Goal: Task Accomplishment & Management: Manage account settings

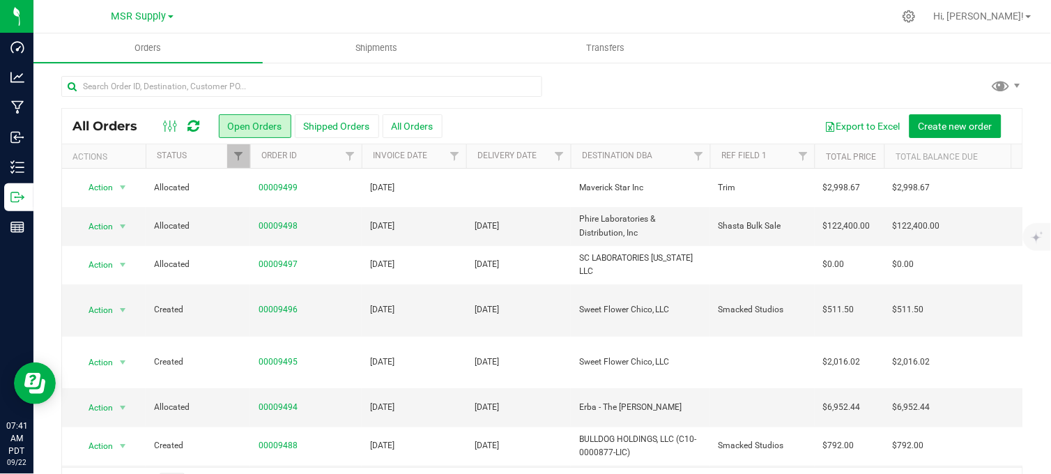
drag, startPoint x: 662, startPoint y: 88, endPoint x: 654, endPoint y: 87, distance: 8.4
click at [657, 91] on div at bounding box center [542, 92] width 962 height 32
click at [611, 85] on div at bounding box center [542, 92] width 962 height 32
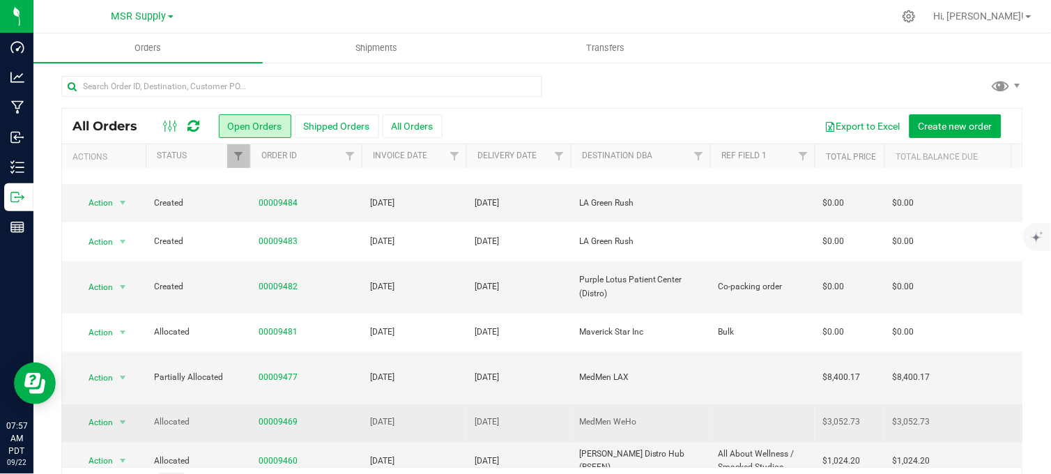
scroll to position [387, 0]
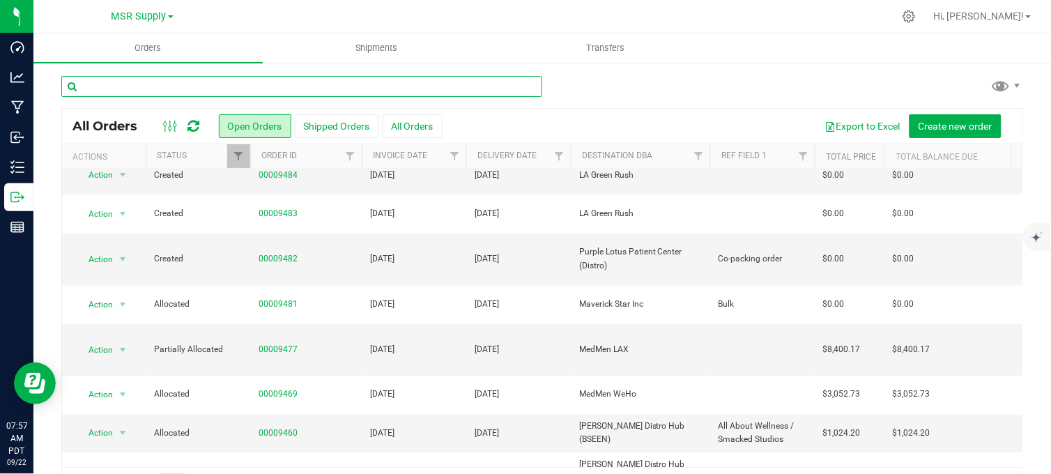
click at [217, 85] on input "text" at bounding box center [301, 86] width 481 height 21
type input "nabis"
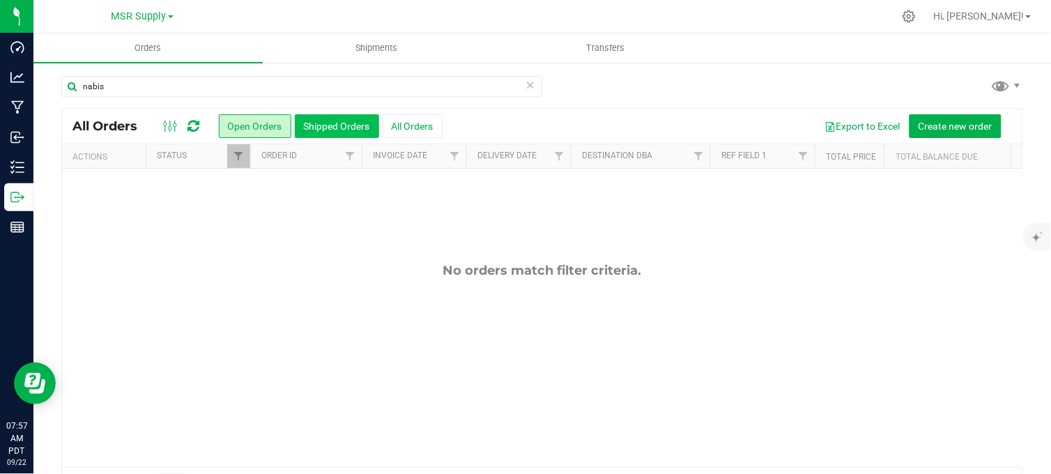
click at [352, 129] on button "Shipped Orders" at bounding box center [337, 126] width 84 height 24
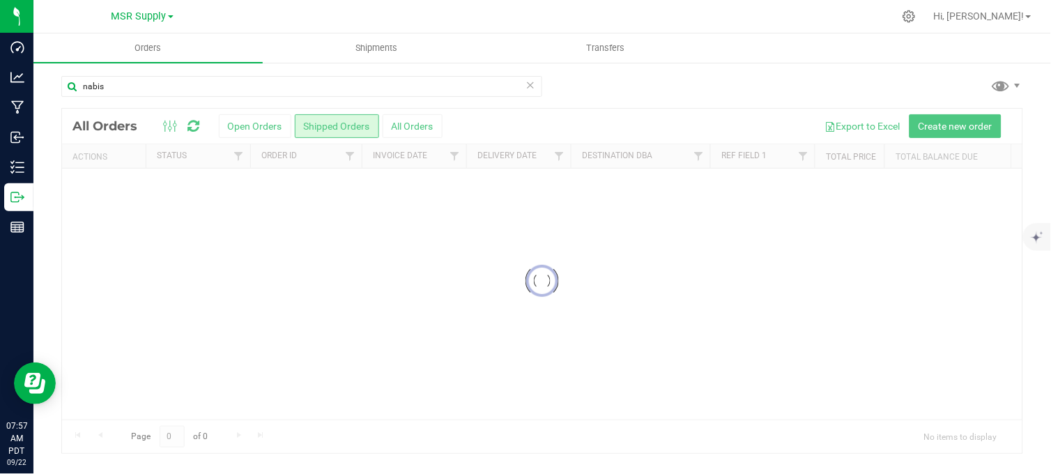
click at [416, 126] on div at bounding box center [542, 281] width 960 height 344
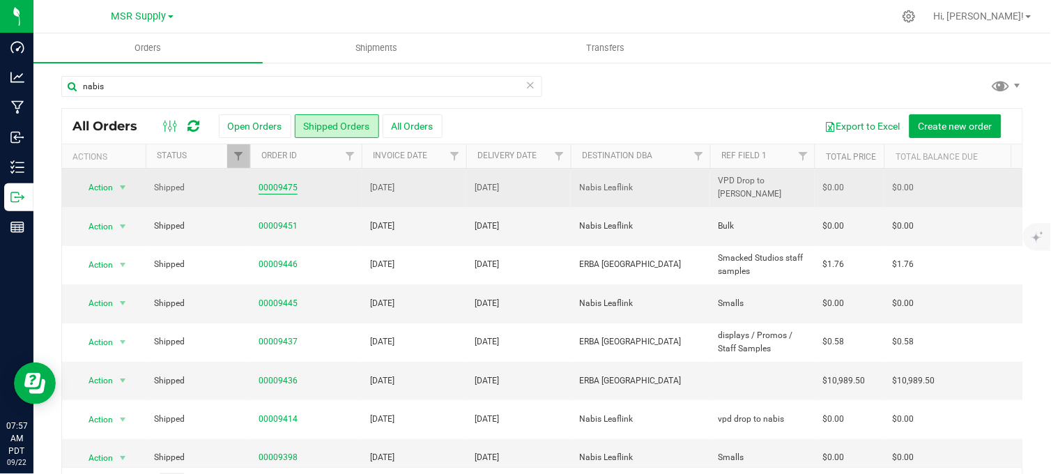
click at [275, 183] on link "00009475" at bounding box center [278, 187] width 39 height 13
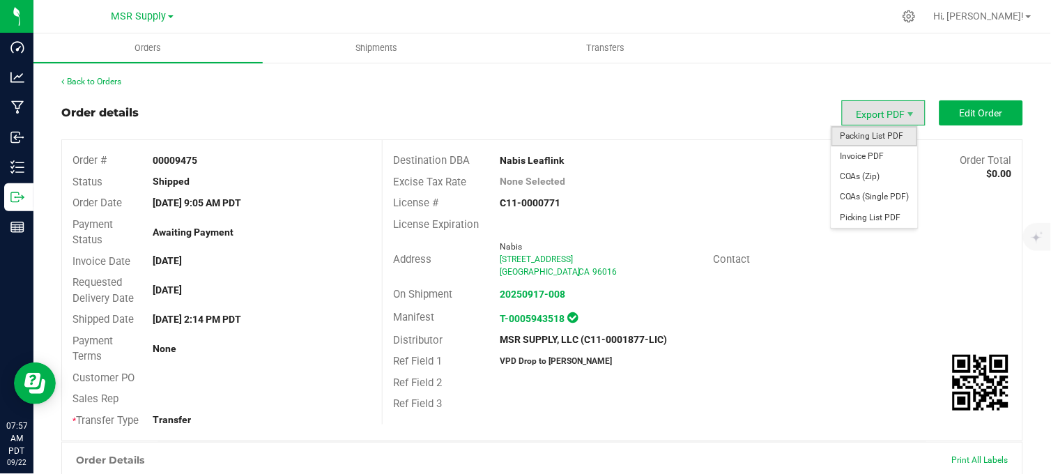
click at [861, 129] on span "Packing List PDF" at bounding box center [874, 136] width 86 height 20
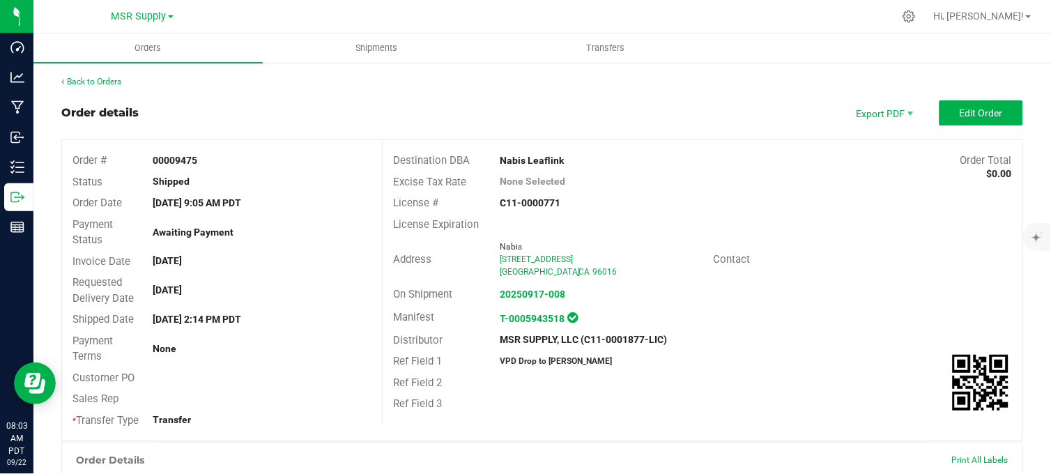
click at [678, 120] on div "Order details Export PDF Edit Order" at bounding box center [542, 112] width 962 height 25
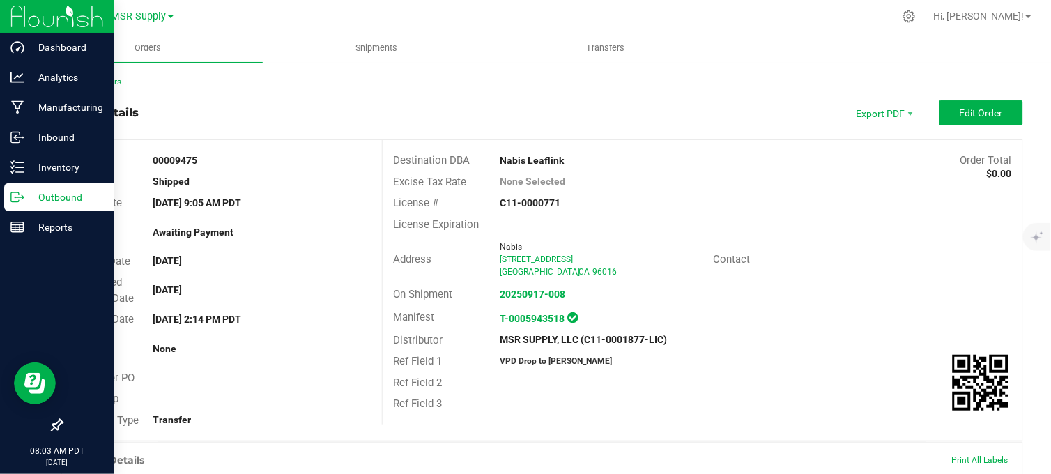
click at [13, 191] on icon at bounding box center [17, 197] width 14 height 14
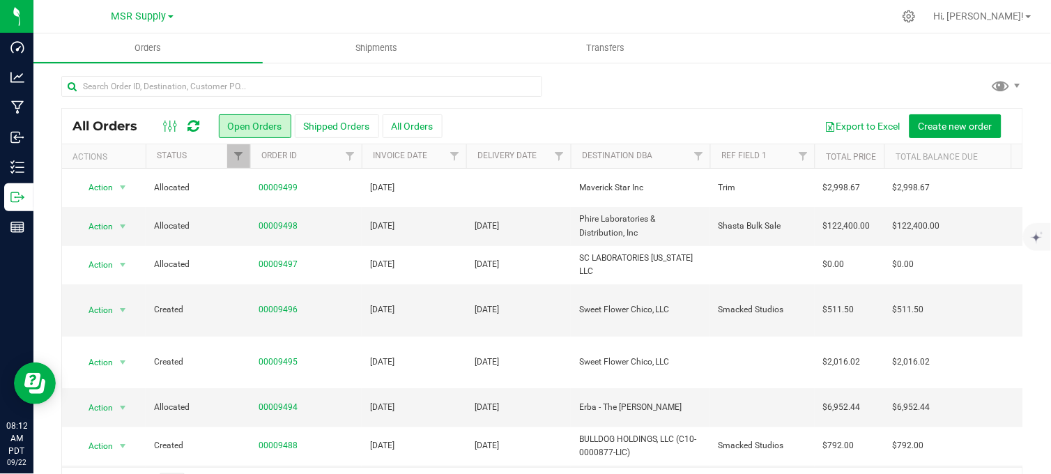
click at [548, 94] on div at bounding box center [542, 92] width 962 height 32
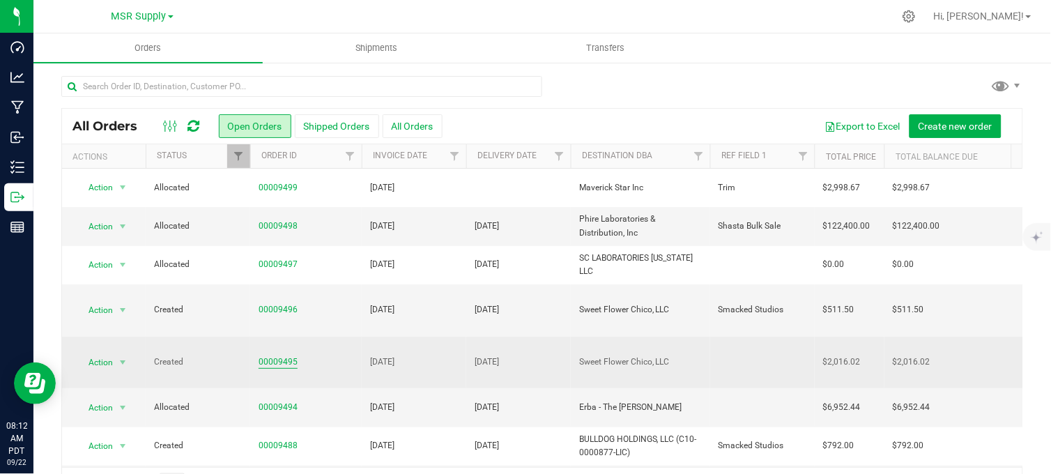
click at [273, 355] on link "00009495" at bounding box center [278, 361] width 39 height 13
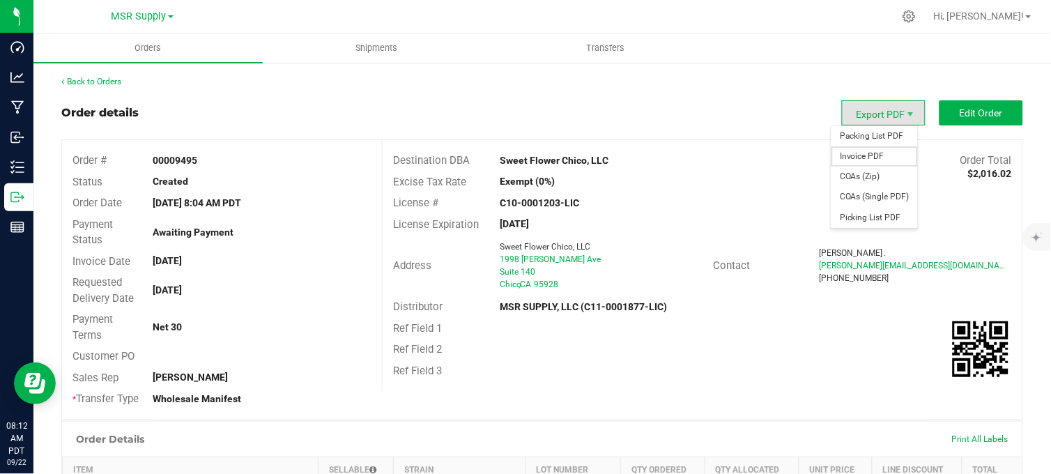
click at [862, 158] on span "Invoice PDF" at bounding box center [874, 156] width 86 height 20
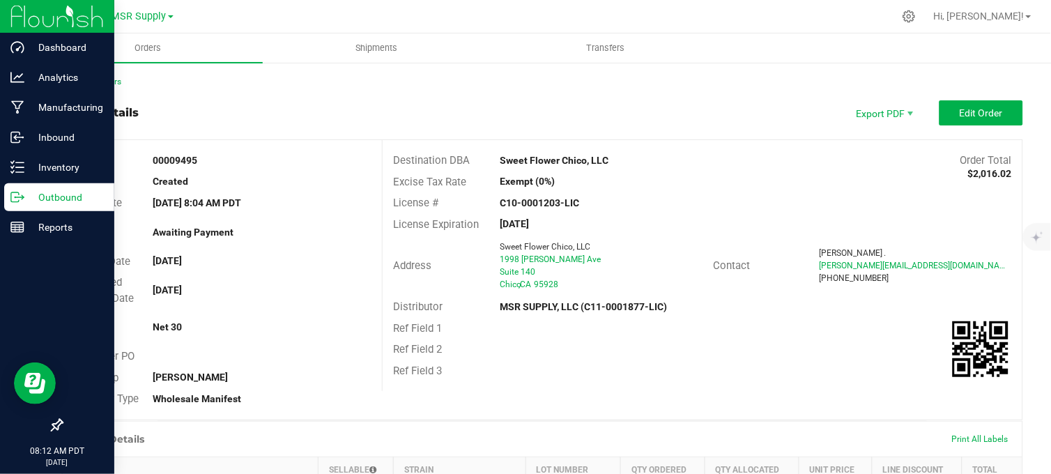
click at [13, 203] on icon at bounding box center [17, 197] width 14 height 14
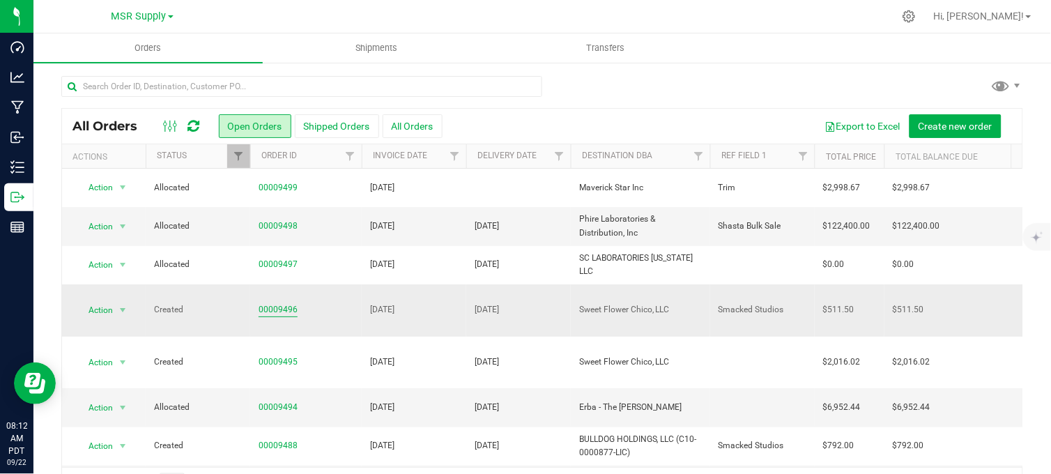
click at [276, 307] on link "00009496" at bounding box center [278, 309] width 39 height 13
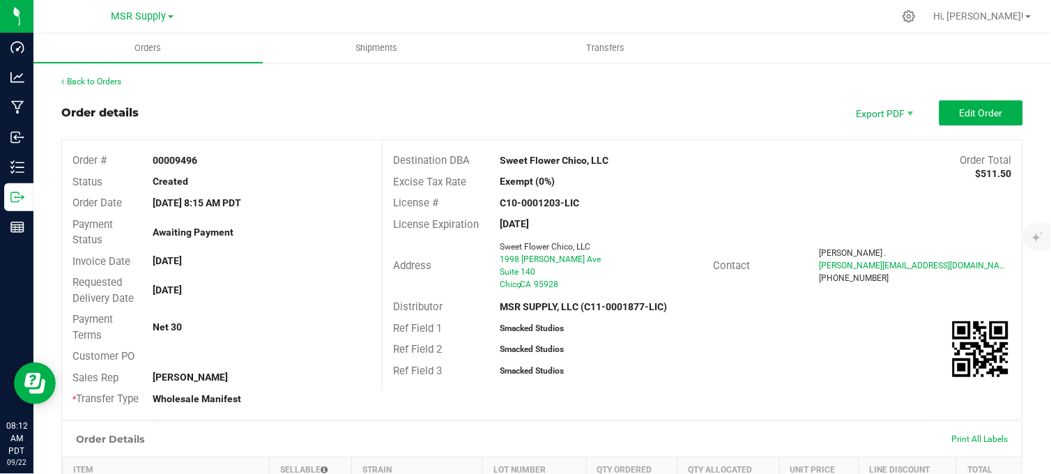
scroll to position [296, 0]
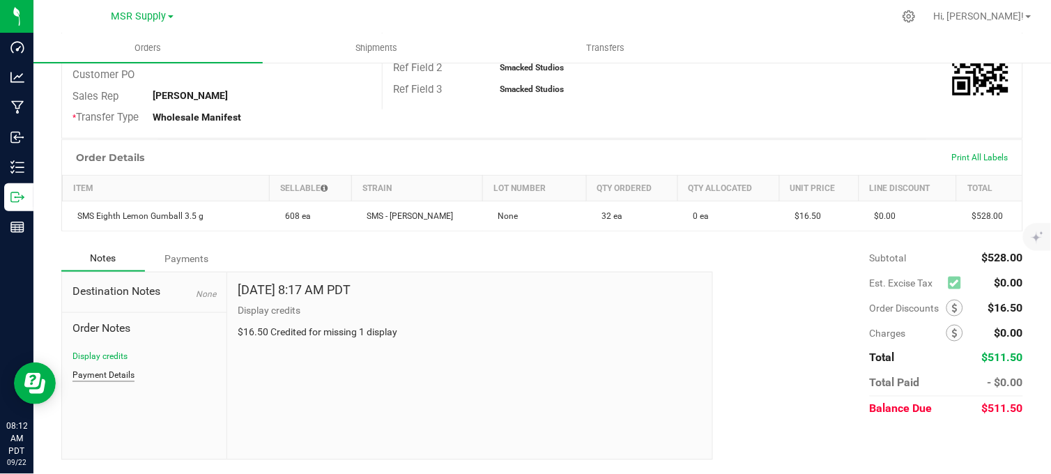
click at [100, 375] on button "Payment Details" at bounding box center [103, 375] width 62 height 13
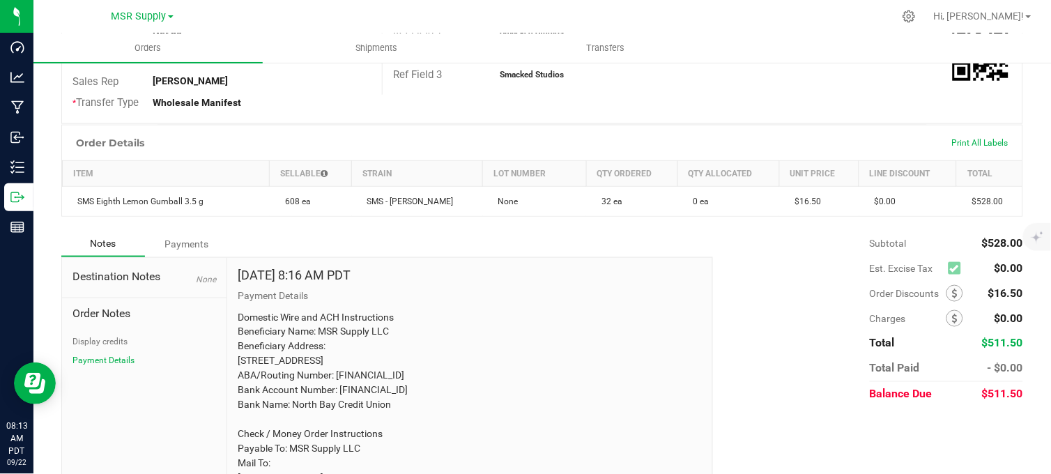
click at [298, 231] on div "Order Details Print All Labels Item Sellable Strain Lot Number Qty Ordered Qty …" at bounding box center [542, 178] width 962 height 106
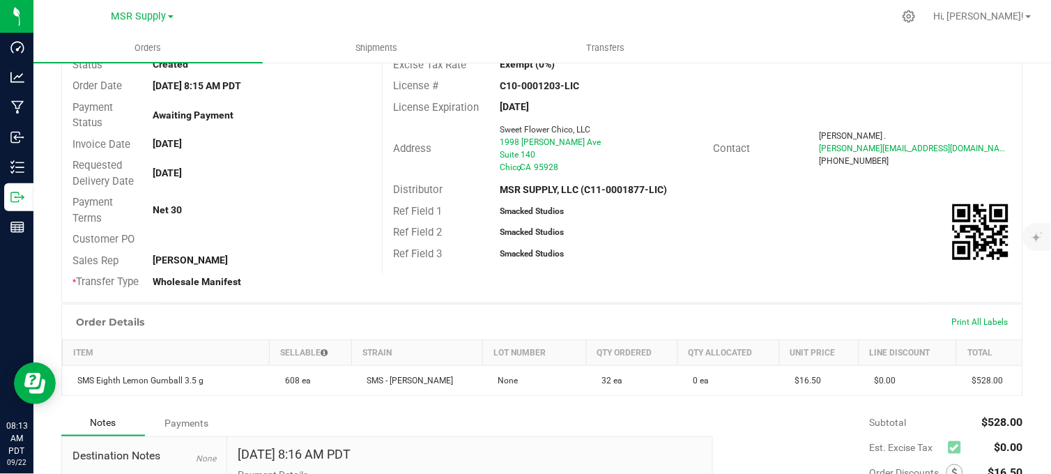
scroll to position [0, 0]
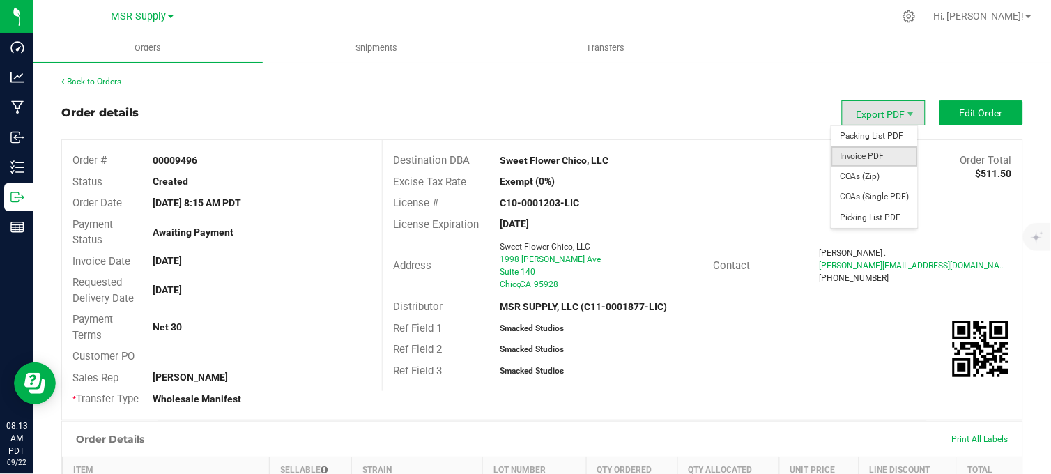
click at [856, 155] on span "Invoice PDF" at bounding box center [874, 156] width 86 height 20
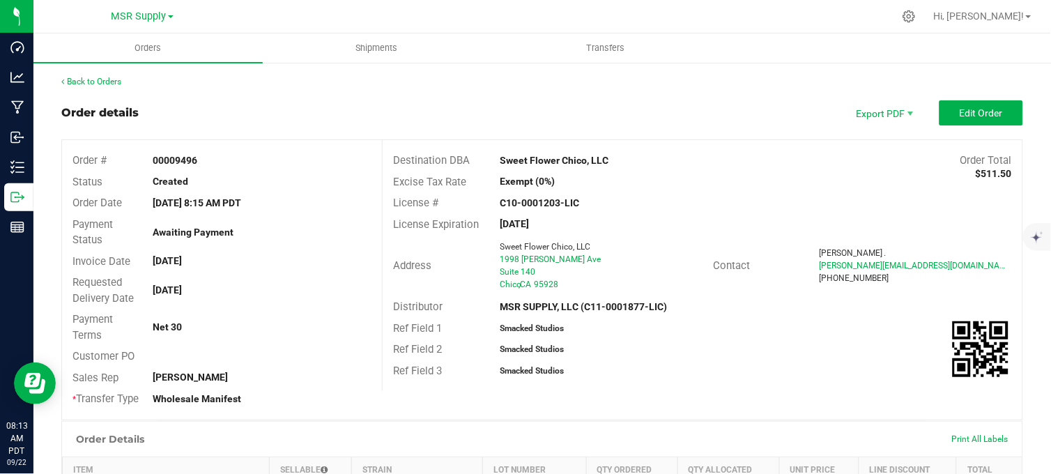
drag, startPoint x: 582, startPoint y: 84, endPoint x: 575, endPoint y: 89, distance: 8.5
click at [580, 86] on div "Back to Orders" at bounding box center [542, 81] width 962 height 13
drag, startPoint x: 574, startPoint y: 89, endPoint x: 585, endPoint y: 88, distance: 11.2
click at [585, 88] on div "Back to Orders Order details Export PDF Edit Order Order # 00009496 Status Crea…" at bounding box center [542, 456] width 962 height 762
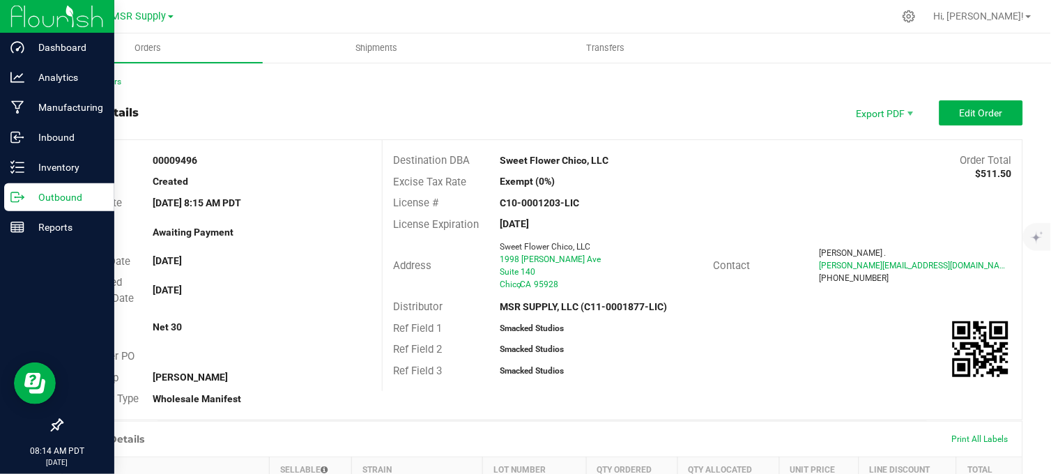
drag, startPoint x: 10, startPoint y: 199, endPoint x: 30, endPoint y: 205, distance: 20.3
click at [12, 201] on icon at bounding box center [17, 197] width 14 height 14
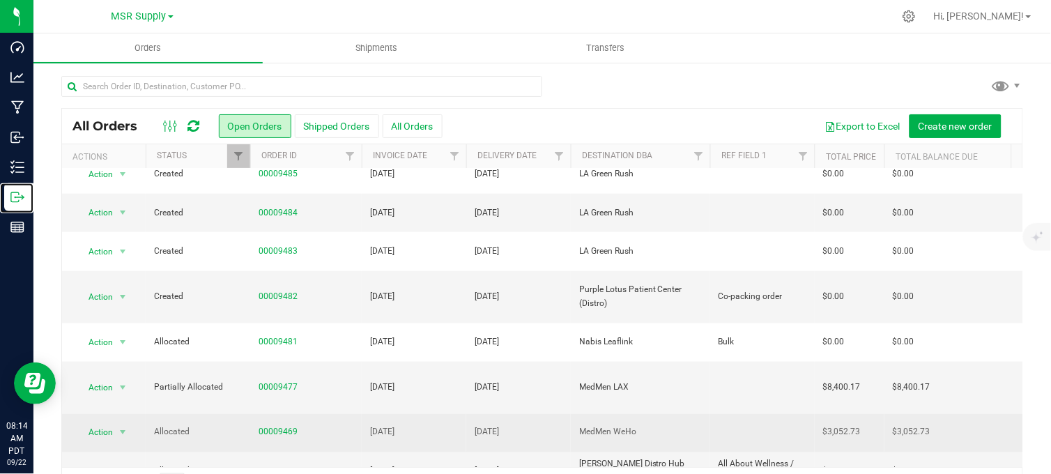
scroll to position [387, 0]
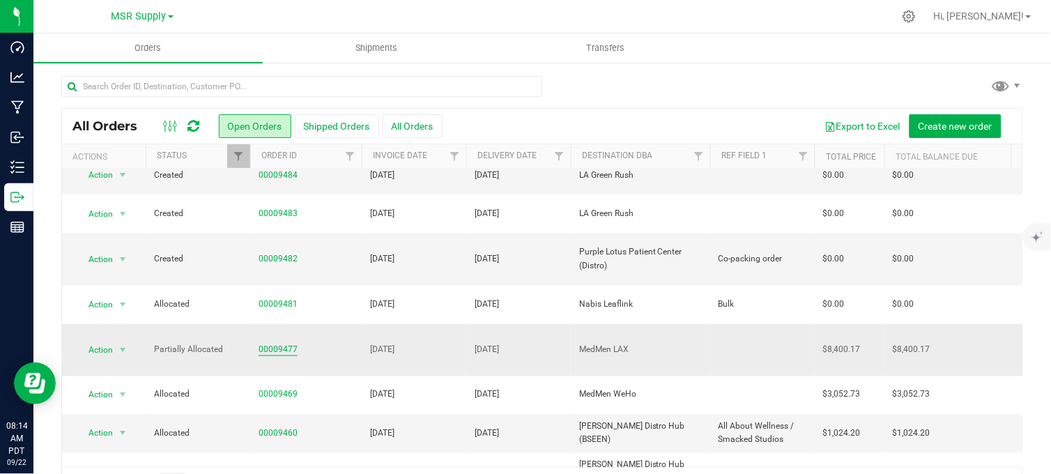
click at [284, 343] on link "00009477" at bounding box center [278, 349] width 39 height 13
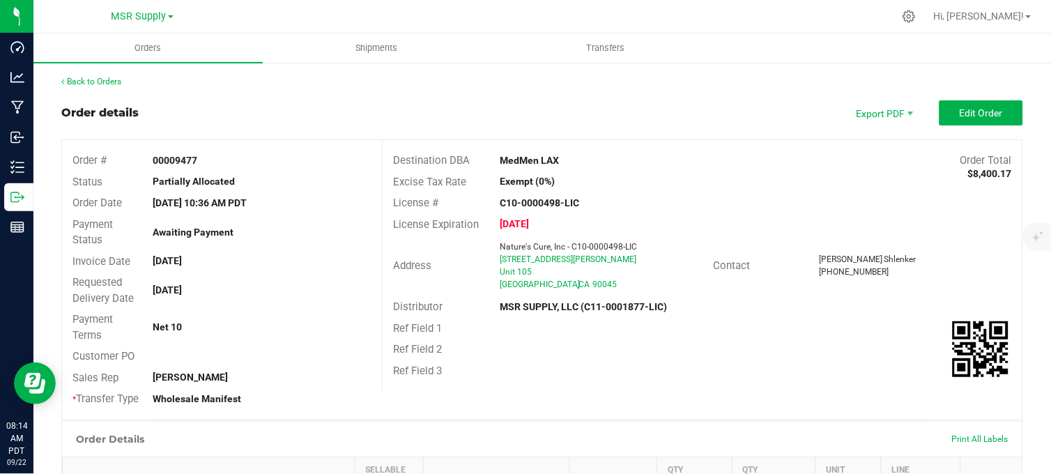
drag, startPoint x: 407, startPoint y: 111, endPoint x: 453, endPoint y: 100, distance: 47.5
click at [406, 109] on div "Order details Export PDF Edit Order" at bounding box center [542, 112] width 962 height 25
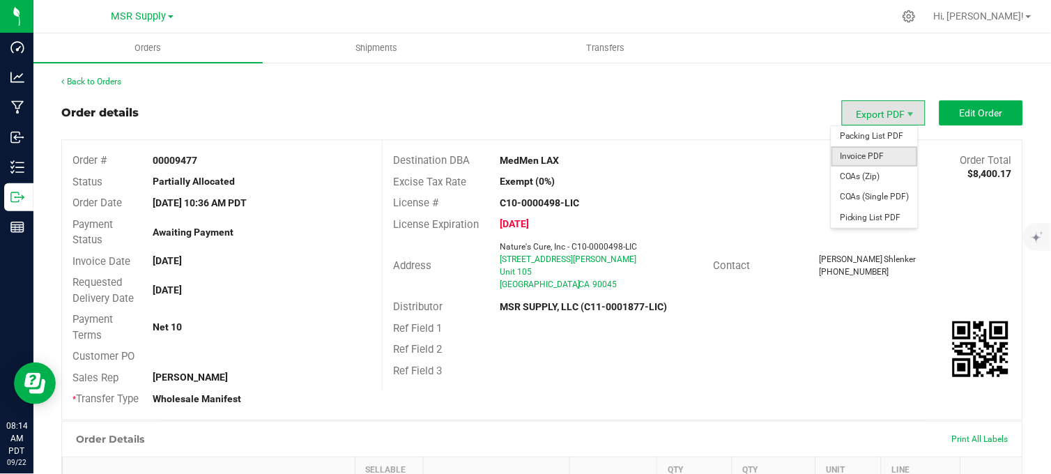
click at [871, 159] on span "Invoice PDF" at bounding box center [874, 156] width 86 height 20
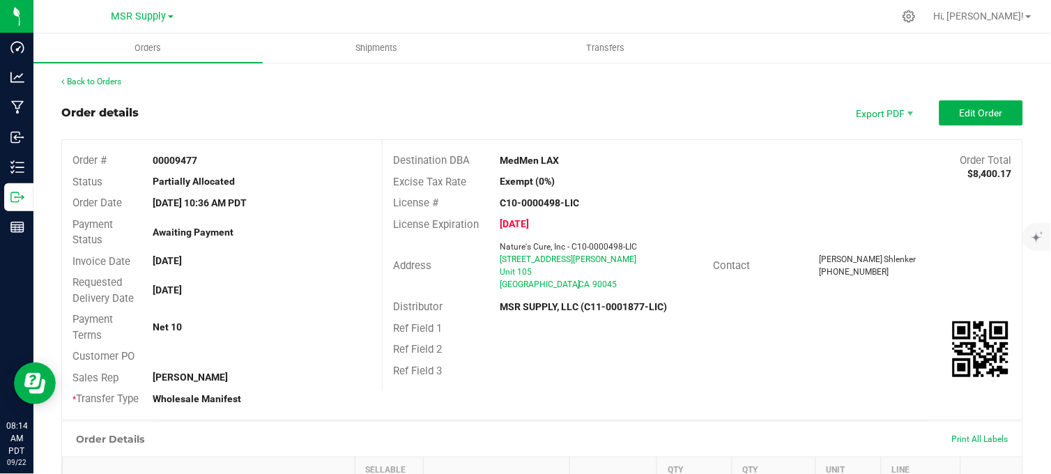
click at [782, 13] on div at bounding box center [571, 16] width 644 height 27
click at [737, 3] on div at bounding box center [571, 16] width 644 height 27
click at [385, 84] on div "Back to Orders" at bounding box center [542, 81] width 962 height 13
click at [454, 101] on div "Order details Export PDF Edit Order" at bounding box center [542, 112] width 962 height 25
click at [425, 103] on div "Order details Export PDF Edit Order" at bounding box center [542, 112] width 962 height 25
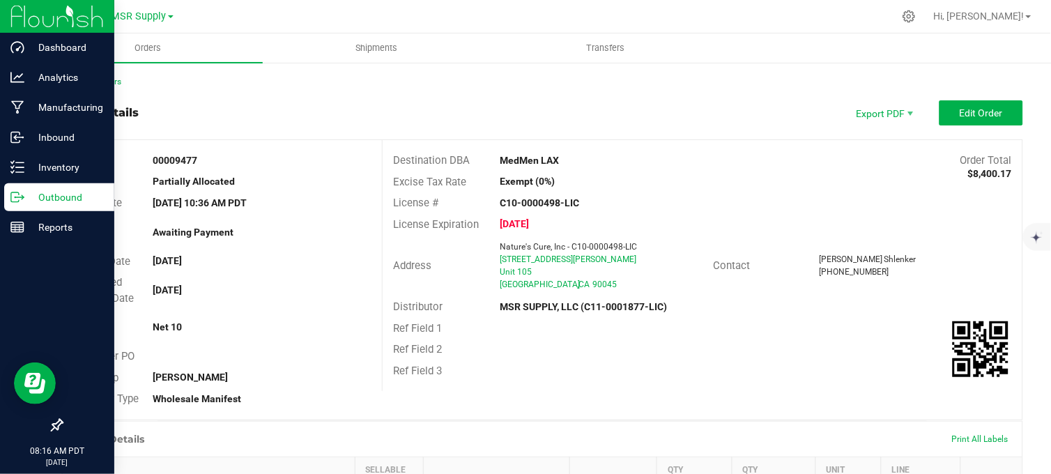
click at [16, 198] on icon at bounding box center [17, 197] width 14 height 14
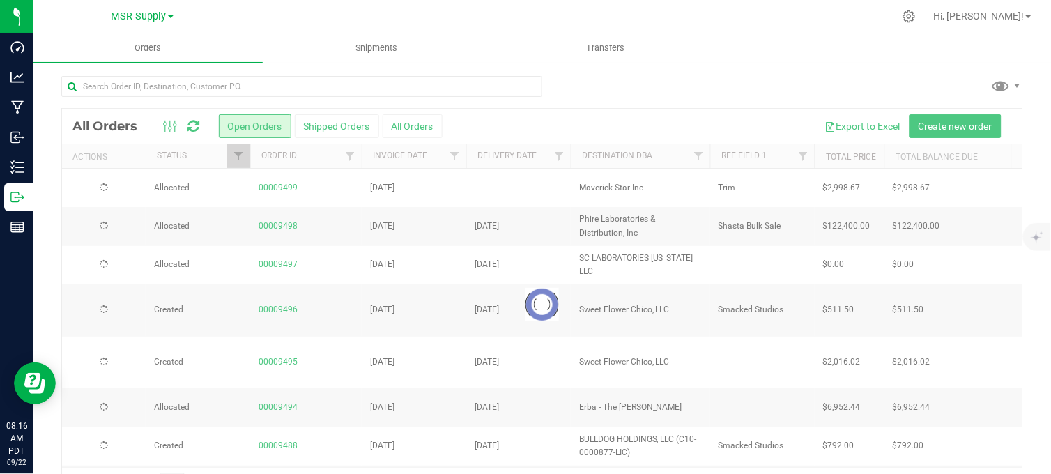
click at [610, 93] on div at bounding box center [542, 92] width 962 height 32
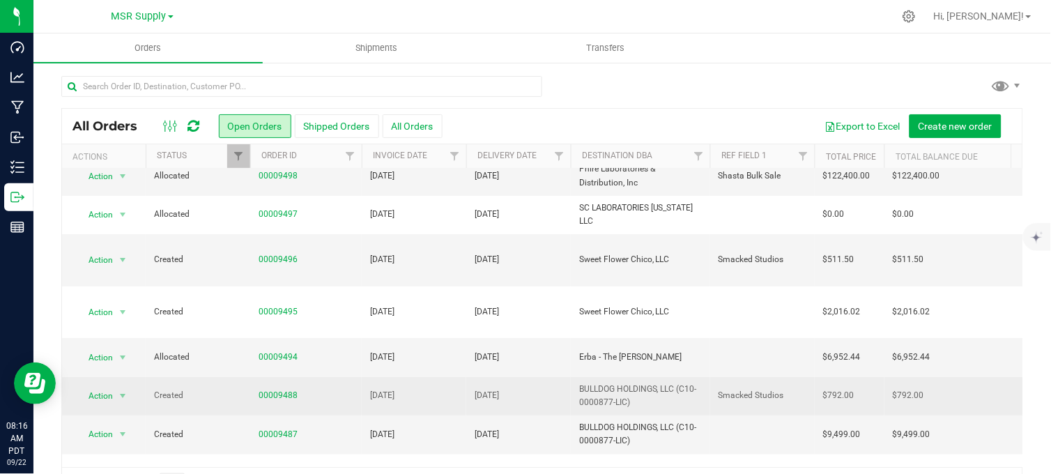
scroll to position [77, 0]
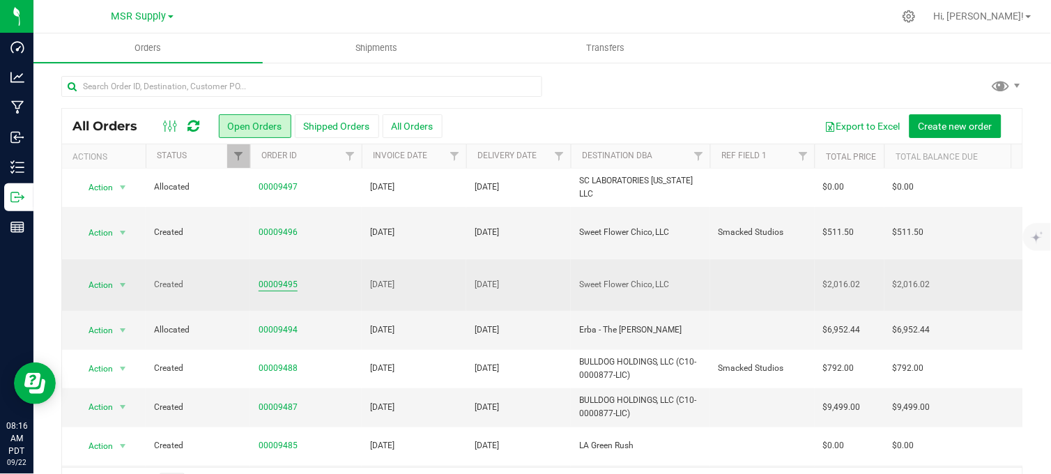
click at [279, 278] on link "00009495" at bounding box center [278, 284] width 39 height 13
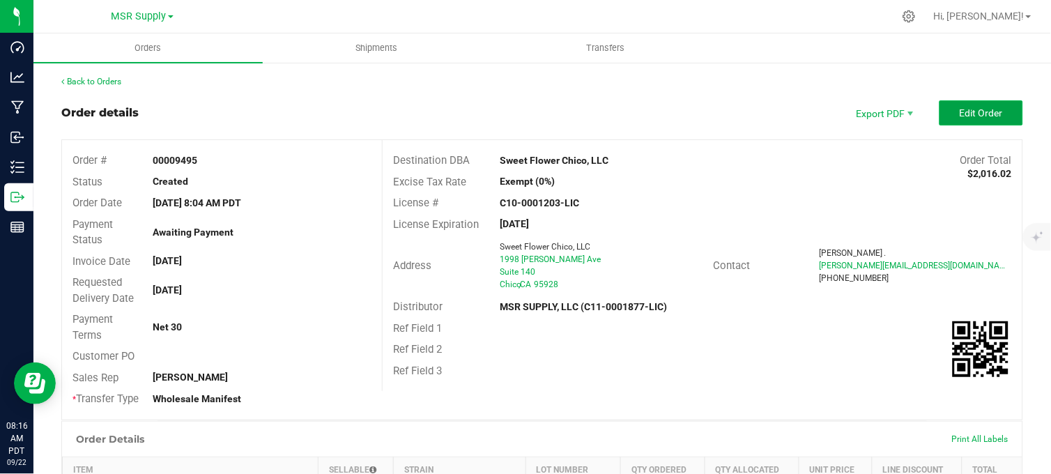
click at [993, 122] on button "Edit Order" at bounding box center [981, 112] width 84 height 25
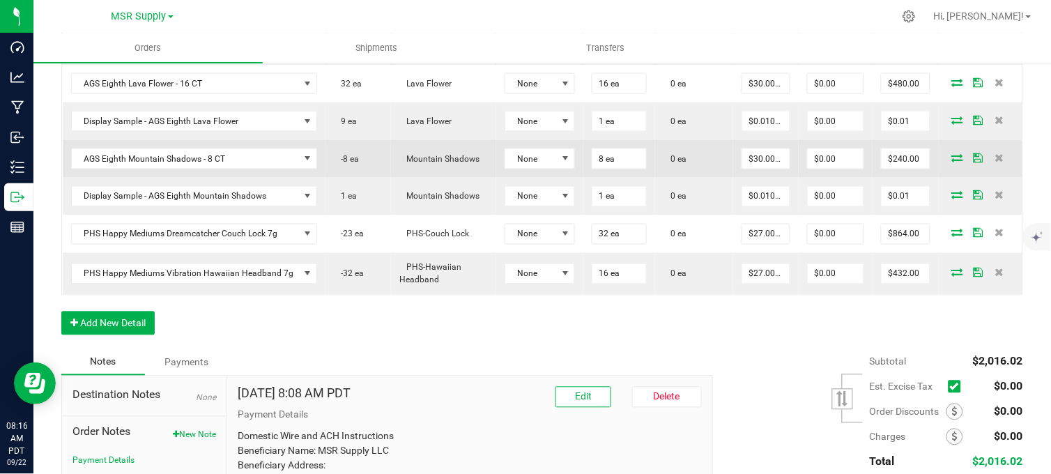
scroll to position [464, 0]
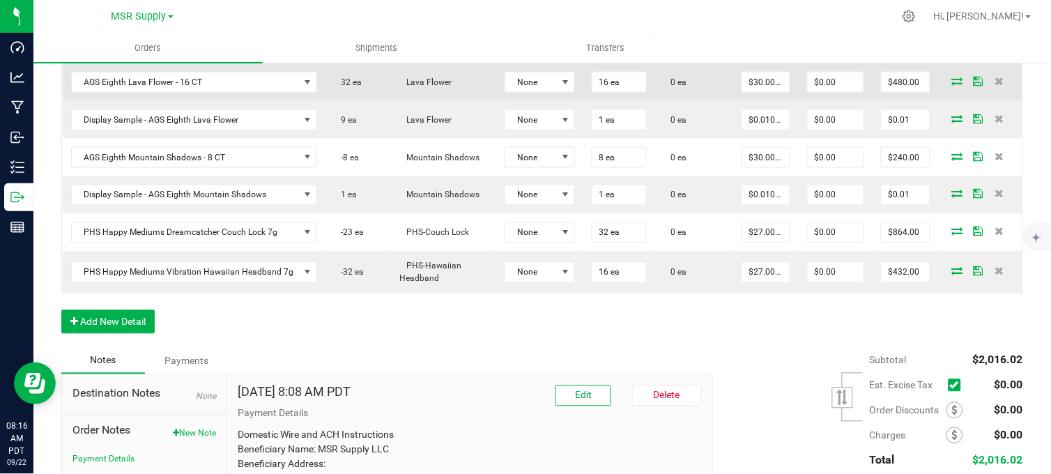
click at [952, 85] on icon at bounding box center [957, 81] width 11 height 8
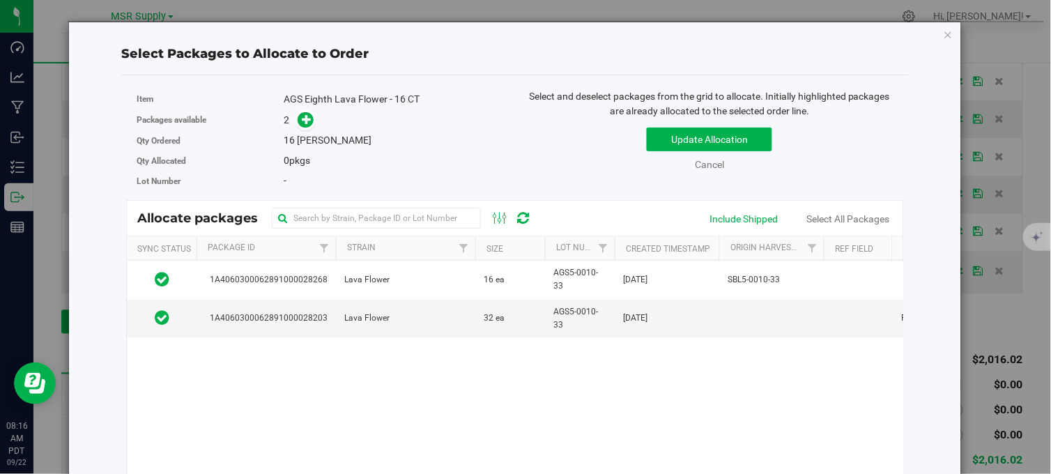
click at [945, 33] on div "Select Packages to Allocate to Order Item AGS Eighth Lava Flower - 16 CT Packag…" at bounding box center [515, 326] width 894 height 609
click at [944, 35] on icon "button" at bounding box center [949, 34] width 10 height 17
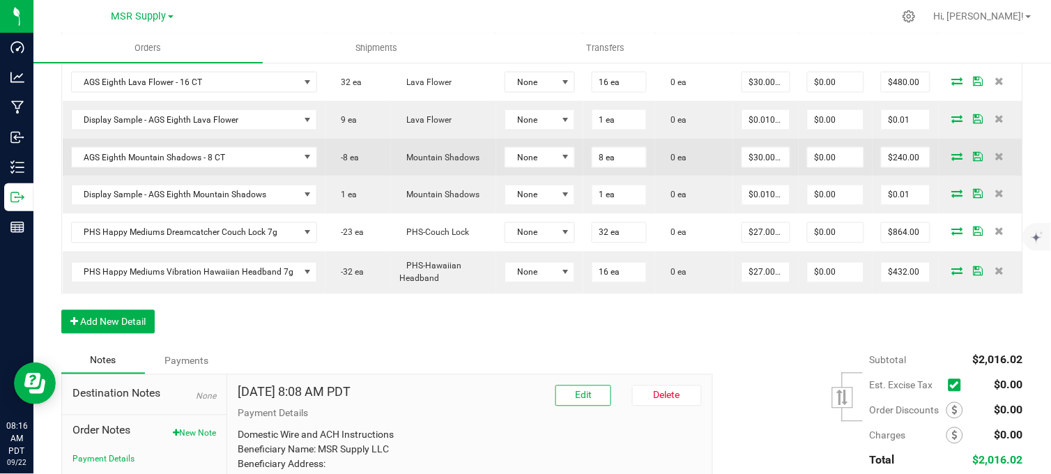
click at [952, 160] on icon at bounding box center [957, 156] width 11 height 8
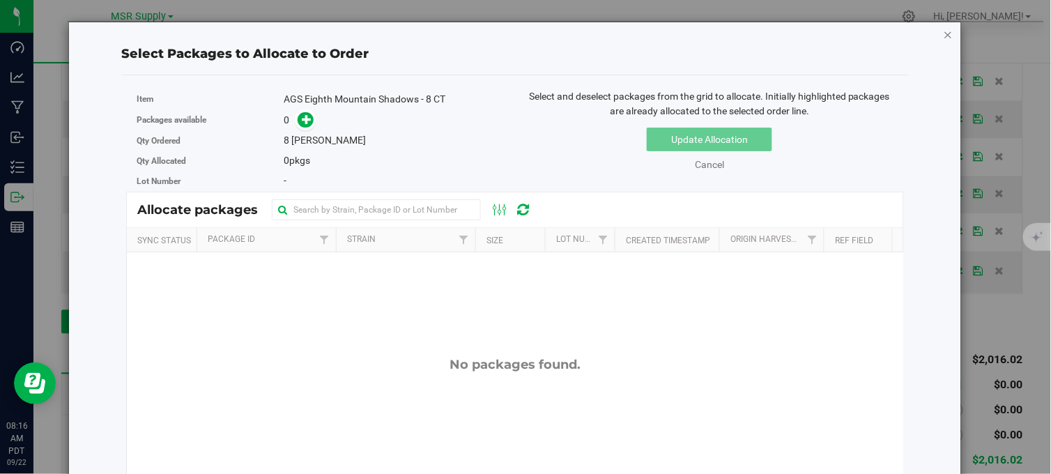
click at [944, 33] on icon "button" at bounding box center [949, 34] width 10 height 17
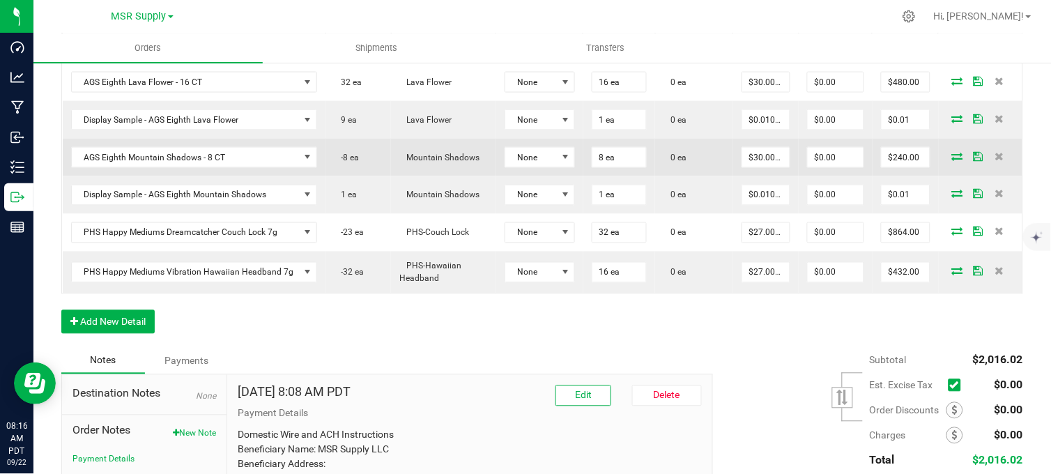
click at [952, 160] on icon at bounding box center [957, 156] width 11 height 8
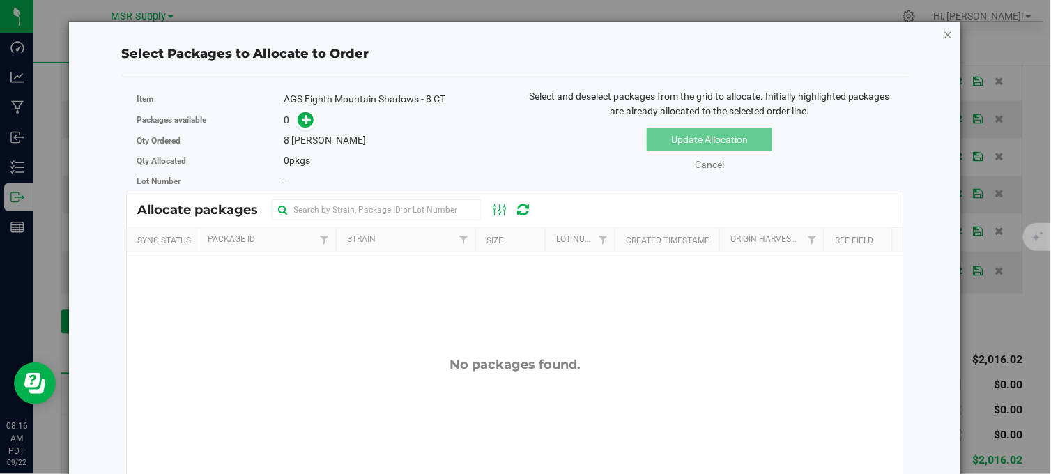
click at [944, 29] on icon "button" at bounding box center [949, 34] width 10 height 17
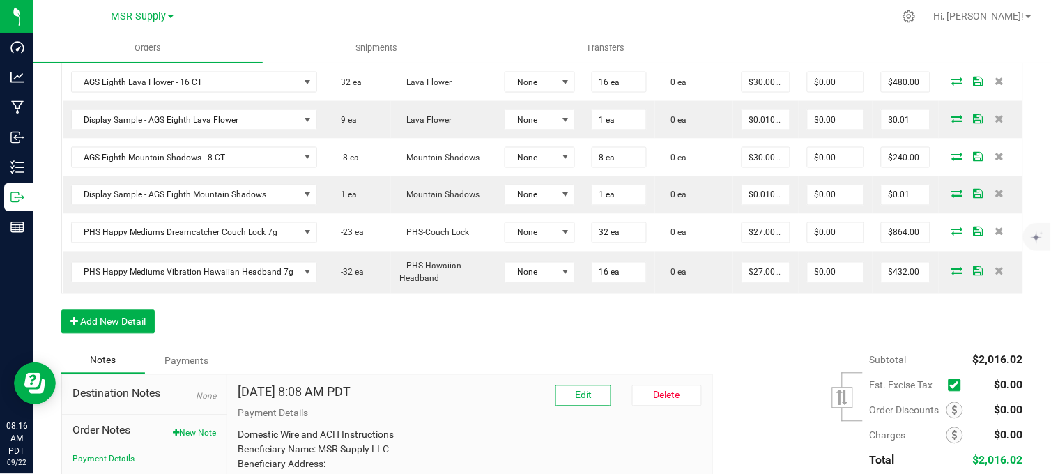
click at [610, 325] on div "Order Details Print All Labels Item Sellable Strain Lot Number Qty Ordered Qty …" at bounding box center [542, 168] width 962 height 357
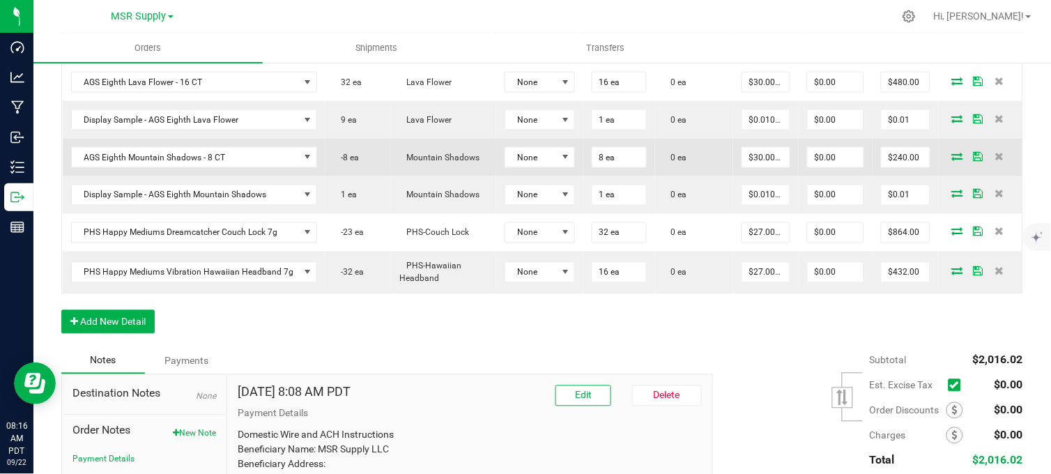
click at [952, 160] on icon at bounding box center [957, 156] width 11 height 8
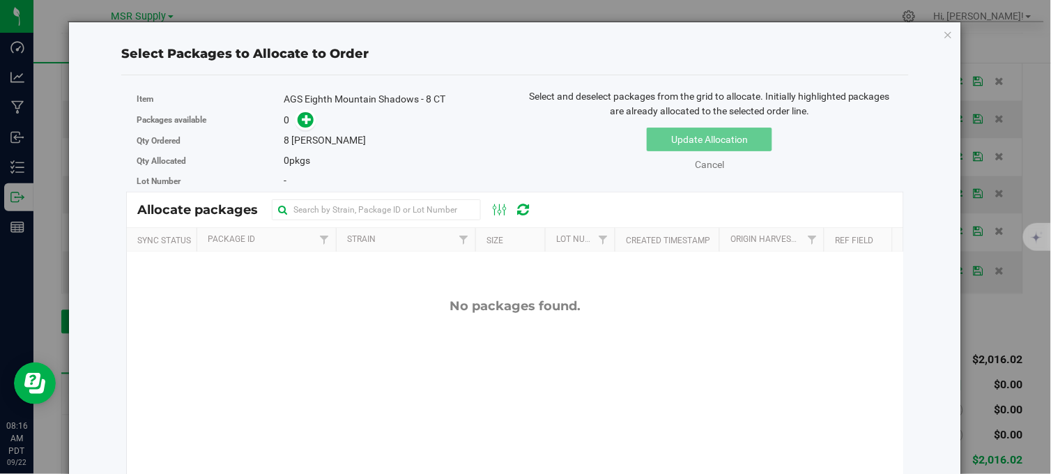
scroll to position [0, 0]
click at [944, 30] on icon "button" at bounding box center [949, 34] width 10 height 17
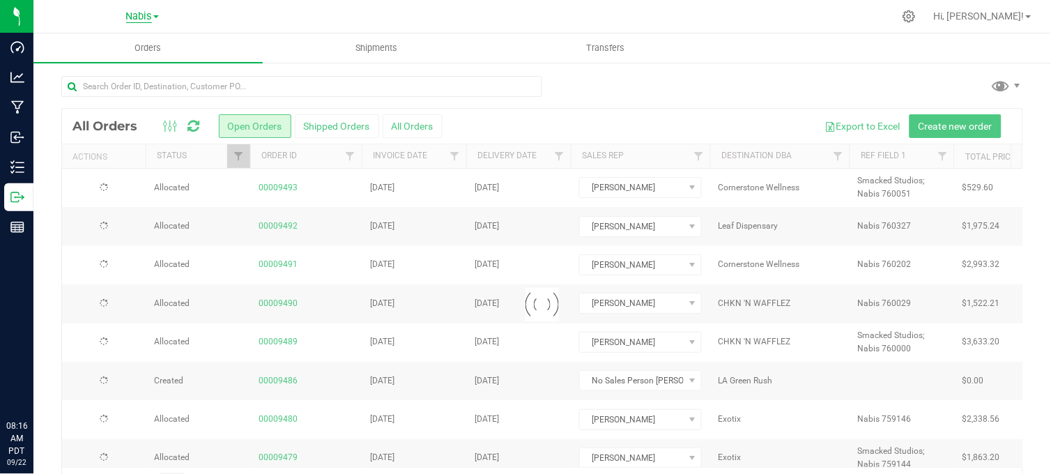
click at [148, 17] on span "Nabis" at bounding box center [139, 16] width 26 height 13
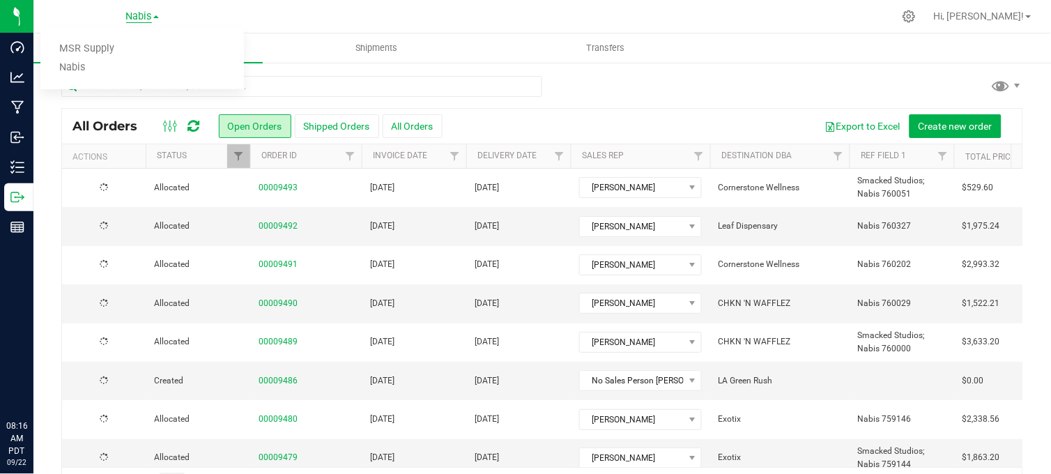
click at [112, 49] on link "MSR Supply" at bounding box center [141, 49] width 203 height 19
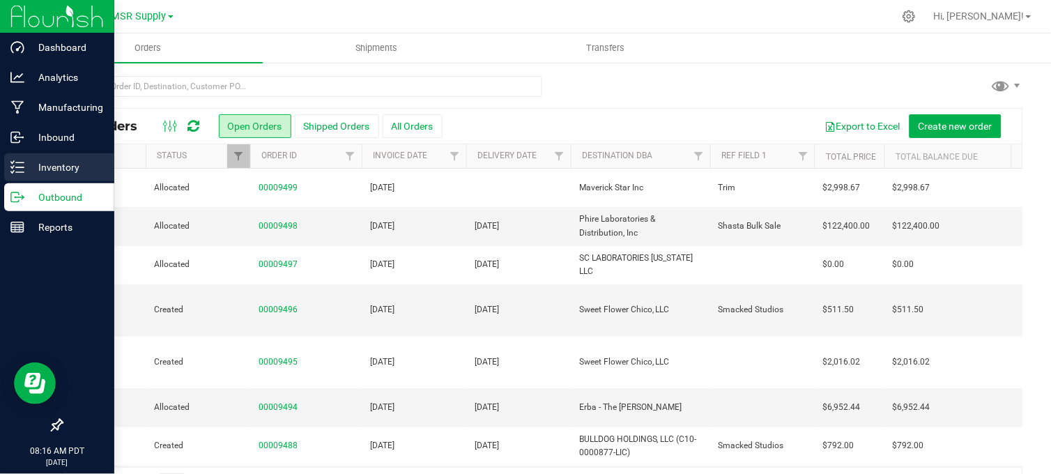
click at [16, 166] on icon at bounding box center [17, 167] width 14 height 14
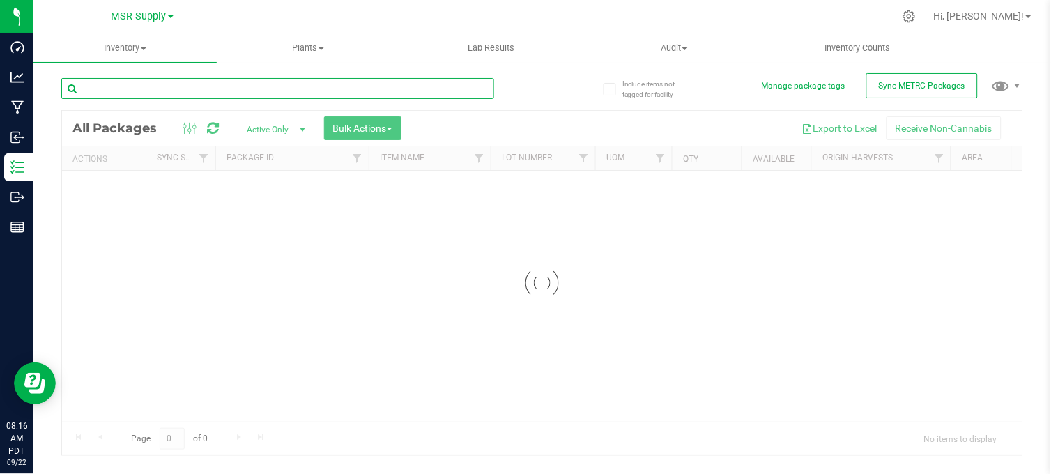
click at [213, 85] on div "Inventory All packages All inventory Waste log Create inventory Plants All plan…" at bounding box center [541, 253] width 1017 height 440
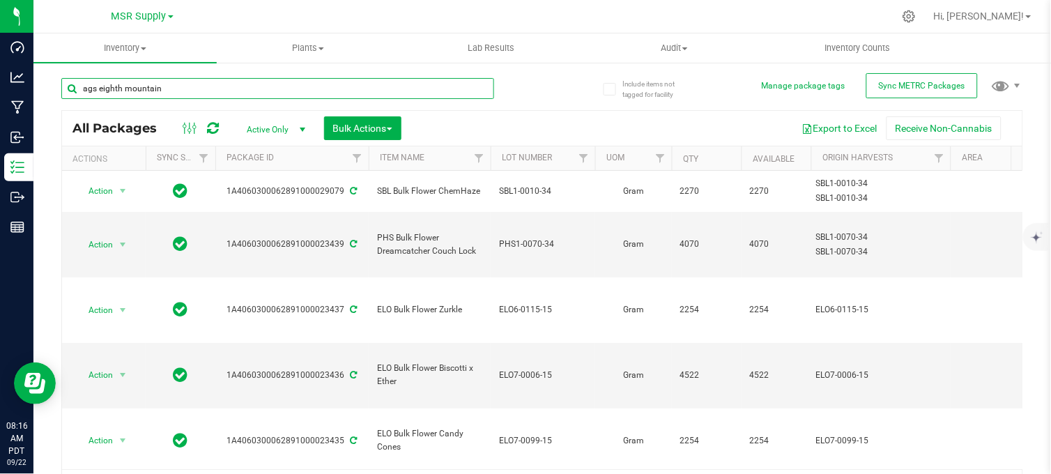
type input "ags eighth mountain"
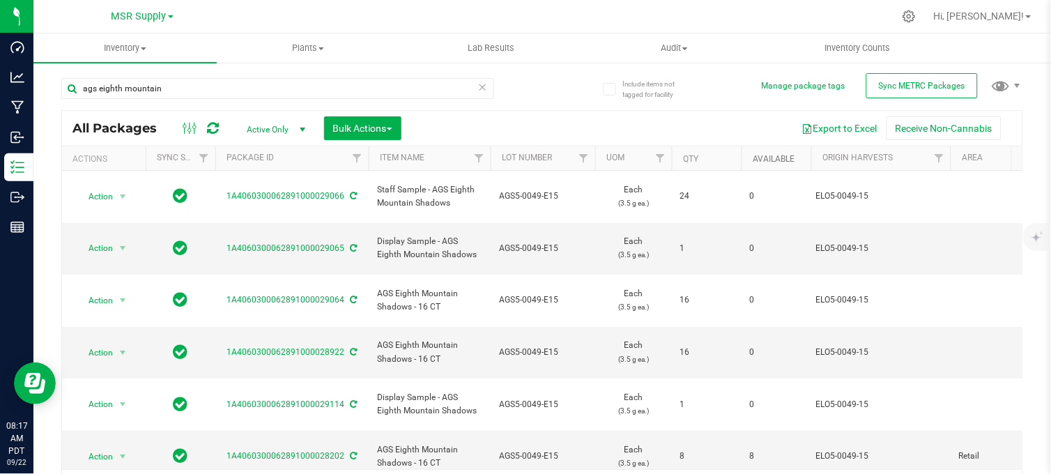
click at [762, 156] on link "Available" at bounding box center [774, 159] width 42 height 10
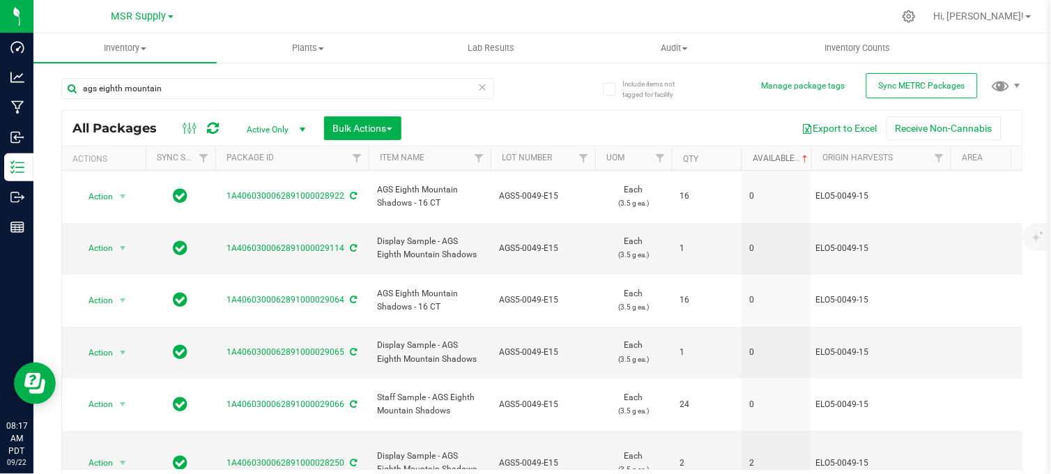
click at [765, 157] on link "Available" at bounding box center [782, 158] width 58 height 10
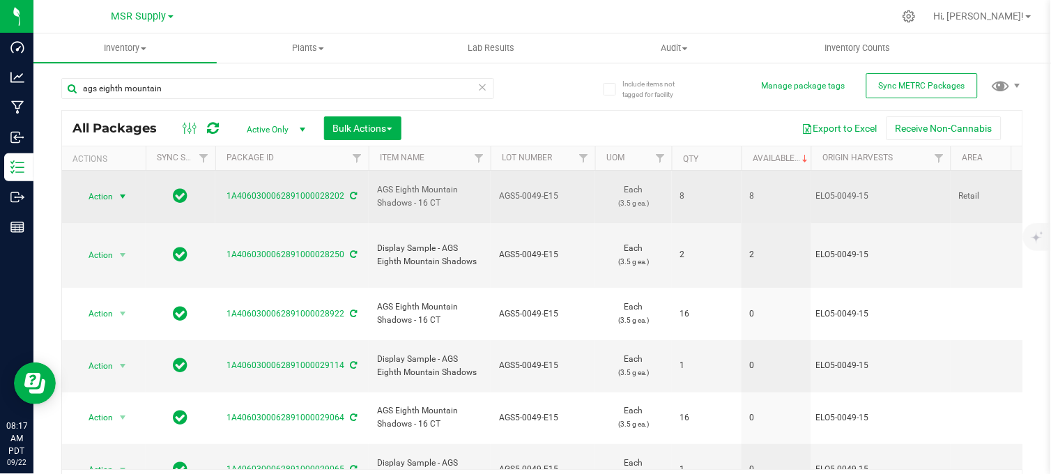
click at [123, 191] on span "select" at bounding box center [122, 196] width 11 height 11
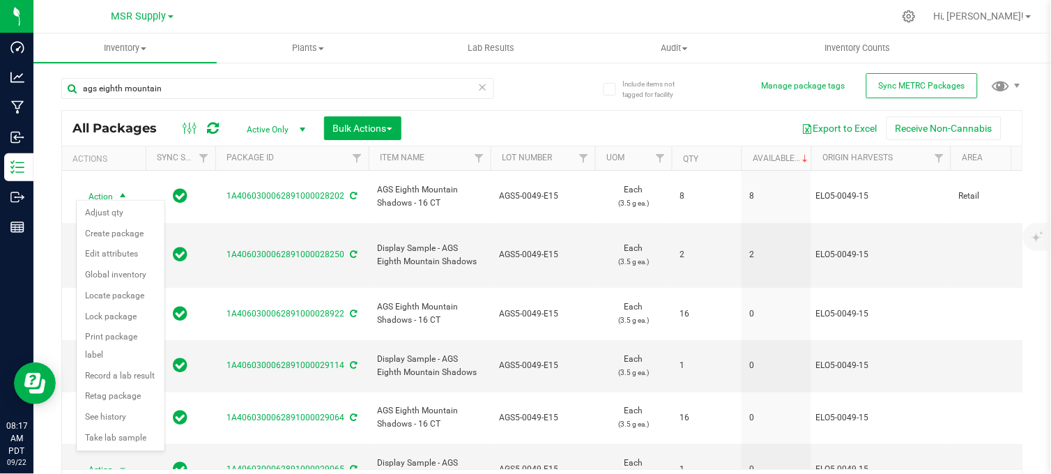
drag, startPoint x: 533, startPoint y: 87, endPoint x: 477, endPoint y: 84, distance: 56.6
click at [496, 88] on div "ags eighth mountain" at bounding box center [301, 88] width 481 height 45
click at [557, 8] on div at bounding box center [571, 16] width 644 height 27
drag, startPoint x: 534, startPoint y: 75, endPoint x: 527, endPoint y: 74, distance: 7.7
click at [530, 74] on div "ags eighth mountain" at bounding box center [301, 88] width 481 height 45
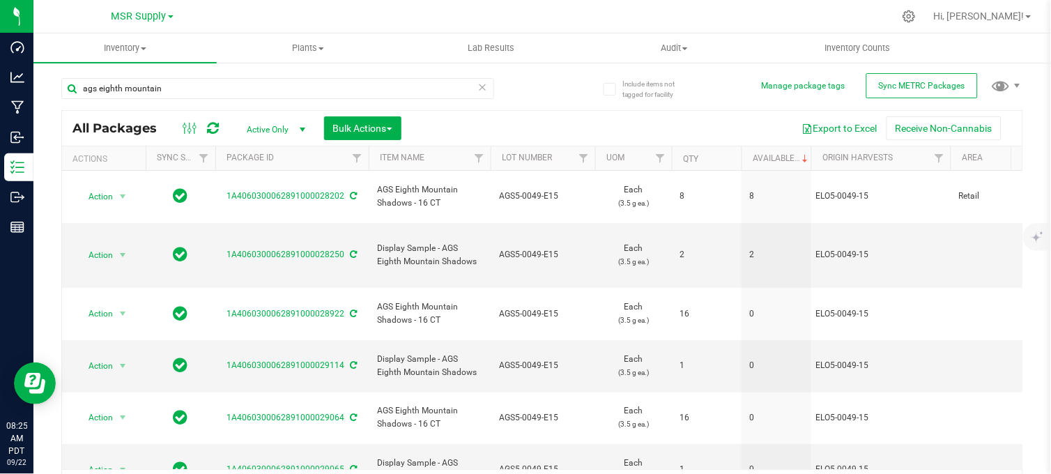
click at [537, 93] on div "ags eighth mountain" at bounding box center [301, 88] width 481 height 45
click at [533, 88] on div "ags eighth mountain" at bounding box center [301, 88] width 481 height 45
click at [518, 88] on div "ags eighth mountain" at bounding box center [301, 88] width 481 height 45
drag, startPoint x: 171, startPoint y: 88, endPoint x: 75, endPoint y: 94, distance: 96.3
click at [75, 94] on input "ags eighth mountain" at bounding box center [277, 88] width 433 height 21
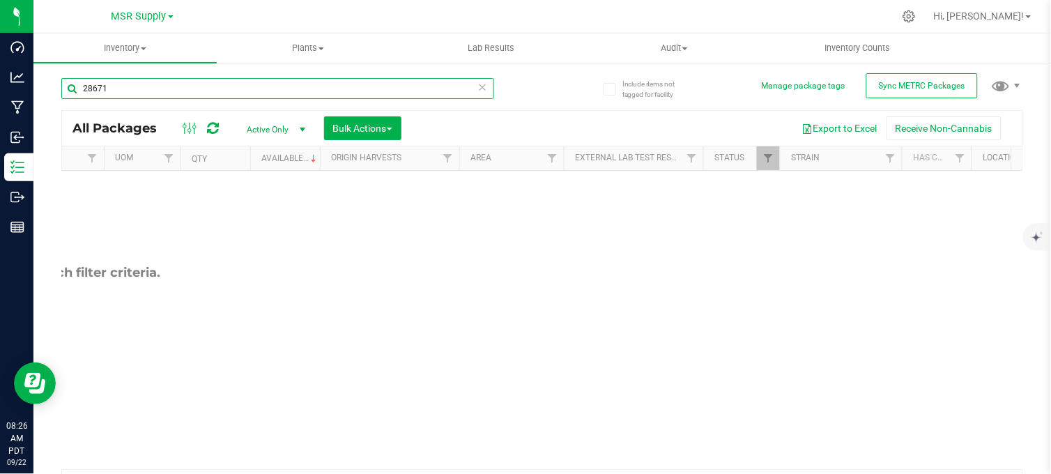
scroll to position [0, 556]
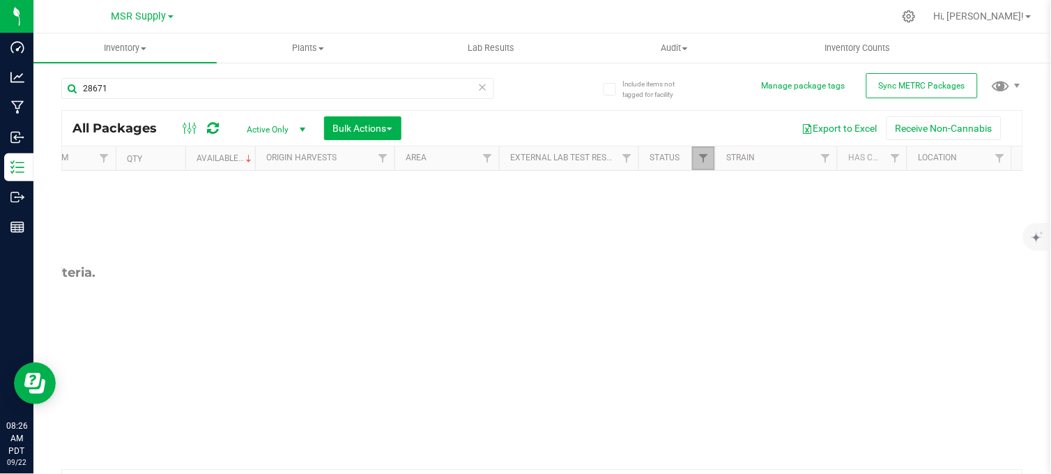
click at [712, 161] on link "Filter" at bounding box center [703, 158] width 23 height 24
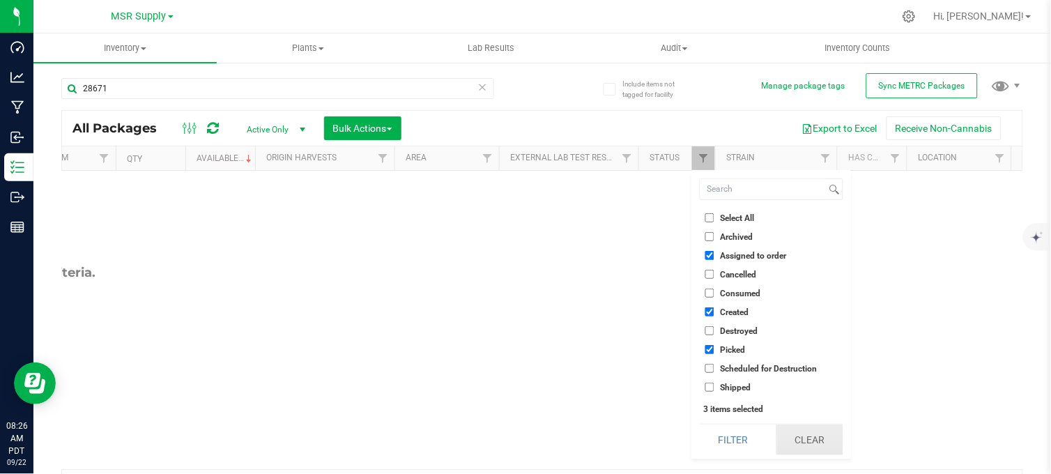
click at [805, 439] on button "Clear" at bounding box center [809, 439] width 67 height 31
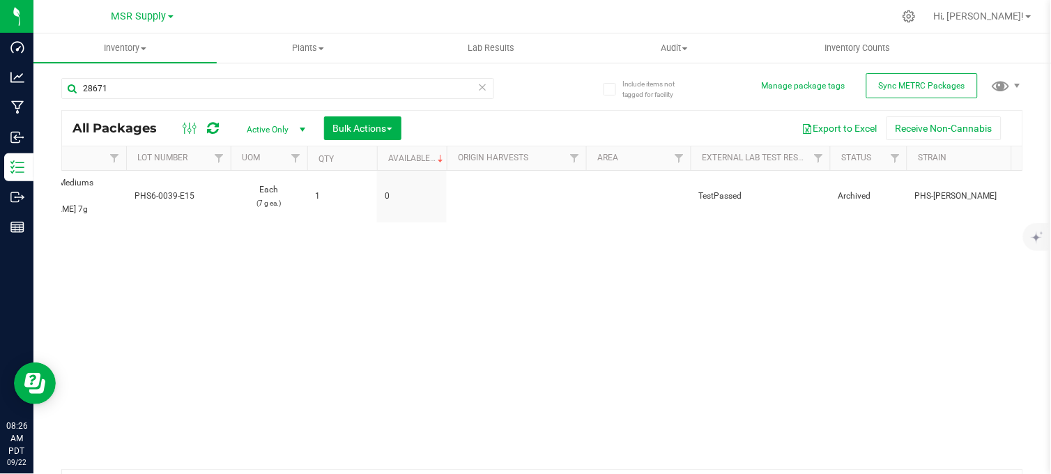
scroll to position [0, 0]
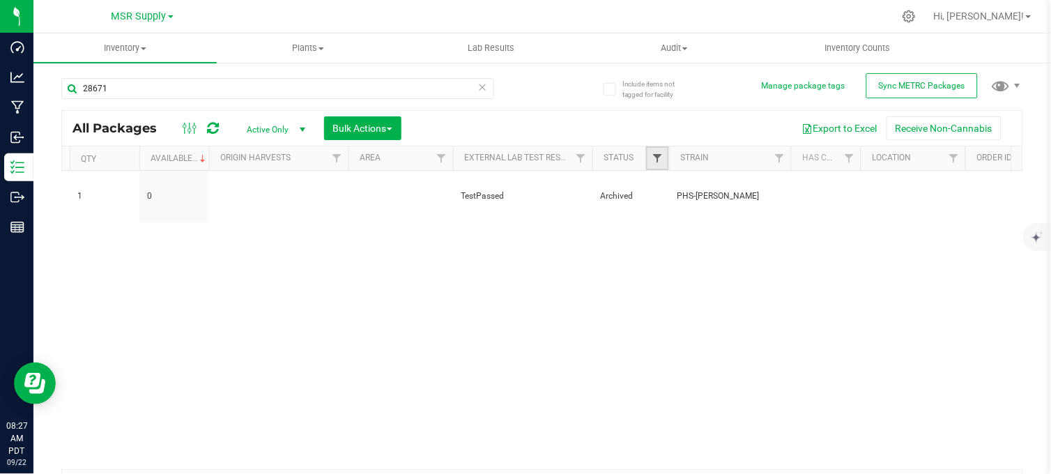
click at [659, 155] on span "Filter" at bounding box center [657, 158] width 11 height 11
click at [574, 298] on div "Action Action Edit attributes Global inventory Locate package Print package lab…" at bounding box center [542, 320] width 960 height 298
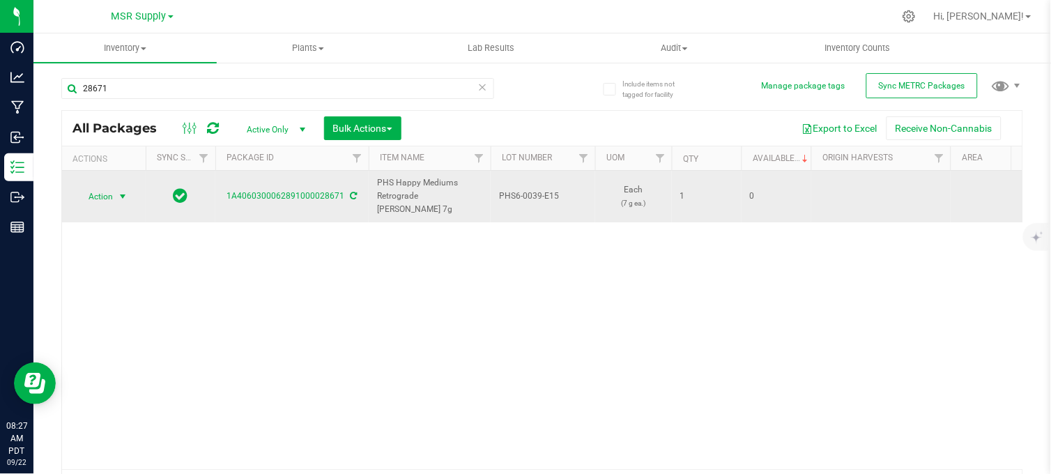
click at [121, 191] on span "select" at bounding box center [122, 196] width 11 height 11
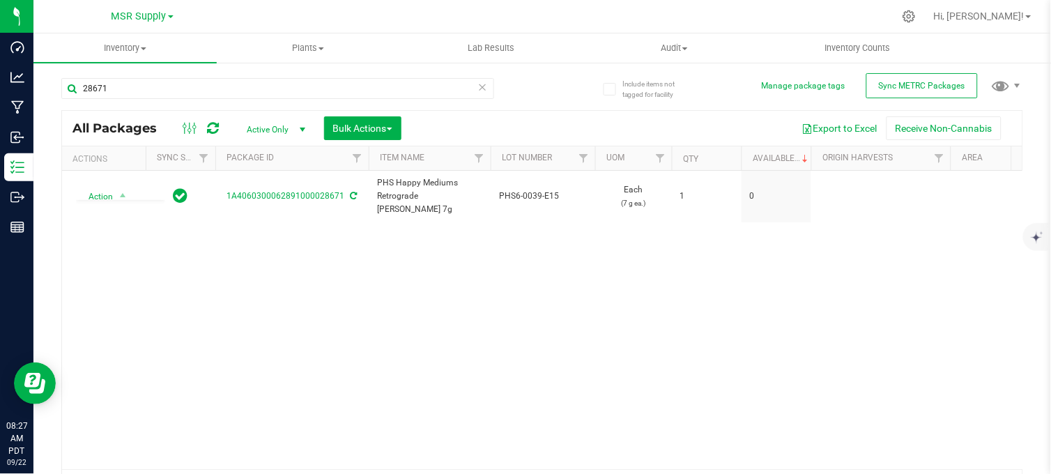
click at [225, 323] on div "Action Action Edit attributes Global inventory Locate package Print package lab…" at bounding box center [542, 320] width 960 height 298
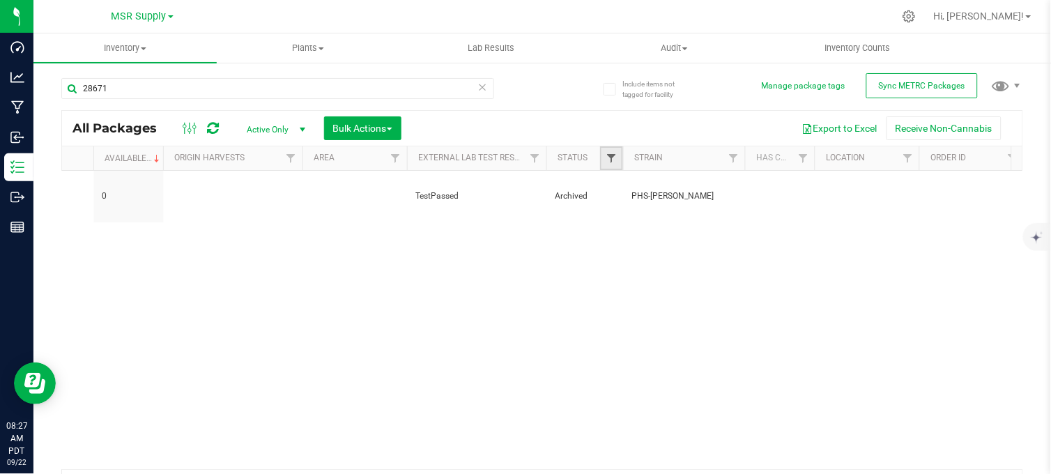
click at [614, 157] on span "Filter" at bounding box center [611, 158] width 11 height 11
click at [409, 396] on div "Action Action Edit attributes Global inventory Locate package Print package lab…" at bounding box center [542, 320] width 960 height 298
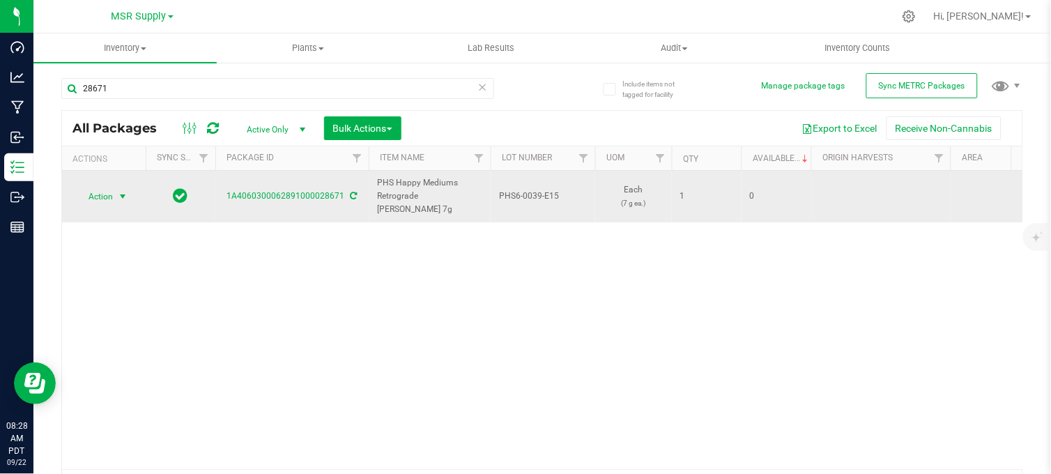
click at [125, 191] on span "select" at bounding box center [122, 196] width 11 height 11
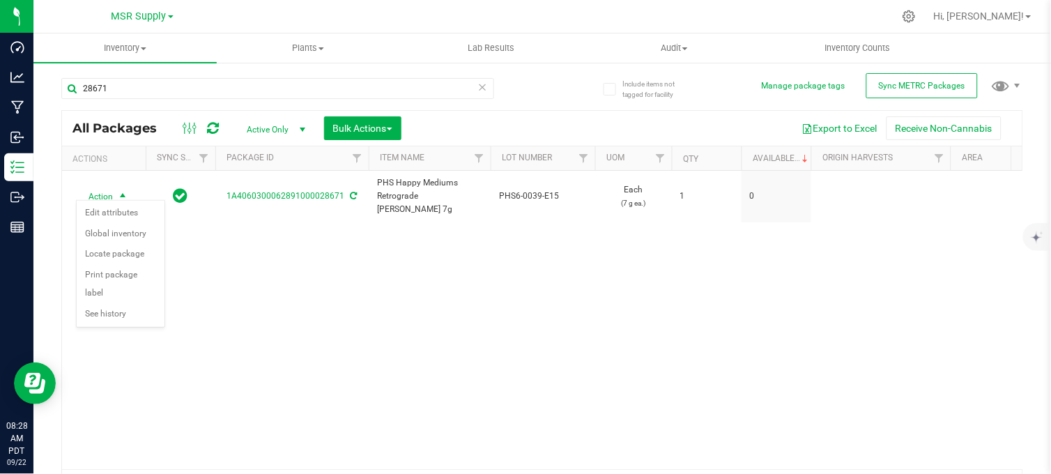
click at [317, 329] on div "Action Action Edit attributes Global inventory Locate package Print package lab…" at bounding box center [542, 320] width 960 height 298
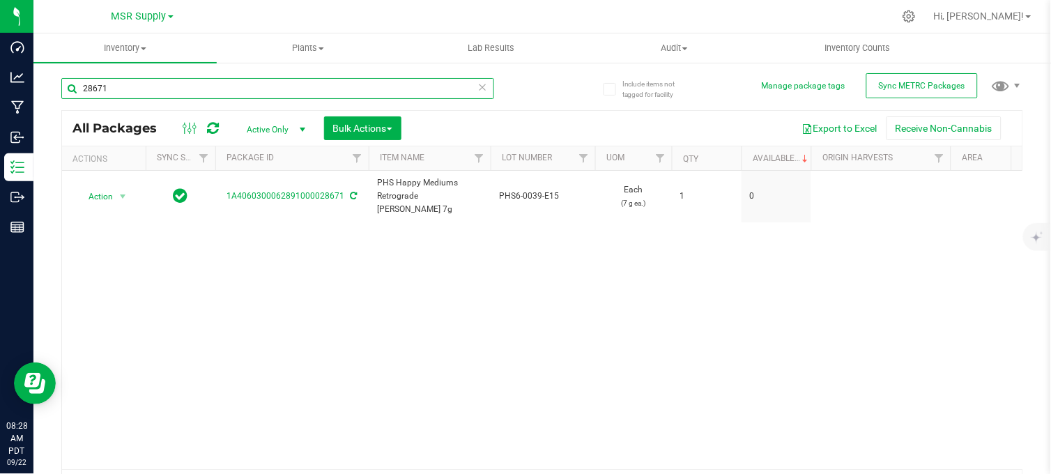
click at [192, 92] on input "28671" at bounding box center [277, 88] width 433 height 21
type input "28882"
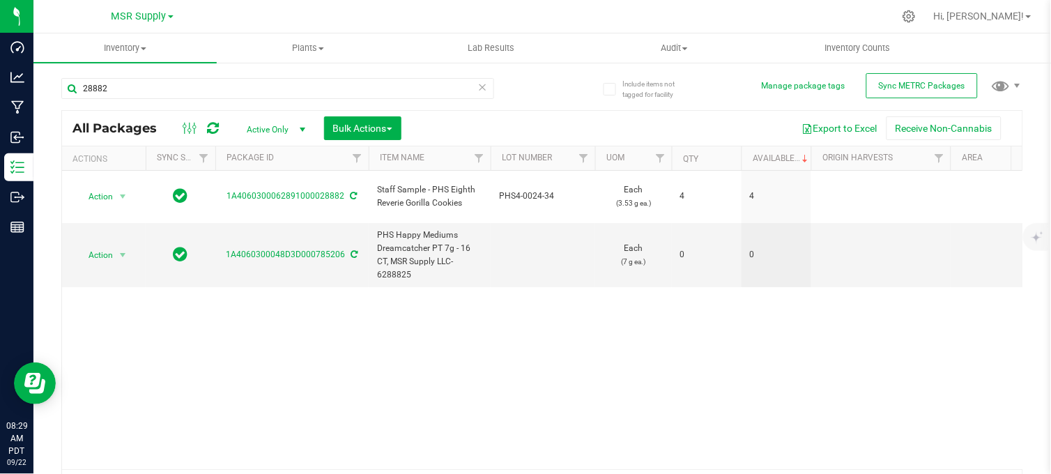
click at [479, 87] on icon at bounding box center [483, 86] width 10 height 17
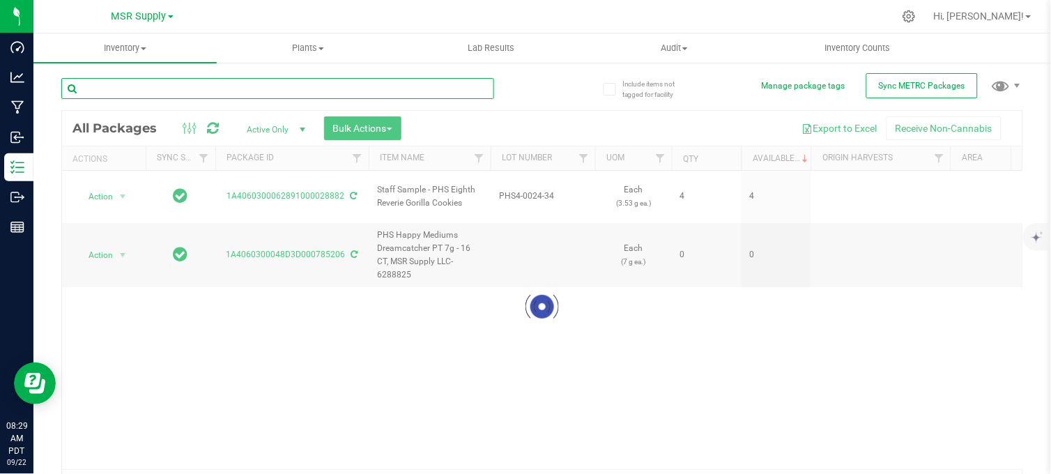
click at [287, 93] on input "text" at bounding box center [277, 88] width 433 height 21
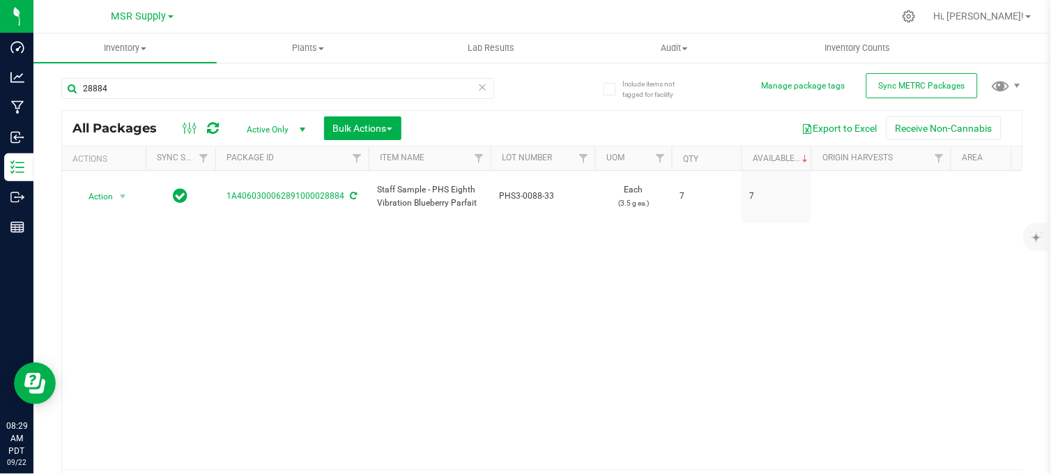
click at [541, 70] on div "28884 All Packages Active Only Active Only Lab Samples Locked All External Inte…" at bounding box center [542, 284] width 962 height 438
drag, startPoint x: 124, startPoint y: 89, endPoint x: 67, endPoint y: 99, distance: 58.0
click at [67, 99] on div "28884" at bounding box center [277, 94] width 433 height 32
type input "28882"
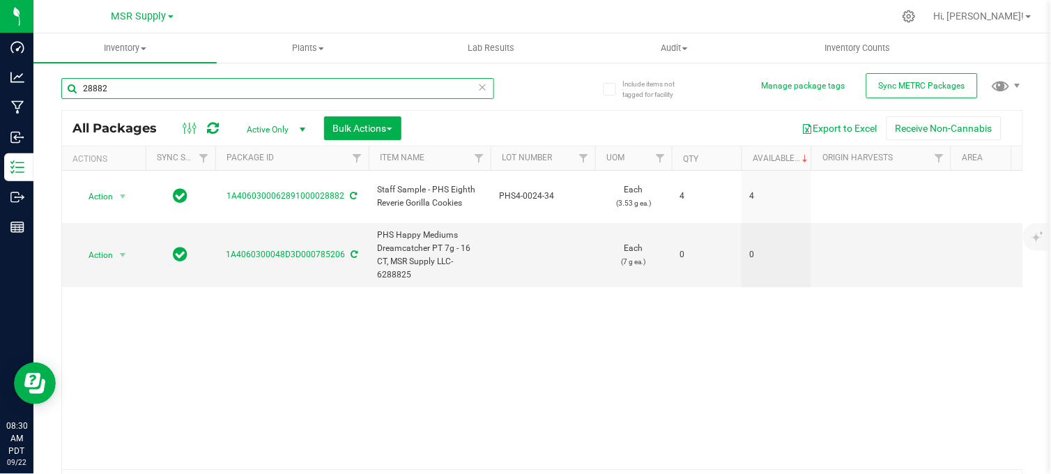
drag, startPoint x: 130, startPoint y: 93, endPoint x: 66, endPoint y: 102, distance: 64.8
click at [66, 101] on div "28882" at bounding box center [277, 94] width 433 height 32
type input "28671"
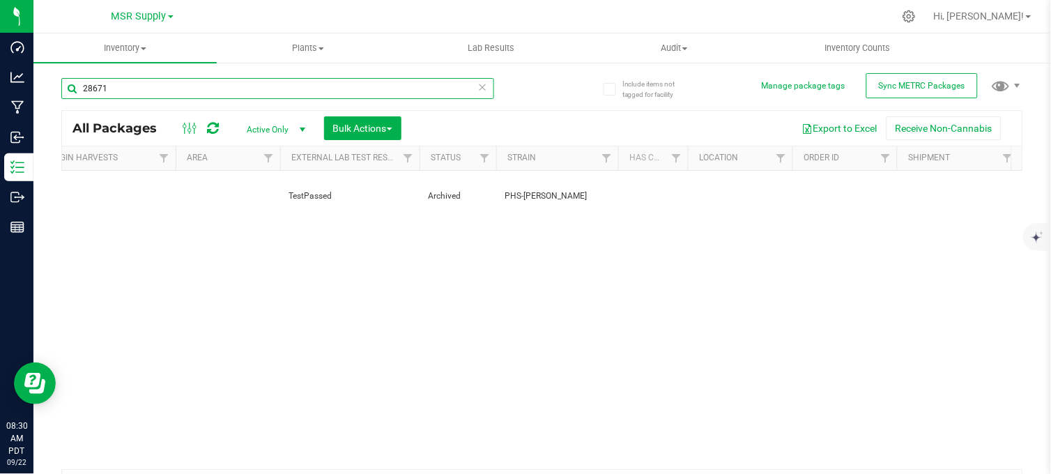
scroll to position [0, 694]
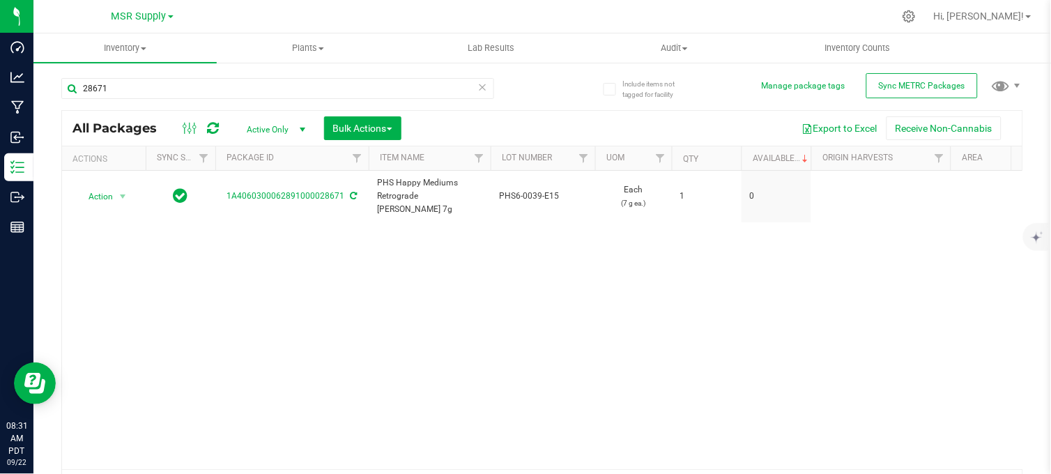
click at [413, 353] on div "Action Action Edit attributes Global inventory Locate package Print package lab…" at bounding box center [542, 320] width 960 height 298
click at [298, 128] on span "select" at bounding box center [302, 129] width 11 height 11
click at [261, 217] on li "All" at bounding box center [272, 214] width 75 height 21
click at [265, 126] on span "All" at bounding box center [273, 130] width 77 height 20
click at [268, 152] on li "Active Only" at bounding box center [272, 152] width 75 height 21
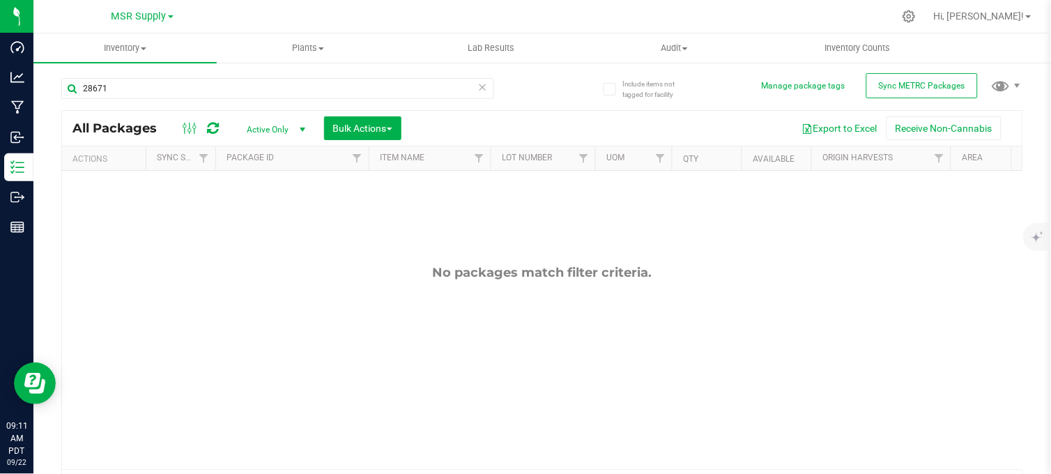
click at [594, 19] on div at bounding box center [571, 16] width 644 height 27
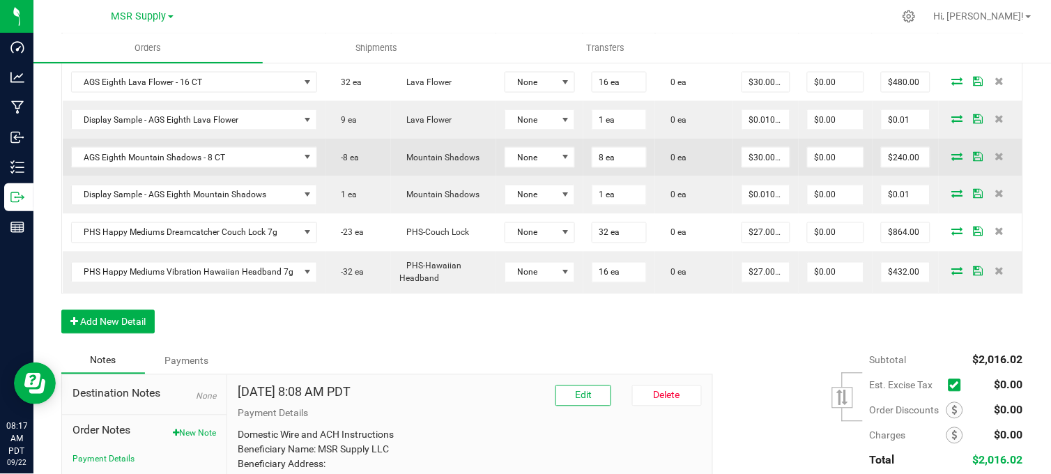
click at [952, 160] on icon at bounding box center [957, 156] width 11 height 8
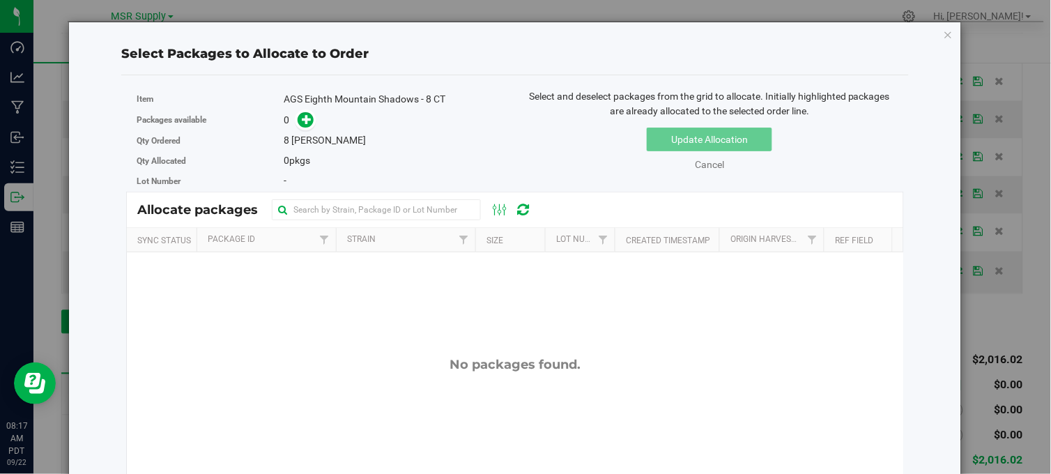
drag, startPoint x: 939, startPoint y: 31, endPoint x: 930, endPoint y: 36, distance: 10.9
click at [944, 32] on icon "button" at bounding box center [949, 34] width 10 height 17
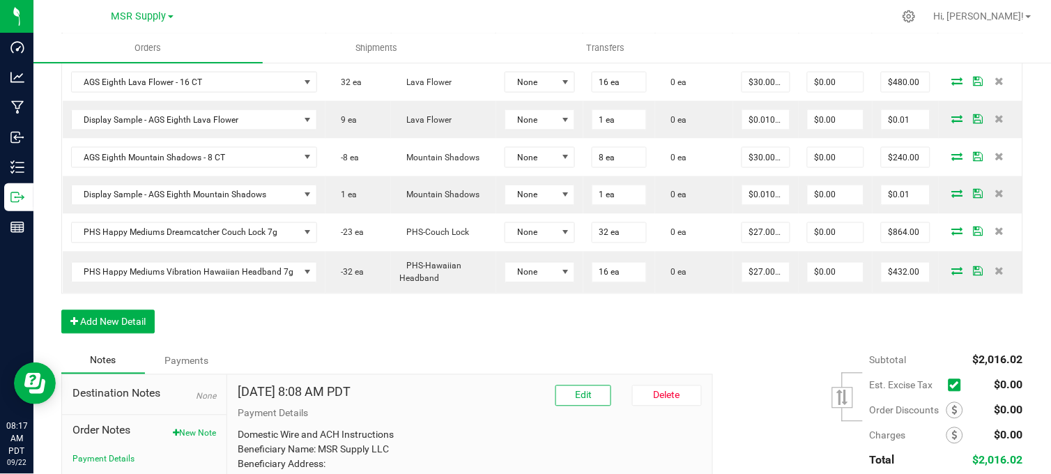
click at [491, 345] on div "Order Details Print All Labels Item Sellable Strain Lot Number Qty Ordered Qty …" at bounding box center [542, 168] width 962 height 357
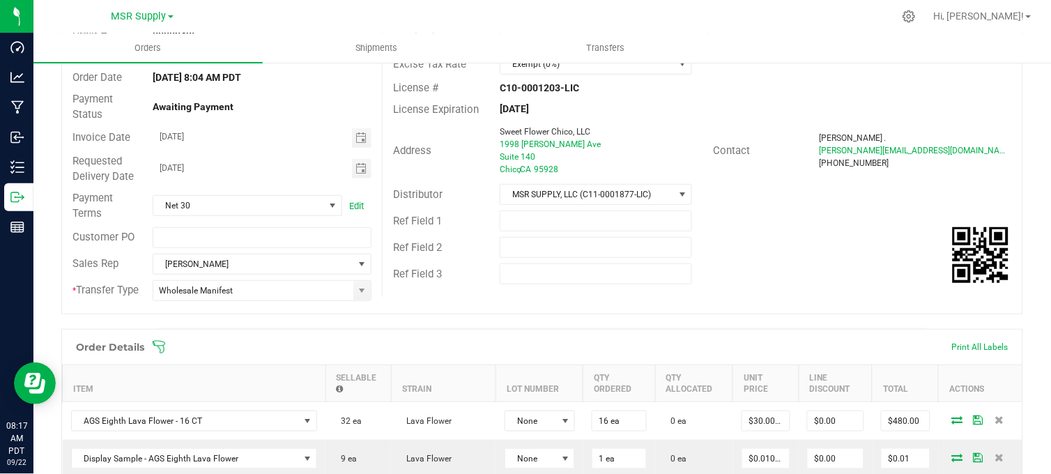
scroll to position [77, 0]
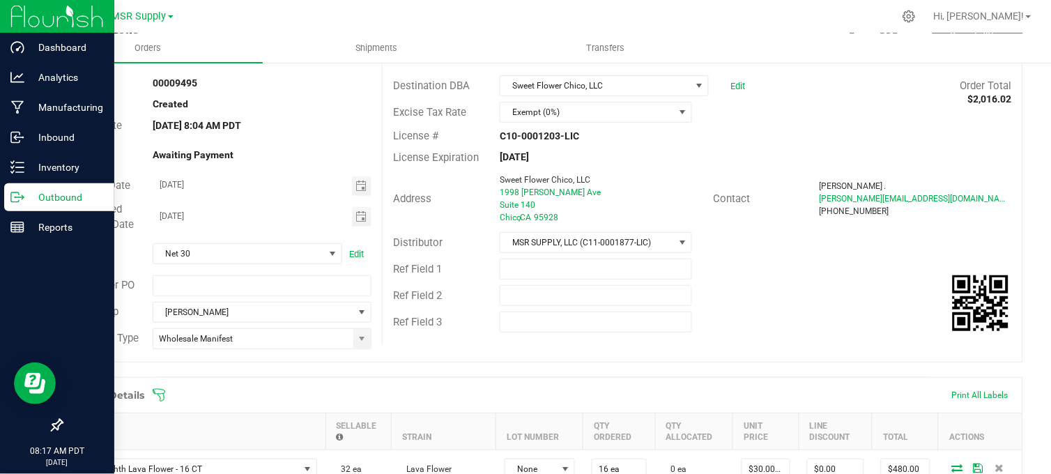
click at [24, 197] on p "Outbound" at bounding box center [66, 197] width 84 height 17
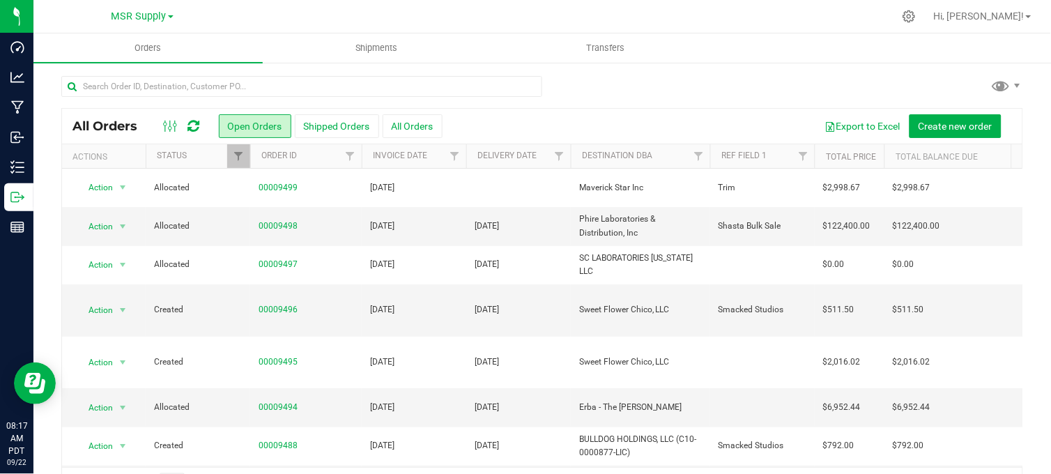
click at [583, 78] on div at bounding box center [542, 92] width 962 height 32
click at [583, 91] on div at bounding box center [542, 92] width 962 height 32
click at [595, 85] on div at bounding box center [542, 92] width 962 height 32
click at [610, 88] on div at bounding box center [542, 92] width 962 height 32
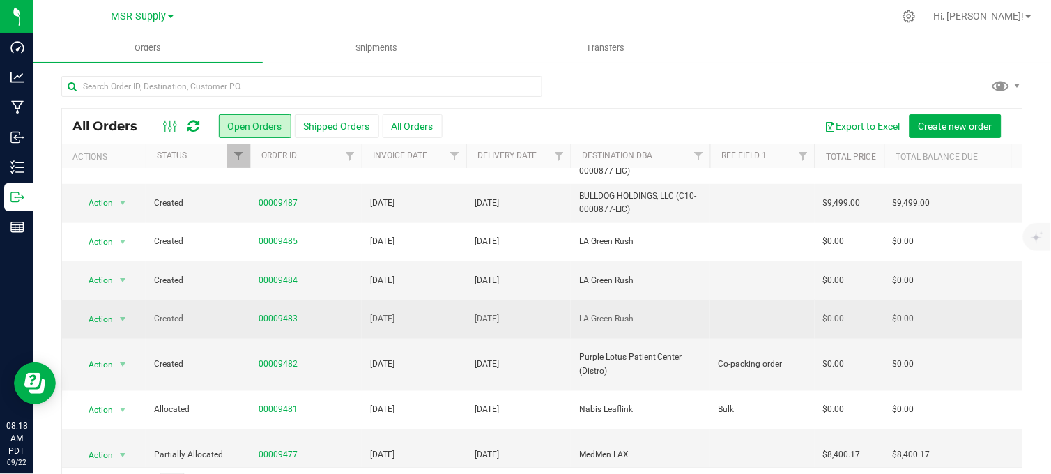
scroll to position [309, 0]
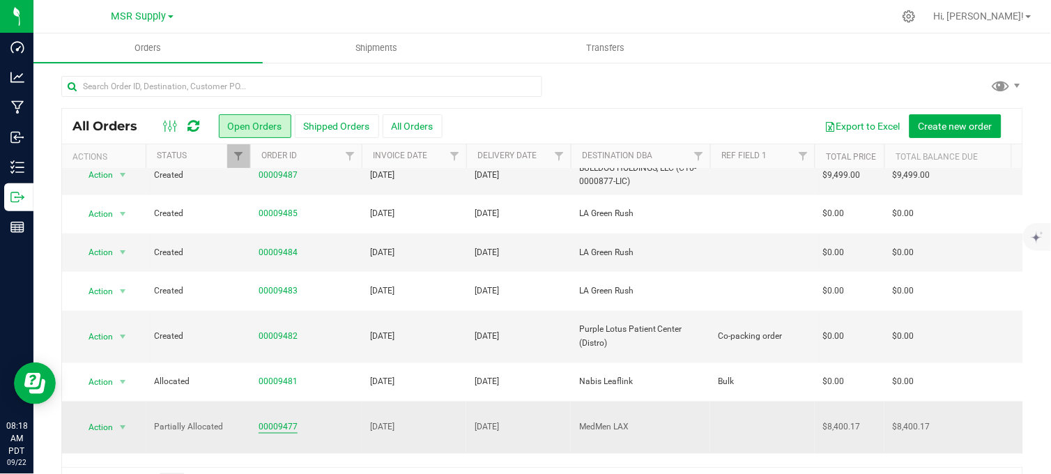
click at [272, 420] on link "00009477" at bounding box center [278, 426] width 39 height 13
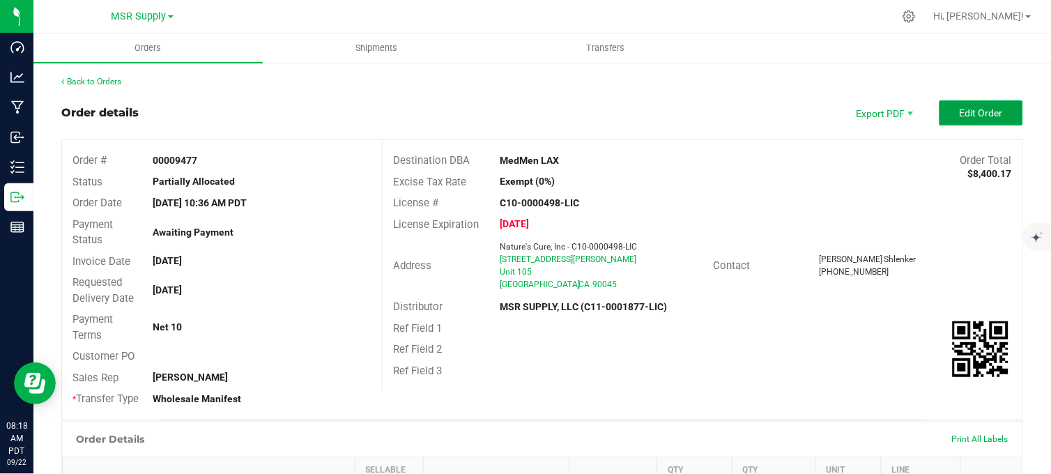
click at [971, 109] on span "Edit Order" at bounding box center [981, 112] width 43 height 11
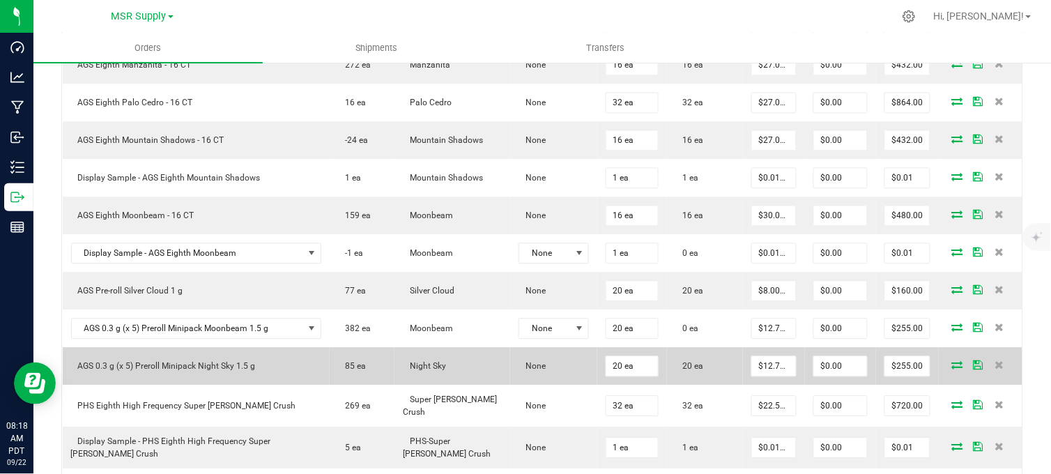
scroll to position [697, 0]
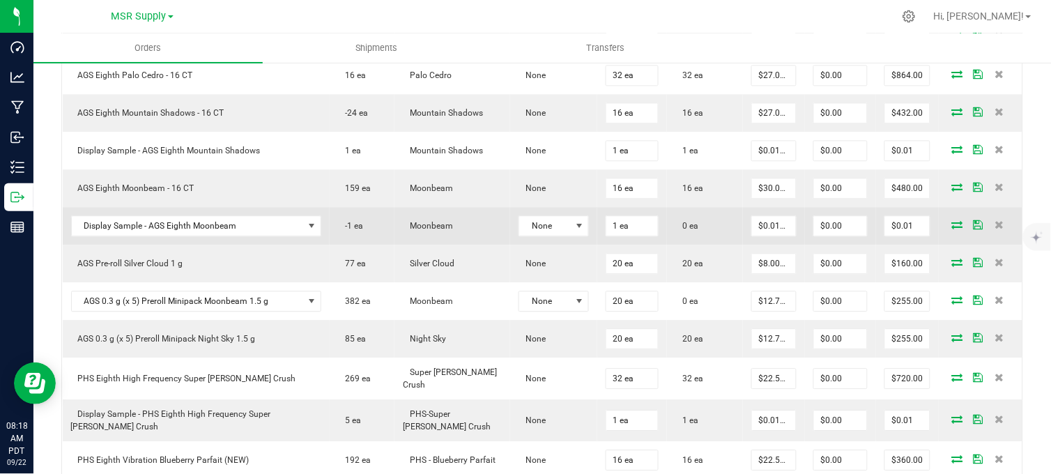
click at [952, 229] on icon at bounding box center [957, 224] width 11 height 8
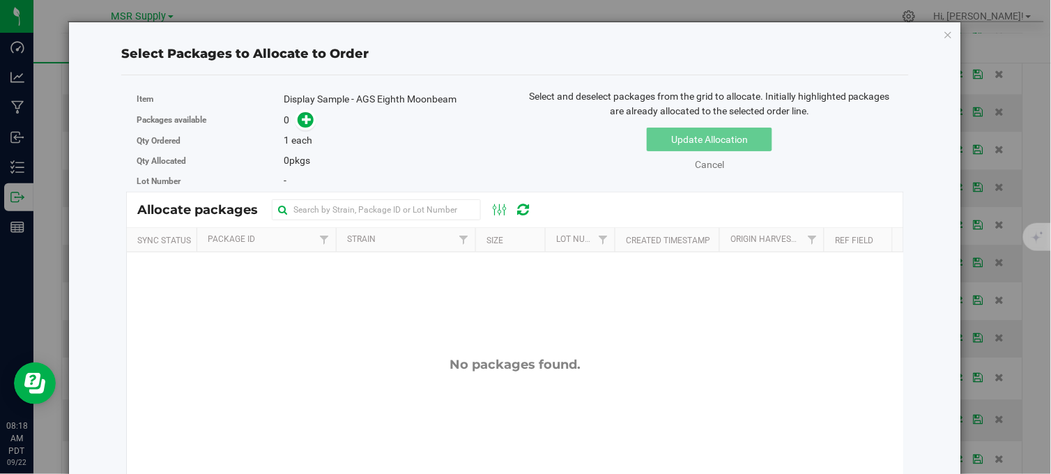
drag, startPoint x: 941, startPoint y: 33, endPoint x: 935, endPoint y: 38, distance: 7.9
click at [944, 32] on icon "button" at bounding box center [949, 34] width 10 height 17
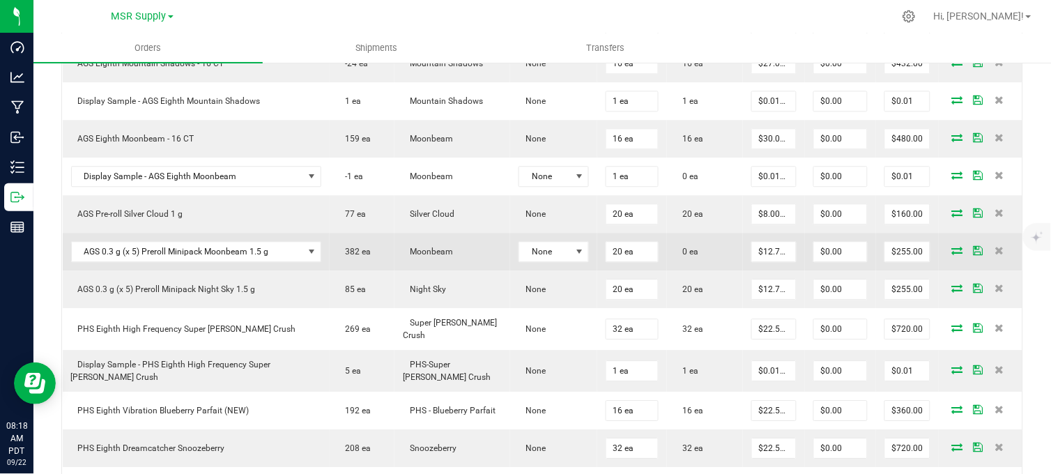
scroll to position [852, 0]
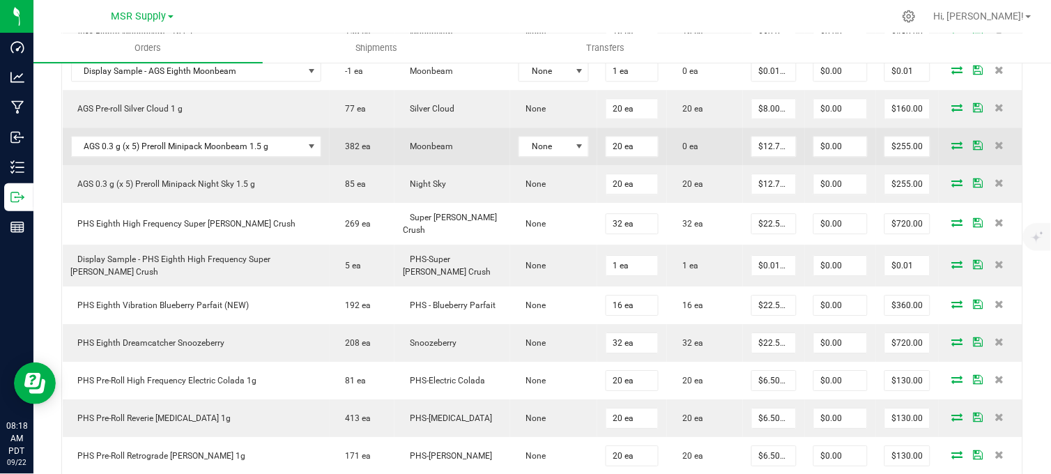
click at [952, 149] on icon at bounding box center [957, 145] width 11 height 8
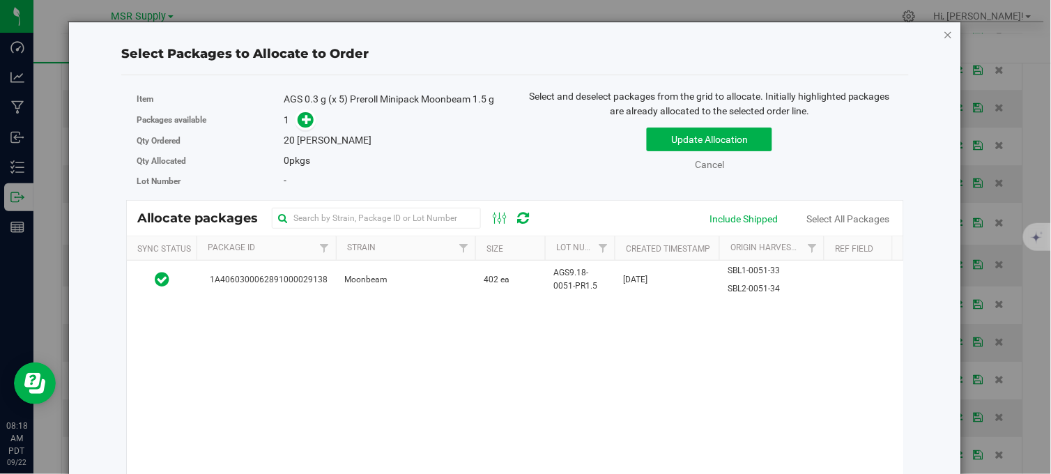
click at [944, 33] on icon "button" at bounding box center [949, 34] width 10 height 17
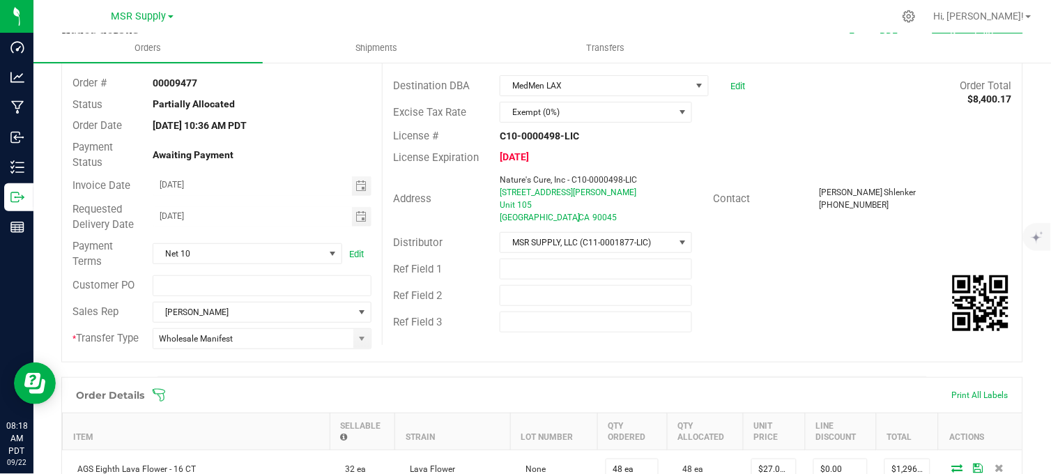
scroll to position [0, 0]
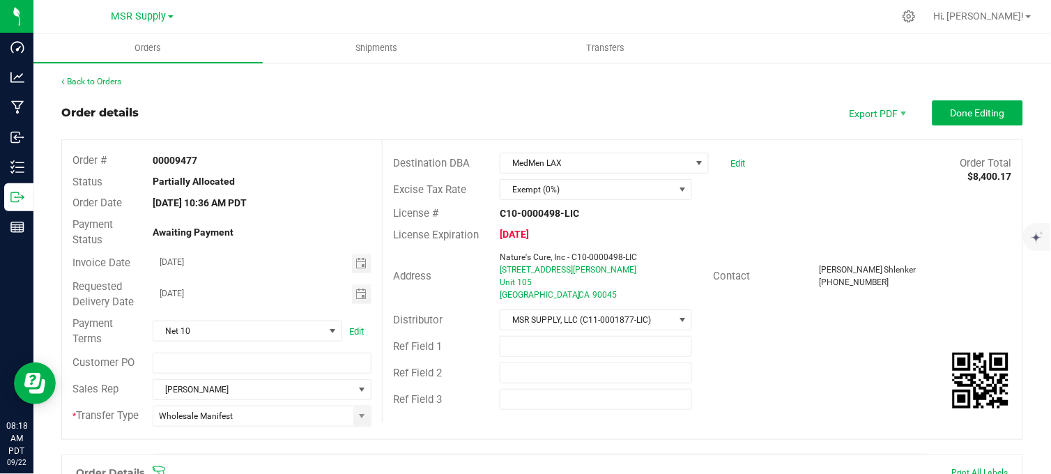
click at [475, 100] on div "Order details Export PDF Done Editing" at bounding box center [542, 112] width 962 height 25
click at [488, 110] on div "Order details Export PDF Done Editing" at bounding box center [542, 112] width 962 height 25
click at [498, 103] on div "Order details Export PDF Done Editing" at bounding box center [542, 112] width 962 height 25
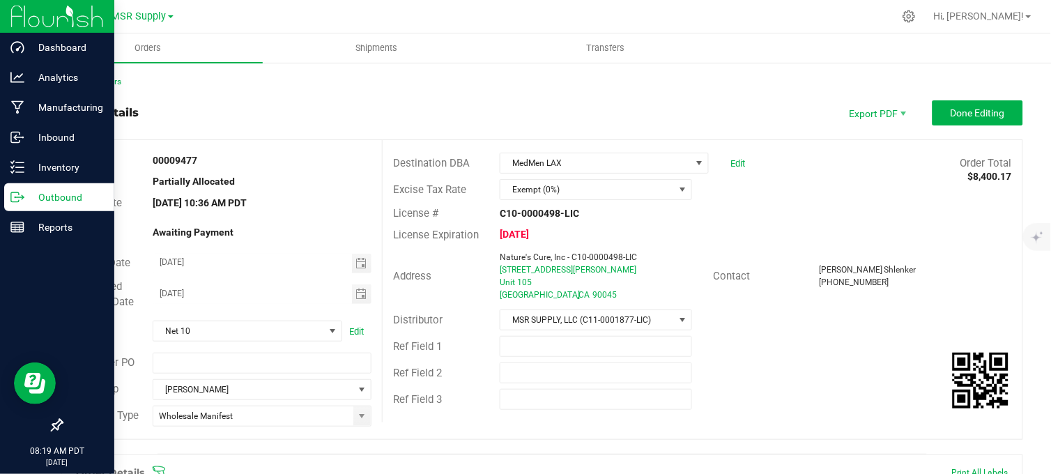
click at [22, 193] on icon at bounding box center [17, 197] width 14 height 14
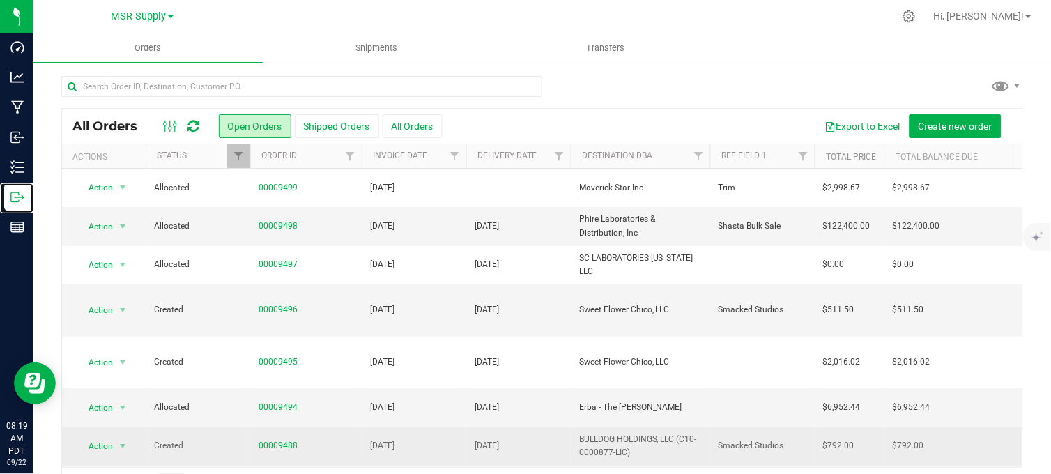
scroll to position [155, 0]
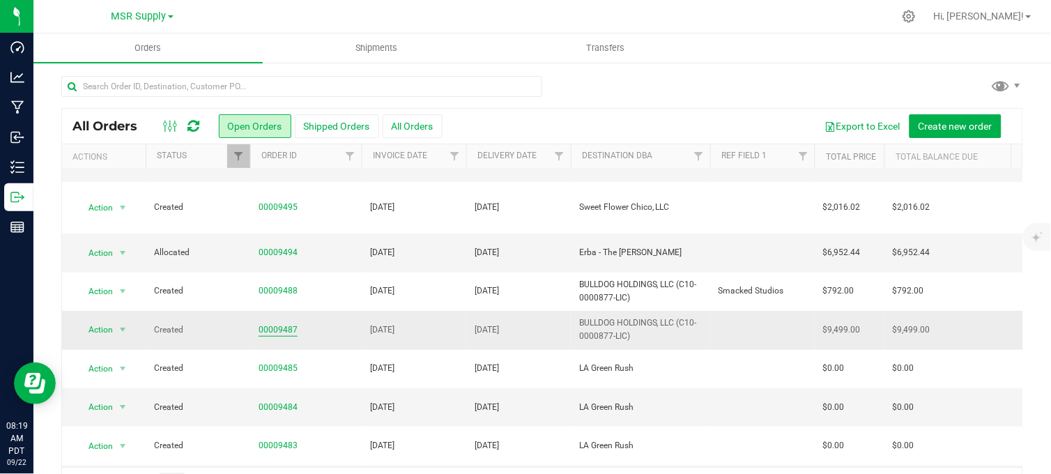
click at [282, 323] on link "00009487" at bounding box center [278, 329] width 39 height 13
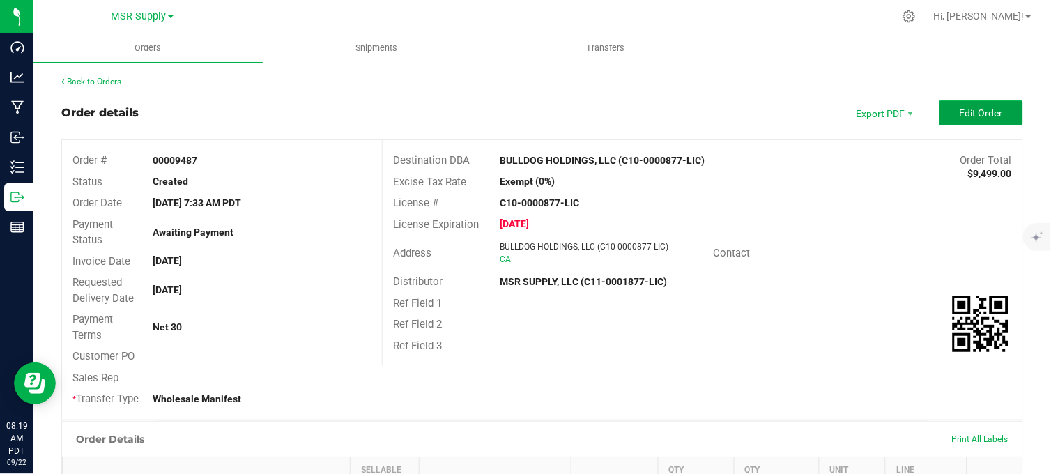
drag, startPoint x: 952, startPoint y: 111, endPoint x: 946, endPoint y: 116, distance: 7.5
click at [946, 116] on button "Edit Order" at bounding box center [981, 112] width 84 height 25
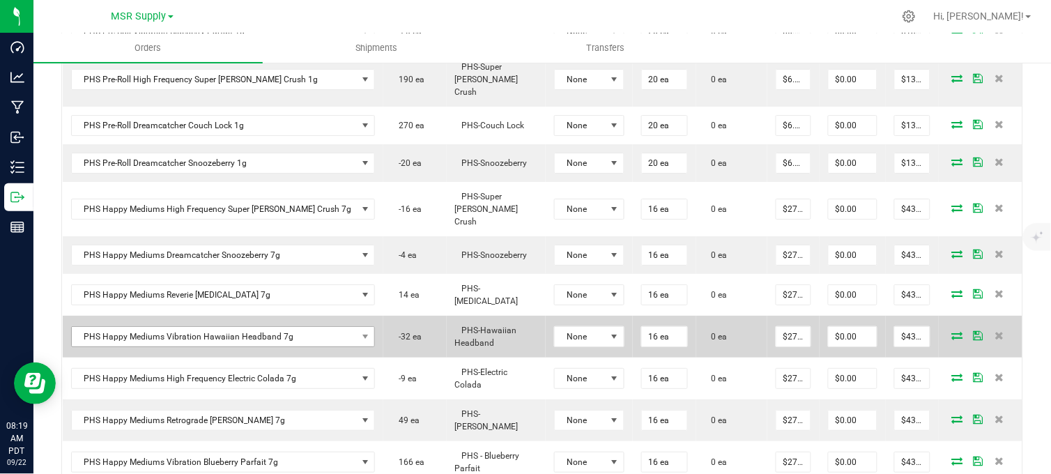
scroll to position [1084, 0]
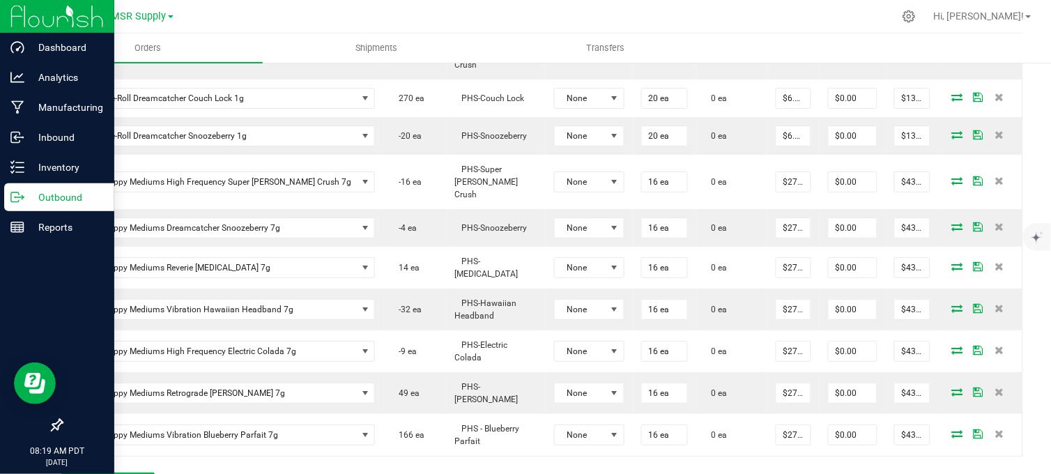
click at [13, 196] on icon at bounding box center [17, 197] width 14 height 14
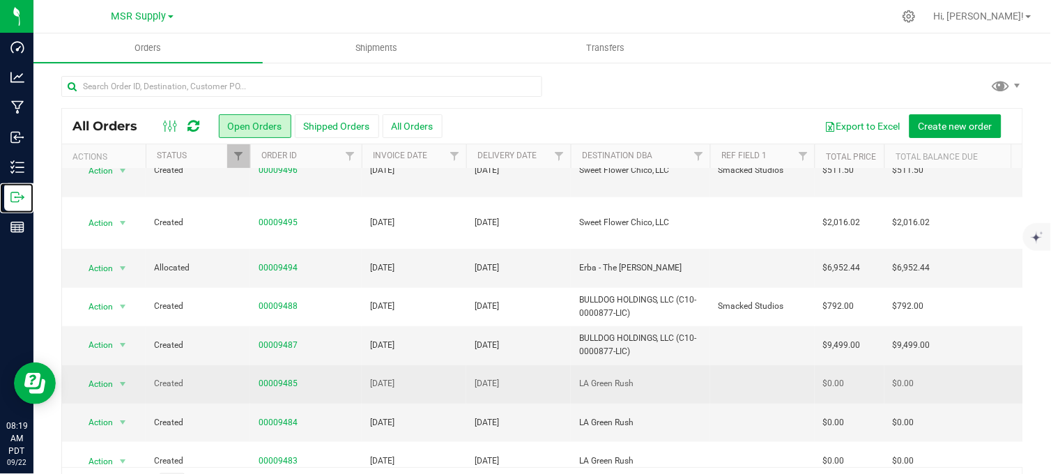
scroll to position [155, 0]
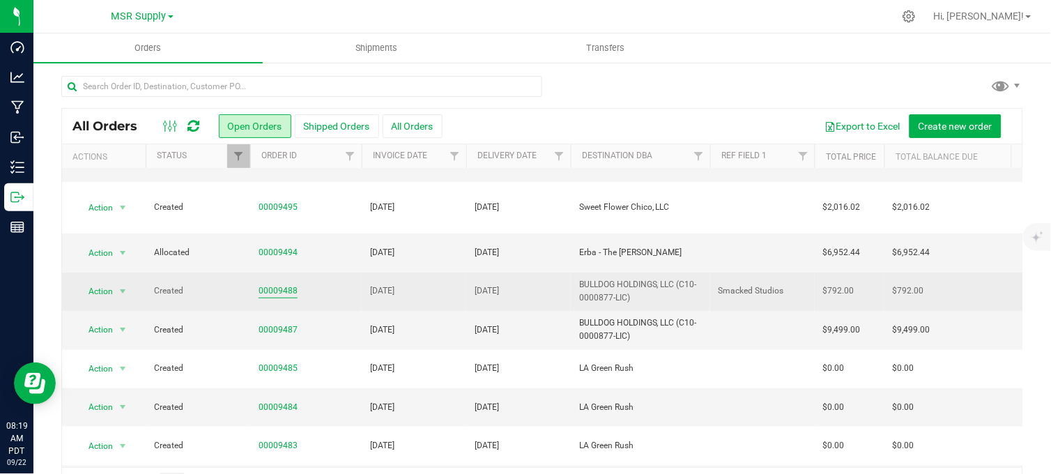
click at [263, 284] on link "00009488" at bounding box center [278, 290] width 39 height 13
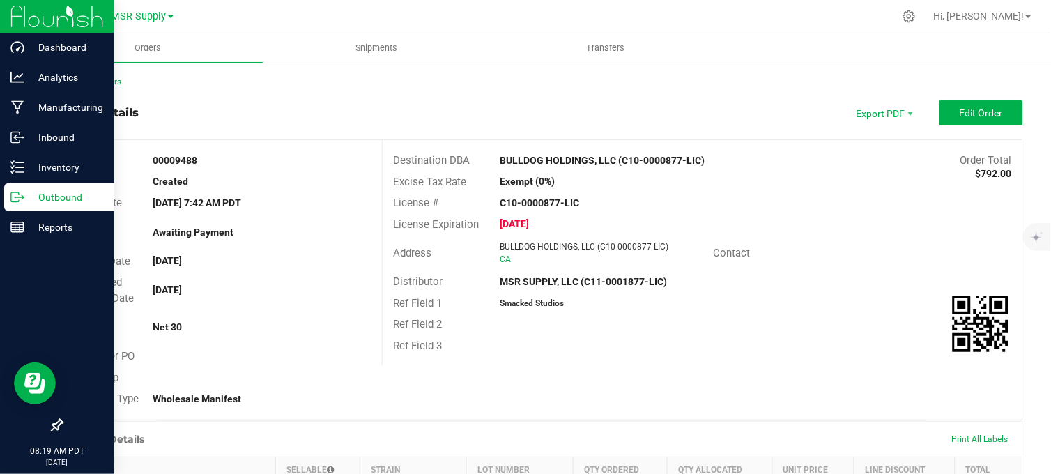
click at [10, 197] on icon at bounding box center [17, 197] width 14 height 14
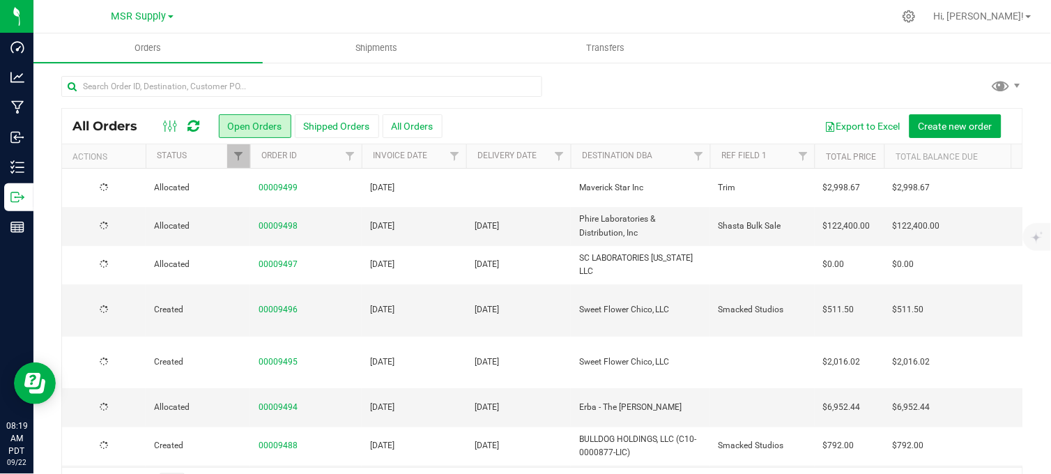
click at [617, 84] on div at bounding box center [542, 92] width 962 height 32
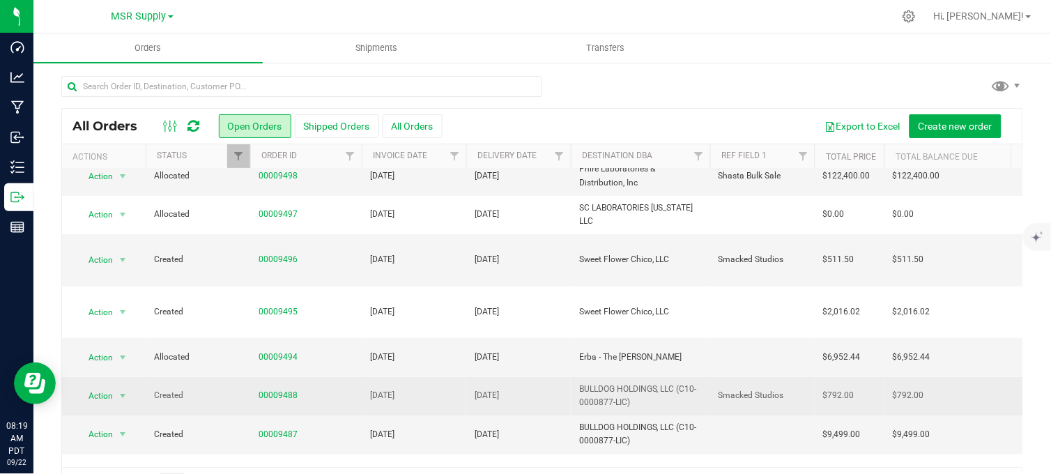
scroll to position [77, 0]
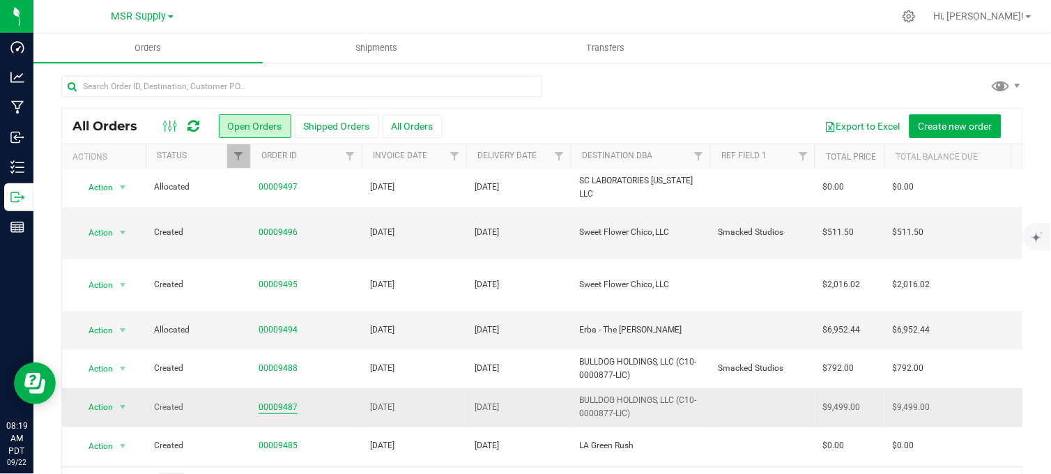
click at [268, 401] on link "00009487" at bounding box center [278, 407] width 39 height 13
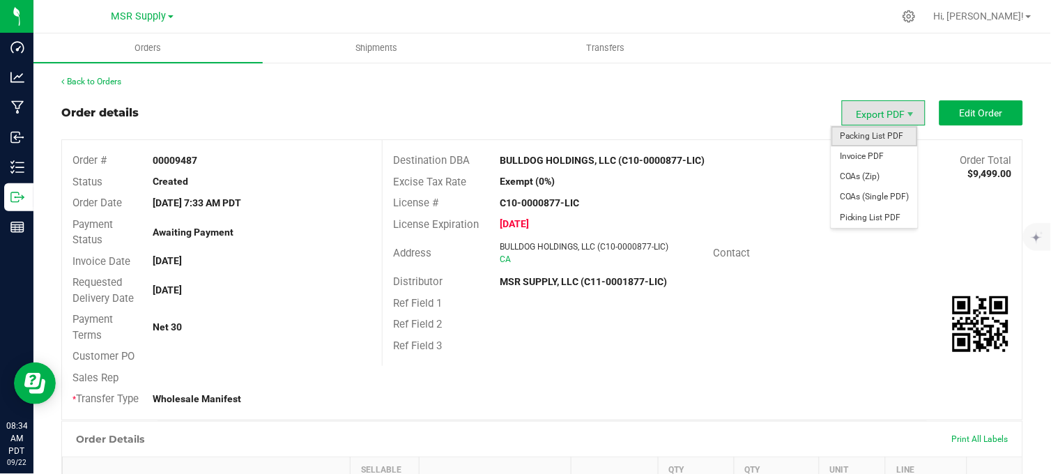
click at [859, 135] on span "Packing List PDF" at bounding box center [874, 136] width 86 height 20
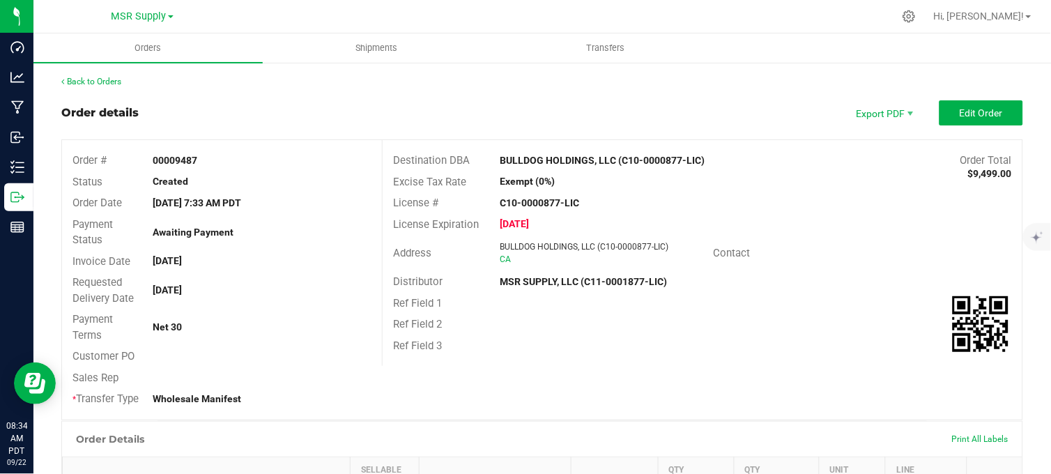
click at [978, 112] on span "Edit Order" at bounding box center [981, 112] width 43 height 11
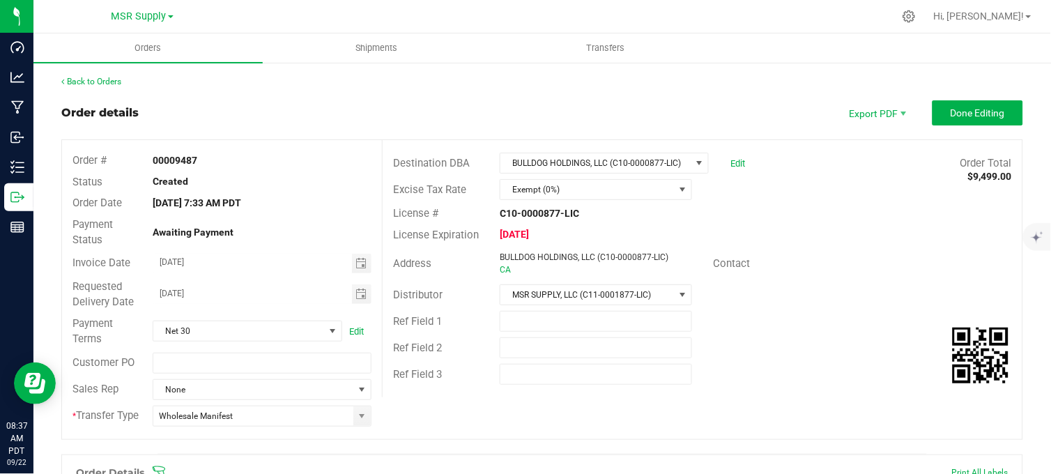
scroll to position [309, 0]
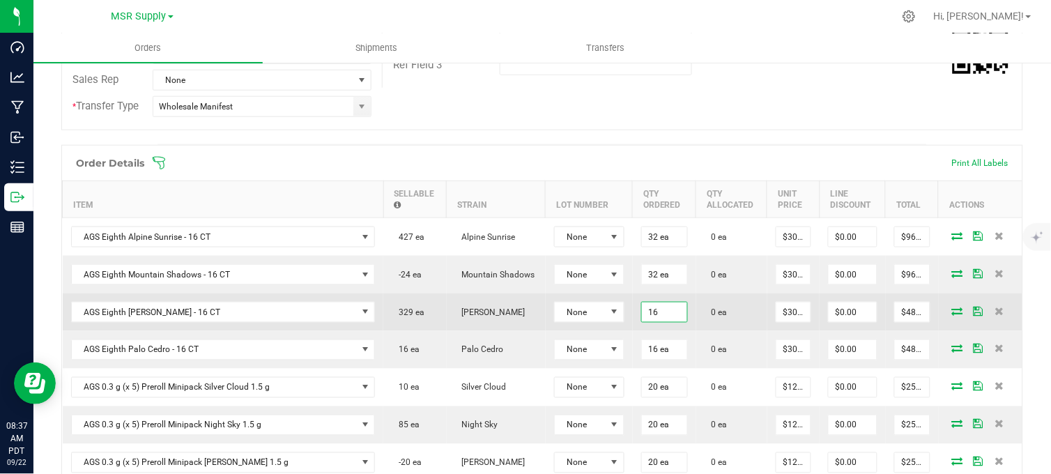
click at [642, 322] on input "16" at bounding box center [664, 312] width 45 height 20
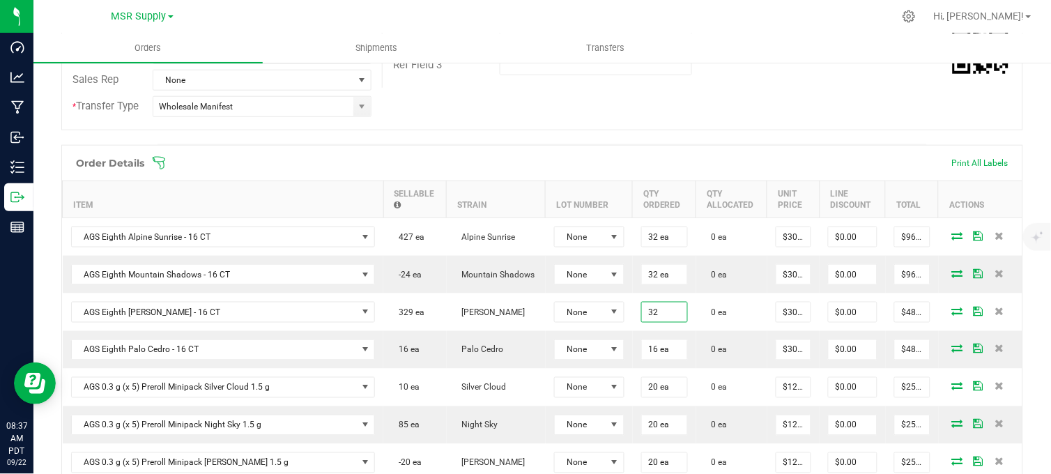
type input "32 ea"
type input "$960.00"
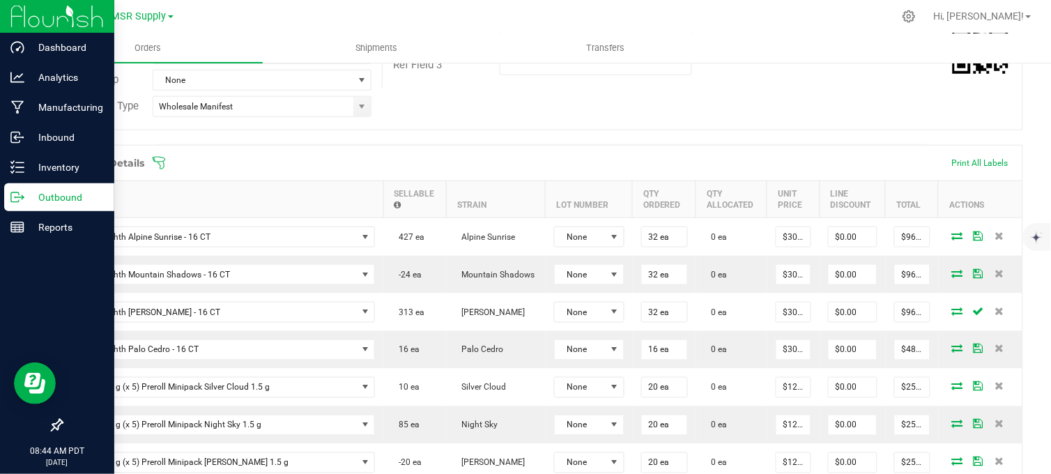
click at [26, 196] on p "Outbound" at bounding box center [66, 197] width 84 height 17
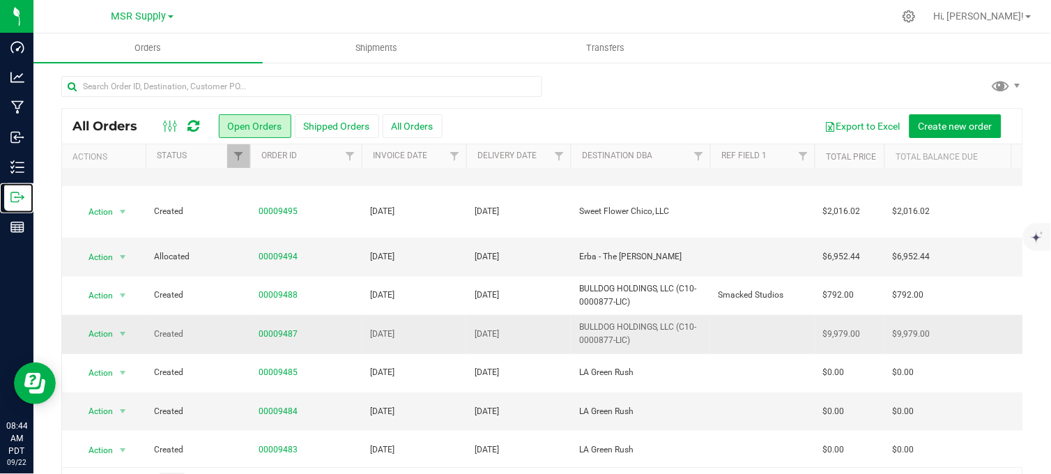
scroll to position [155, 0]
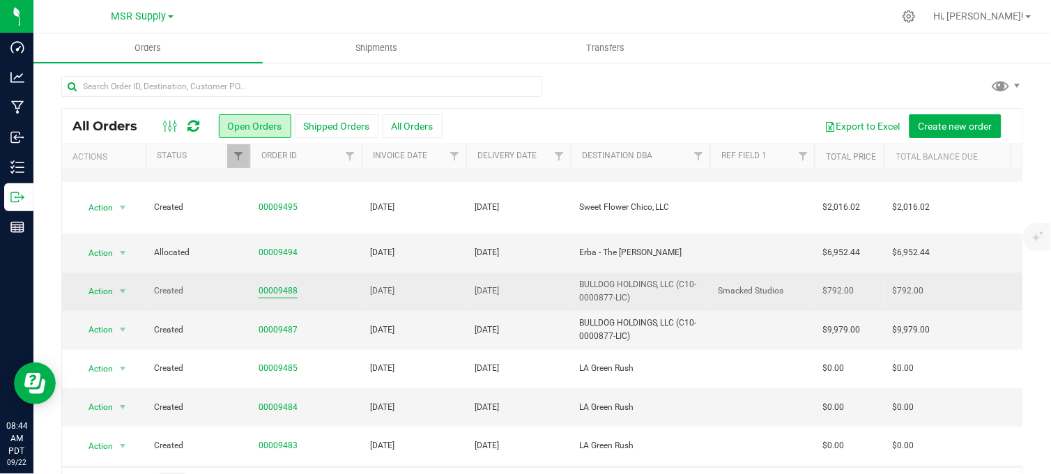
click at [272, 284] on link "00009488" at bounding box center [278, 290] width 39 height 13
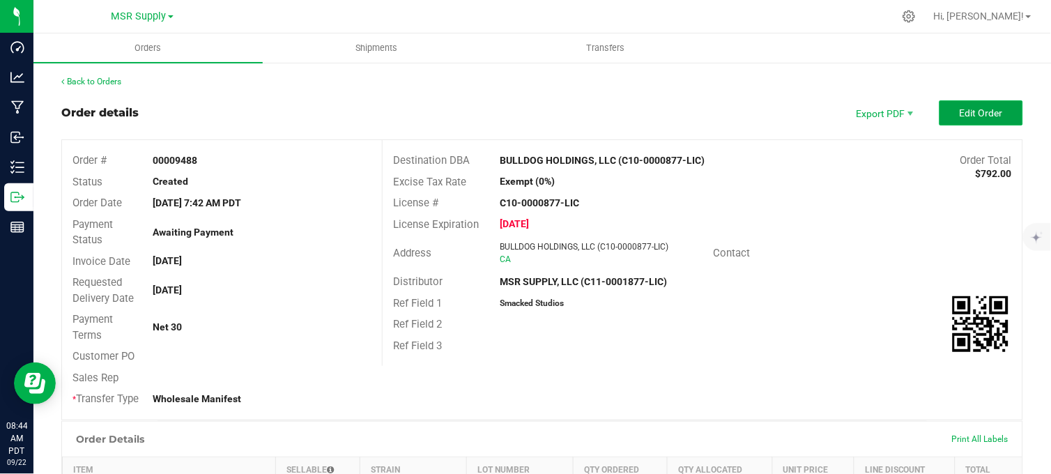
drag, startPoint x: 942, startPoint y: 111, endPoint x: 932, endPoint y: 112, distance: 9.8
click at [939, 112] on button "Edit Order" at bounding box center [981, 112] width 84 height 25
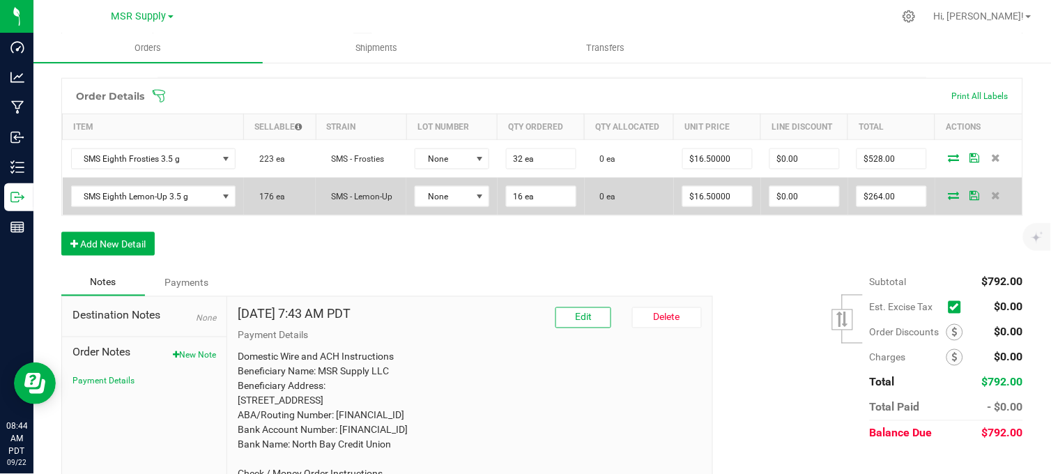
scroll to position [387, 0]
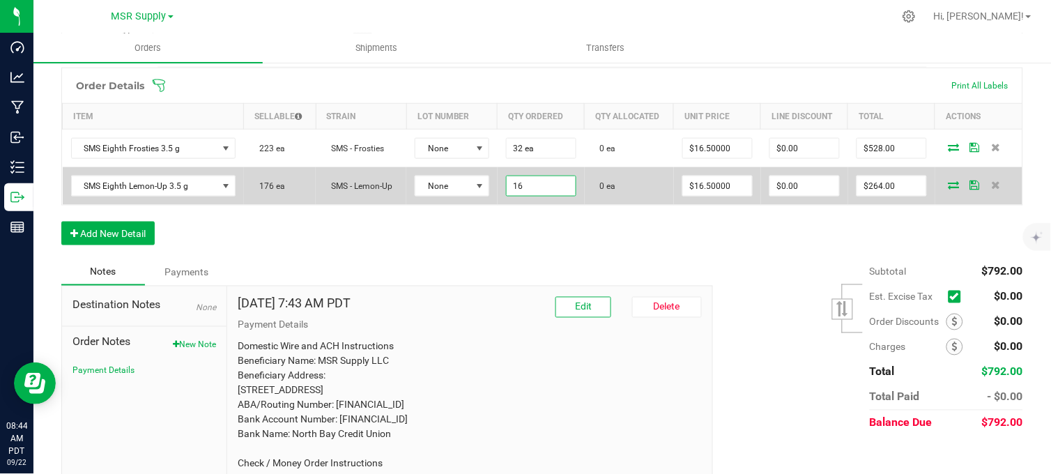
click at [524, 189] on input "16" at bounding box center [541, 186] width 69 height 20
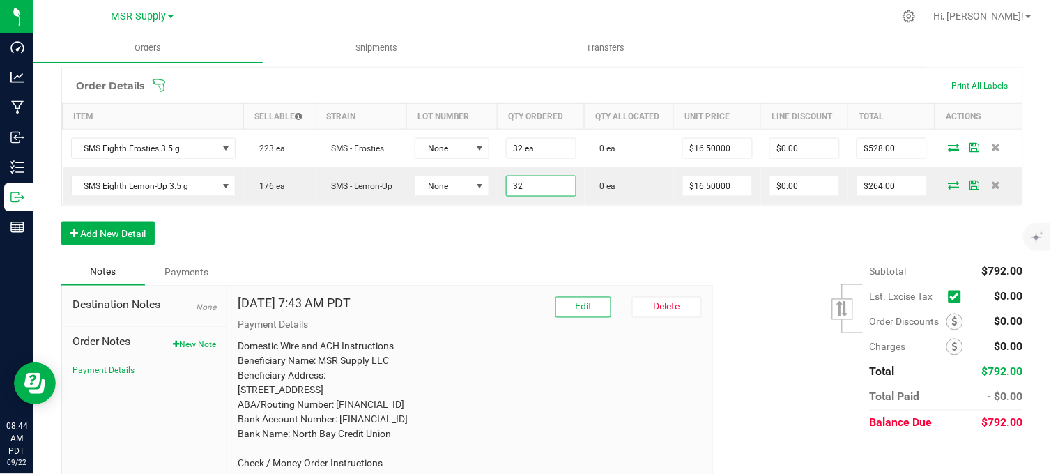
type input "32 ea"
type input "$528.00"
drag, startPoint x: 461, startPoint y: 241, endPoint x: 107, endPoint y: 230, distance: 353.5
click at [456, 240] on div "Order Details Print All Labels Item Sellable Strain Lot Number Qty Ordered Qty …" at bounding box center [542, 164] width 962 height 192
click at [113, 240] on button "Add New Detail" at bounding box center [107, 234] width 93 height 24
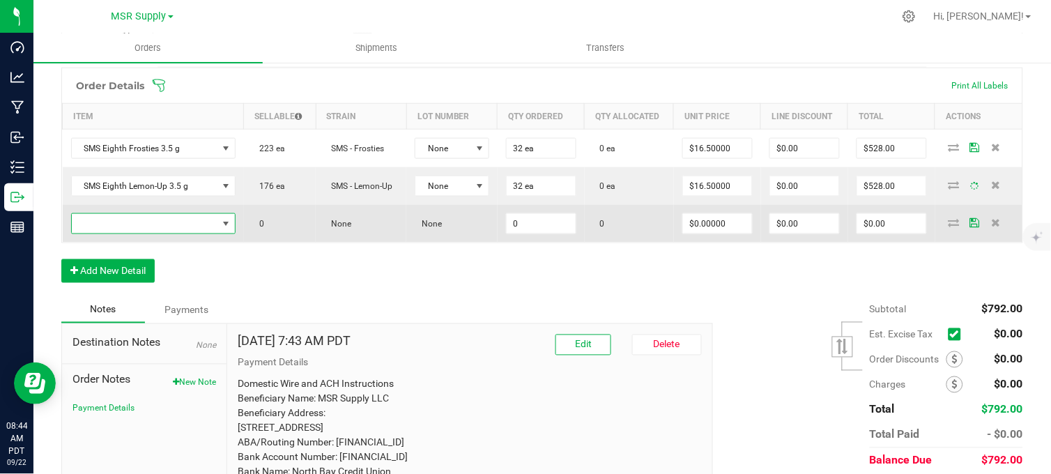
click at [166, 229] on span "NO DATA FOUND" at bounding box center [145, 224] width 146 height 20
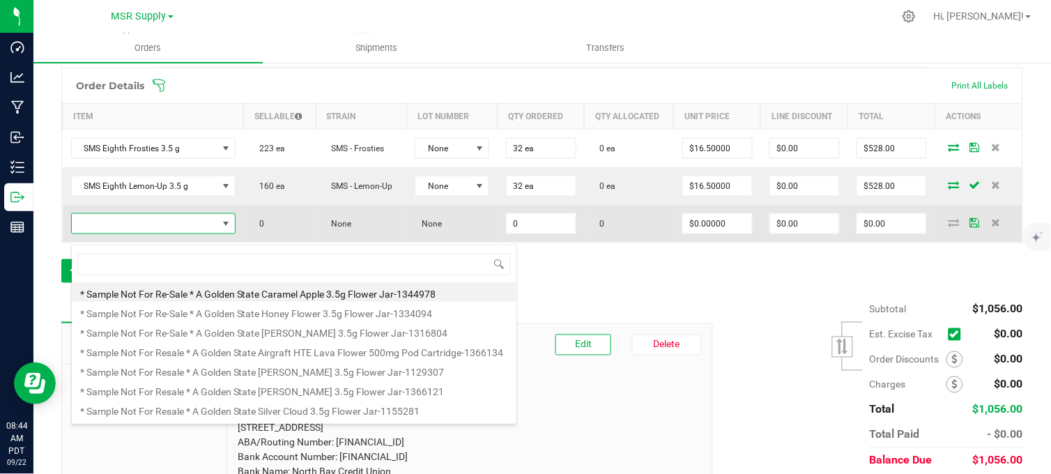
scroll to position [21, 160]
type input "sms eighth side"
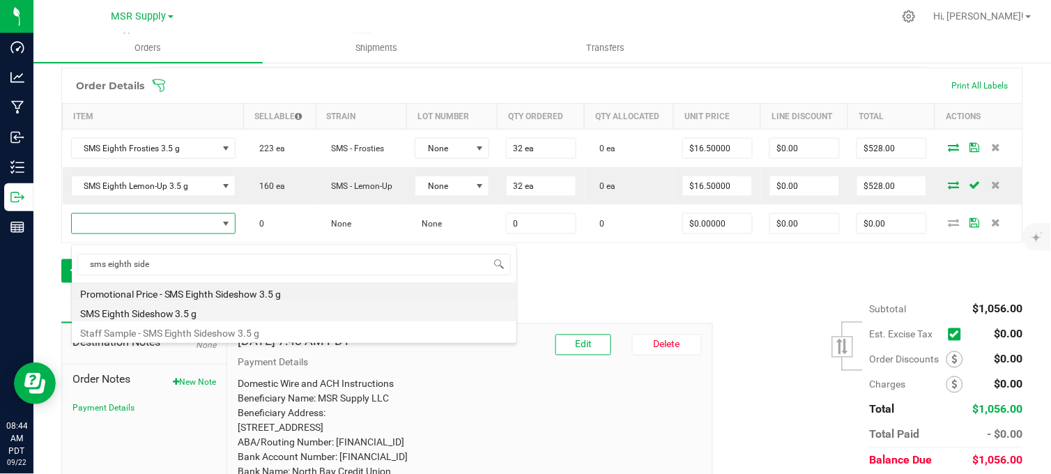
click at [183, 316] on li "SMS Eighth Sideshow 3.5 g" at bounding box center [294, 312] width 445 height 20
type input "0 ea"
type input "$16.50000"
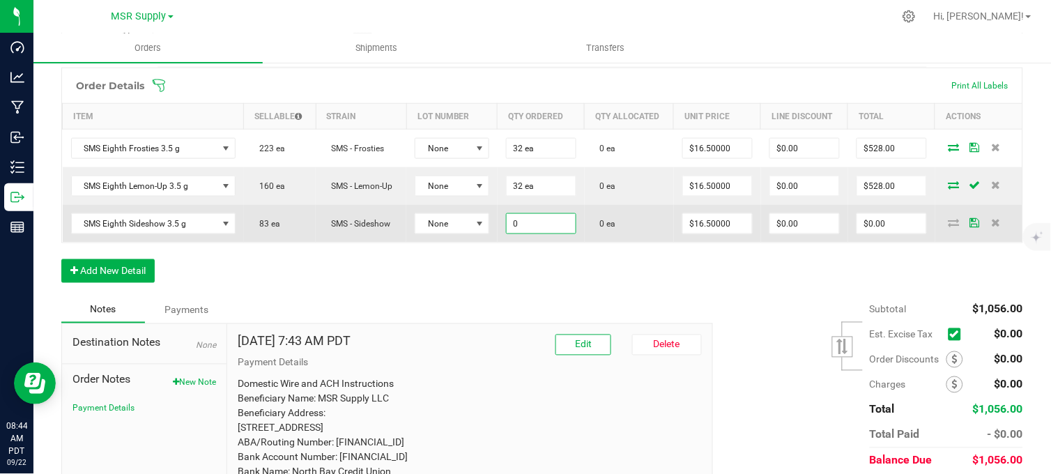
click at [535, 226] on input "0" at bounding box center [541, 224] width 69 height 20
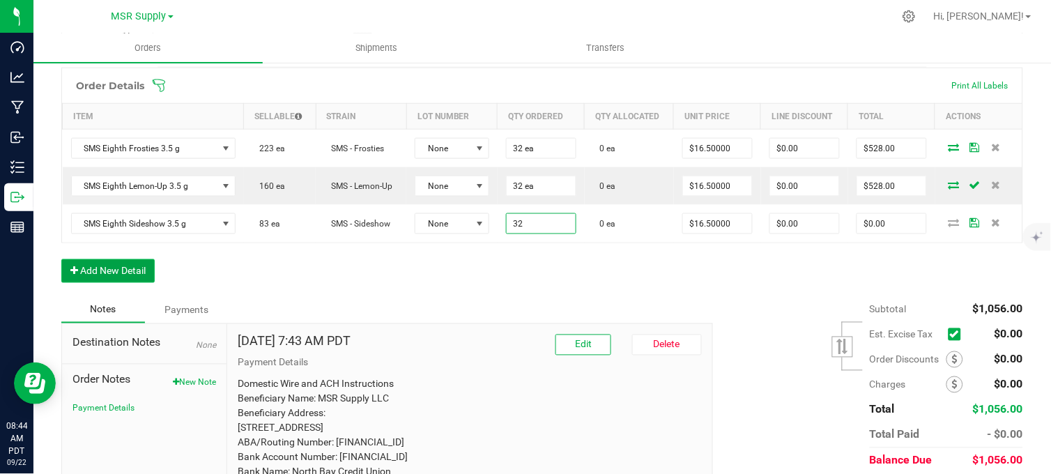
type input "32 ea"
type input "$528.00"
click at [73, 276] on icon "button" at bounding box center [74, 271] width 8 height 10
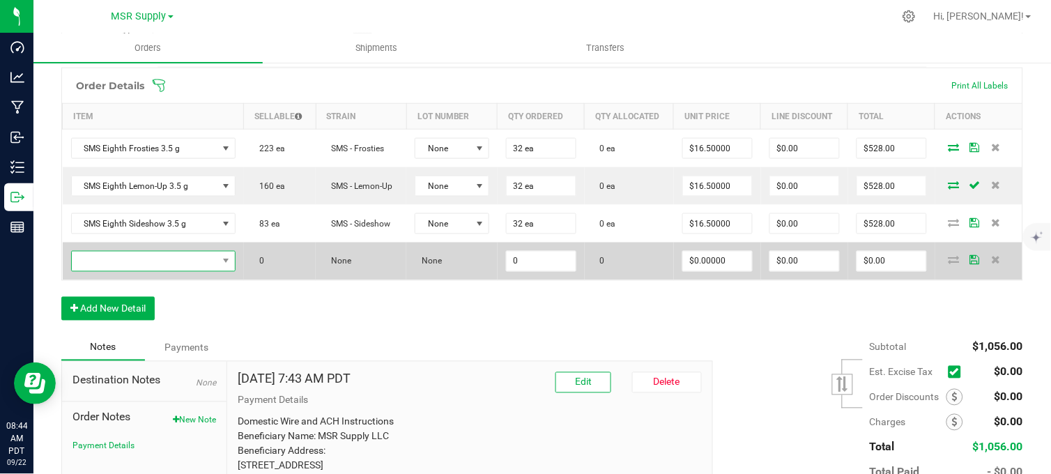
click at [137, 271] on span "NO DATA FOUND" at bounding box center [145, 262] width 146 height 20
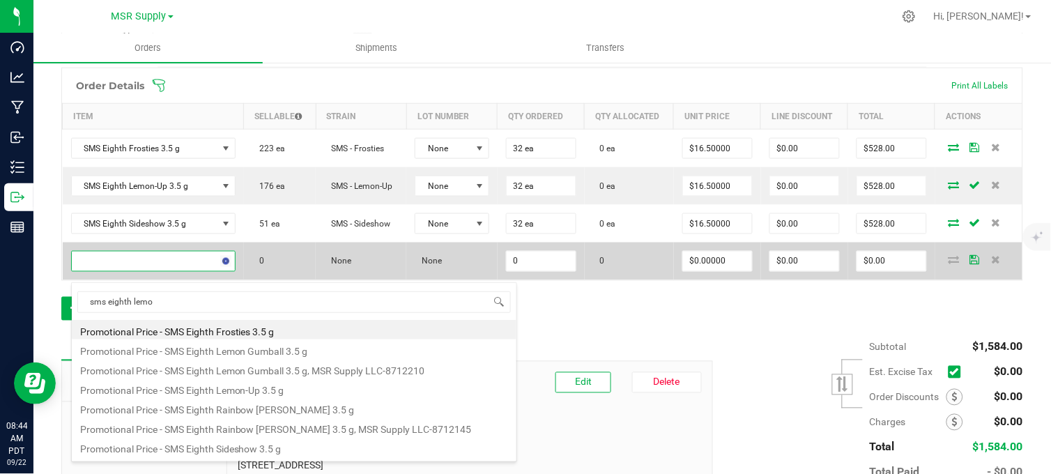
type input "sms eighth lemon"
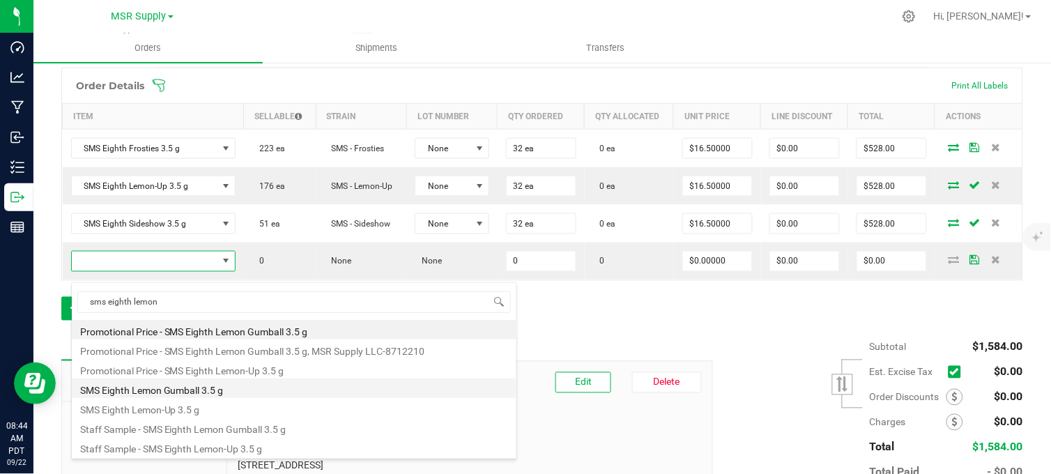
click at [183, 390] on li "SMS Eighth Lemon Gumball 3.5 g" at bounding box center [294, 388] width 445 height 20
type input "0 ea"
type input "$16.50000"
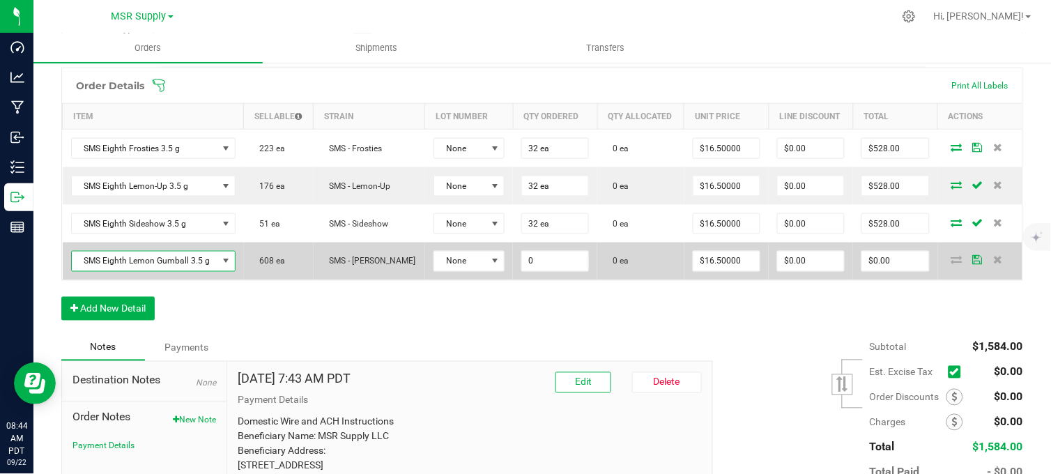
click at [542, 280] on td "0" at bounding box center [555, 261] width 84 height 38
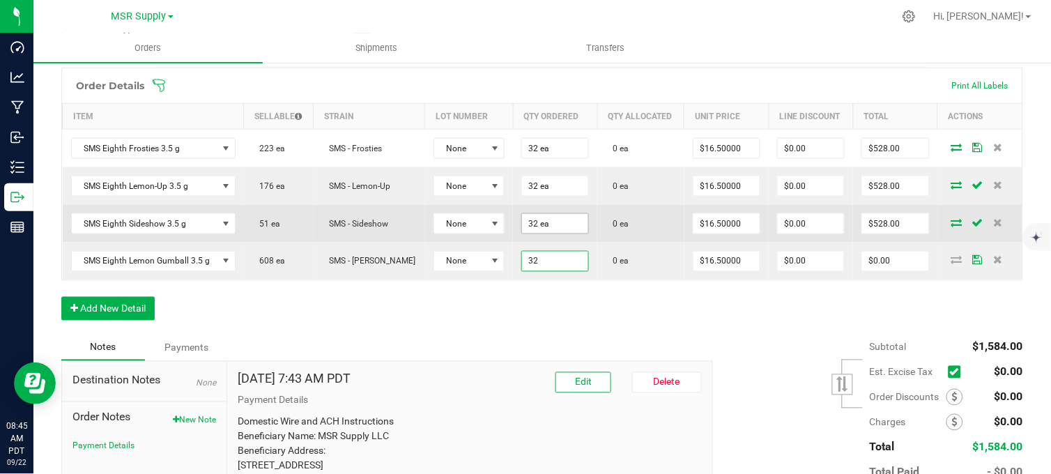
type input "32 ea"
type input "$528.00"
drag, startPoint x: 541, startPoint y: 238, endPoint x: 539, endPoint y: 245, distance: 7.5
click at [541, 233] on input "32" at bounding box center [555, 224] width 66 height 20
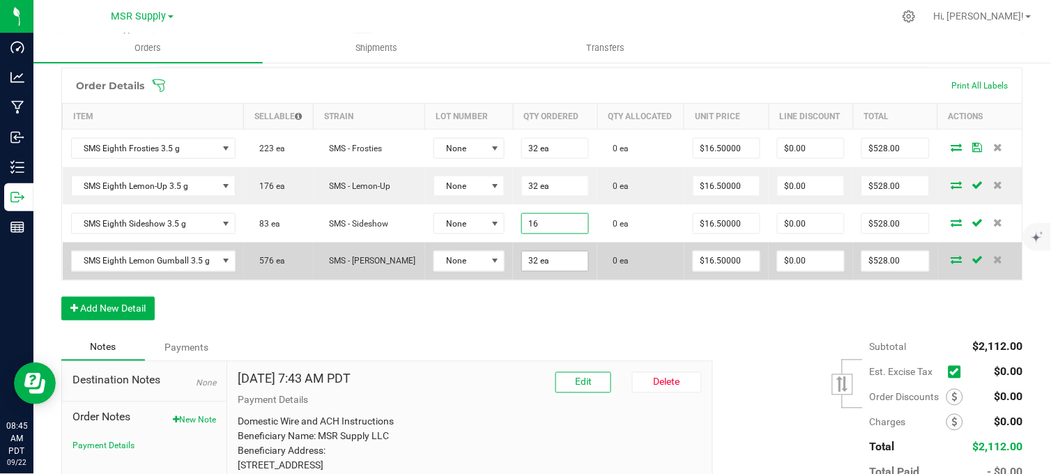
type input "16 ea"
type input "$264.00"
click at [537, 268] on input "32" at bounding box center [555, 262] width 66 height 20
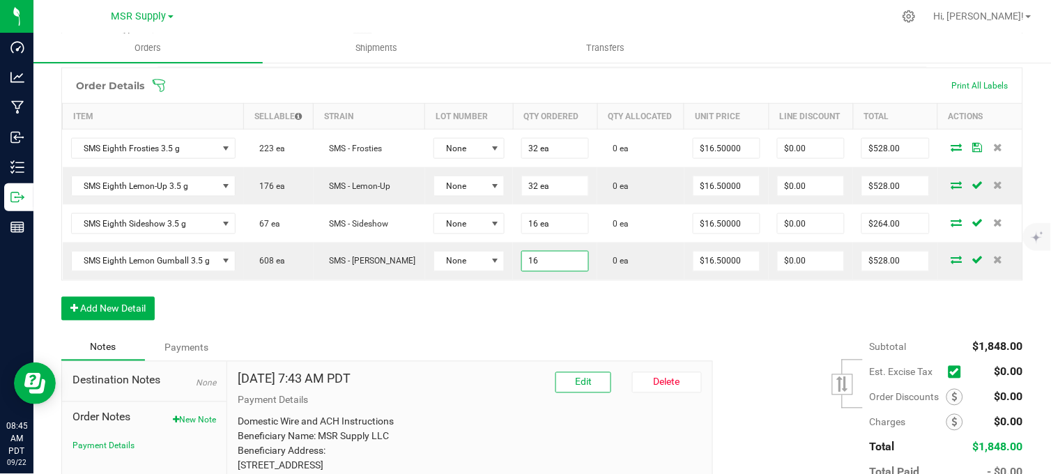
type input "16 ea"
type input "$264.00"
click at [615, 314] on div "Order Details Print All Labels Item Sellable Strain Lot Number Qty Ordered Qty …" at bounding box center [542, 201] width 962 height 267
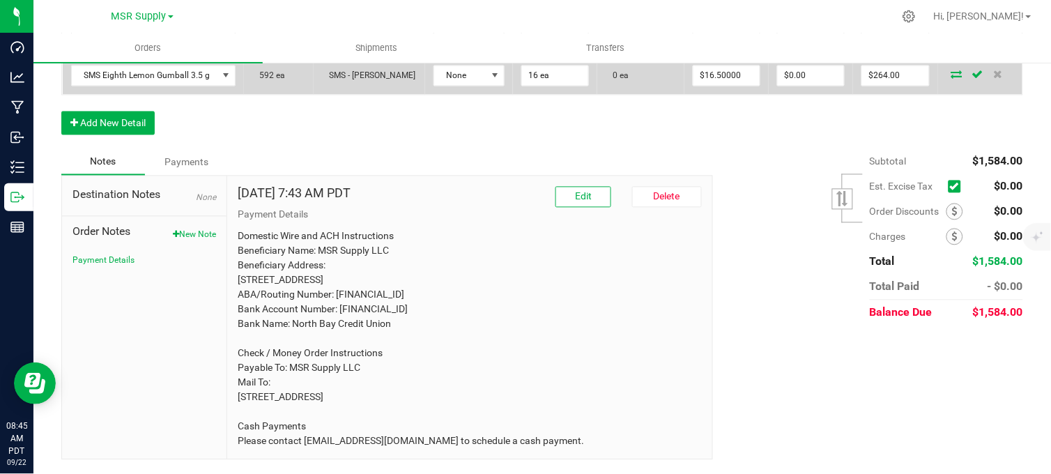
scroll to position [224, 0]
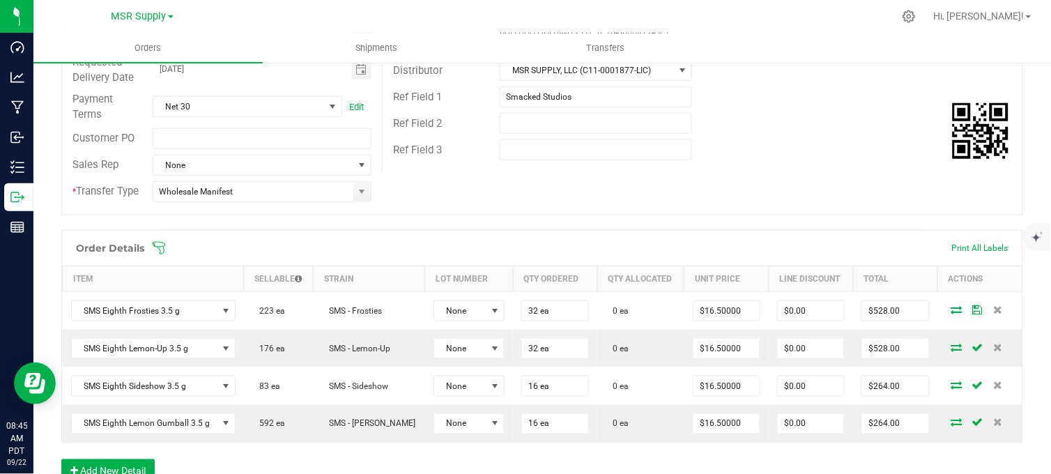
click at [636, 183] on div "Order # 00009488 Status Created Order Date Sep 18, 2025 7:42 AM PDT Payment Sta…" at bounding box center [542, 65] width 960 height 299
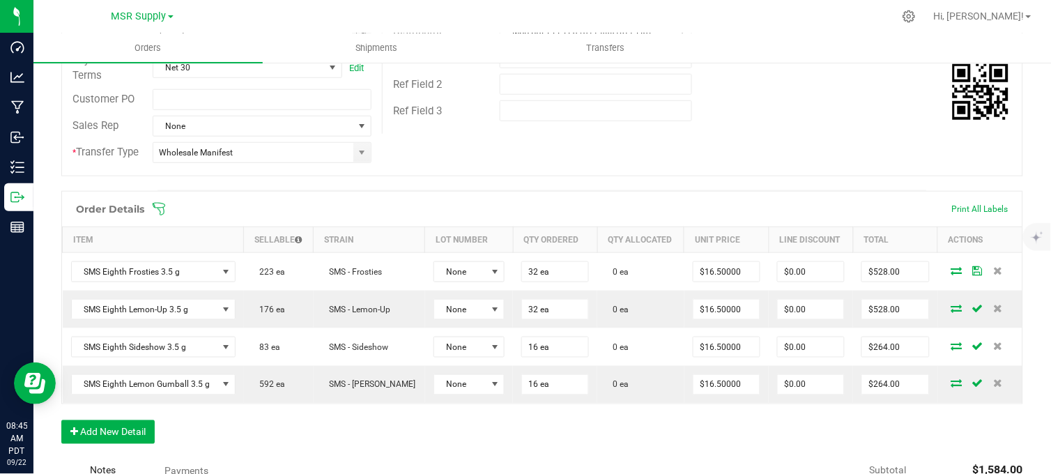
scroll to position [302, 0]
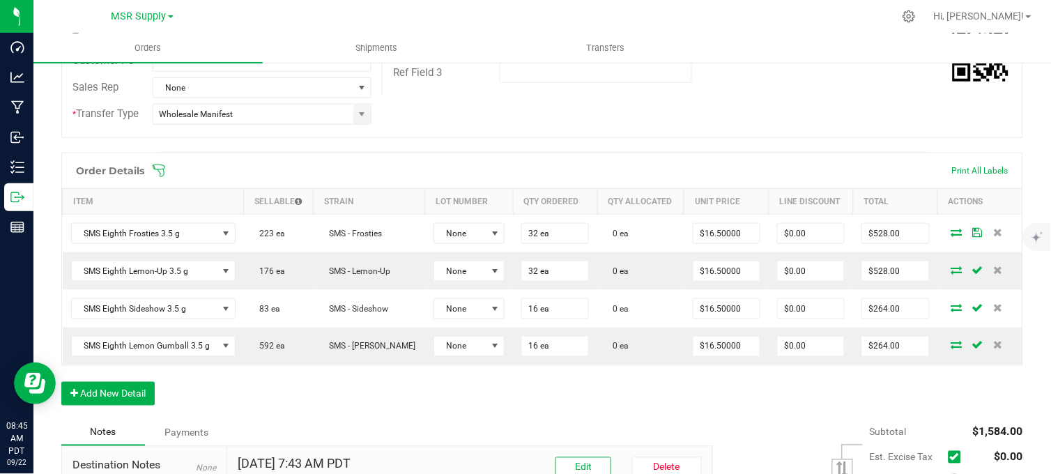
click at [594, 395] on div "Order Details Print All Labels Item Sellable Strain Lot Number Qty Ordered Qty …" at bounding box center [542, 286] width 962 height 267
drag, startPoint x: 534, startPoint y: 108, endPoint x: 530, endPoint y: 119, distance: 11.7
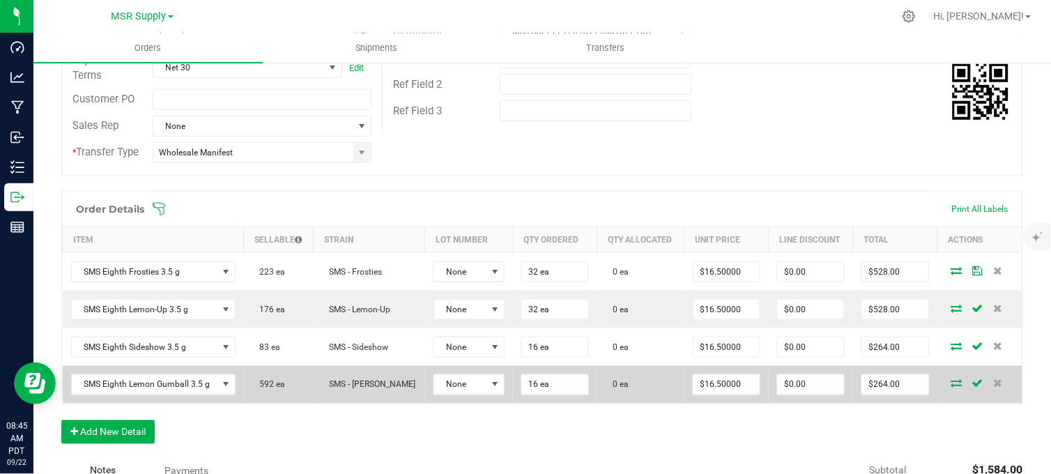
scroll to position [70, 0]
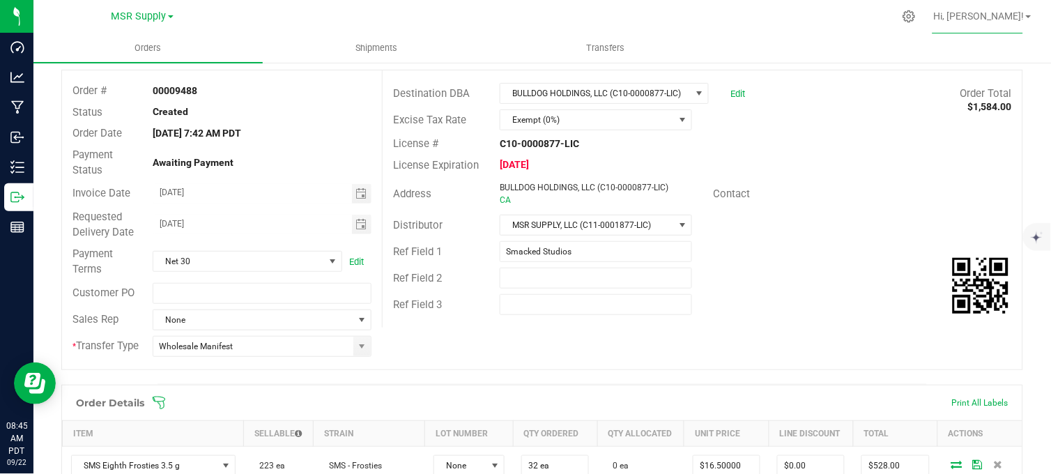
click at [472, 240] on div "Ref Field 1 Smacked Studios" at bounding box center [703, 251] width 640 height 26
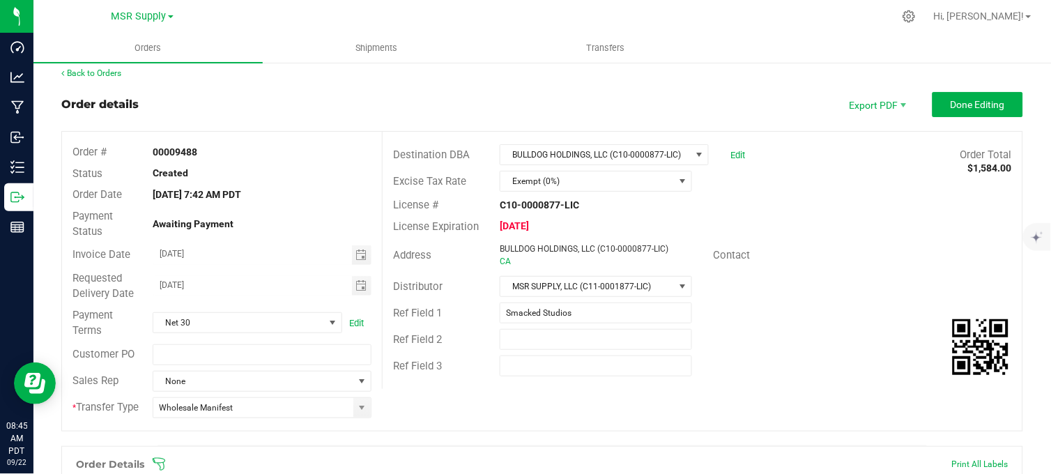
scroll to position [0, 0]
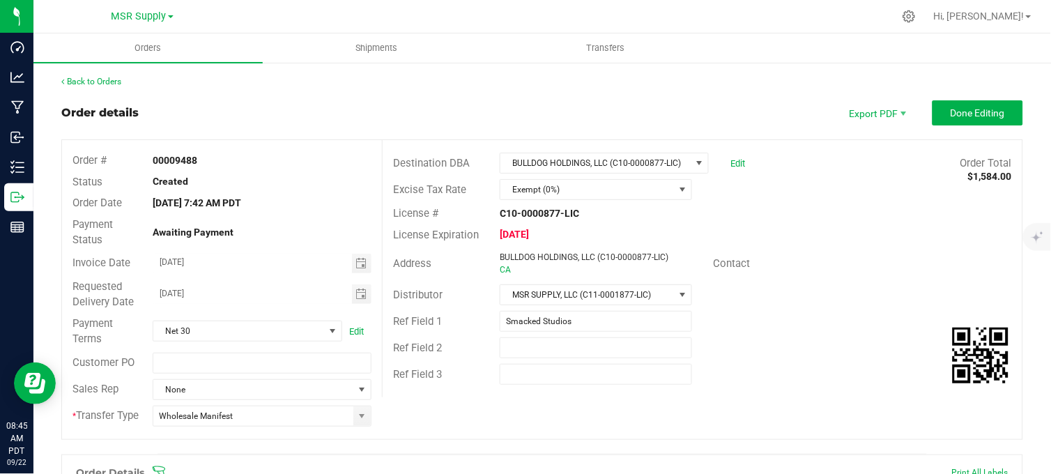
click at [423, 86] on div "Back to Orders" at bounding box center [542, 81] width 962 height 13
click at [539, 100] on div "Order details Export PDF Done Editing" at bounding box center [542, 112] width 962 height 25
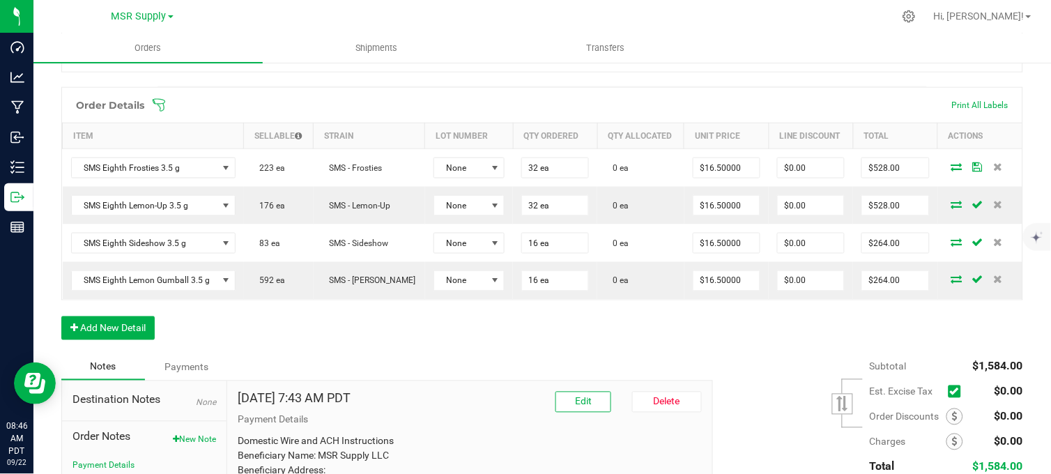
scroll to position [232, 0]
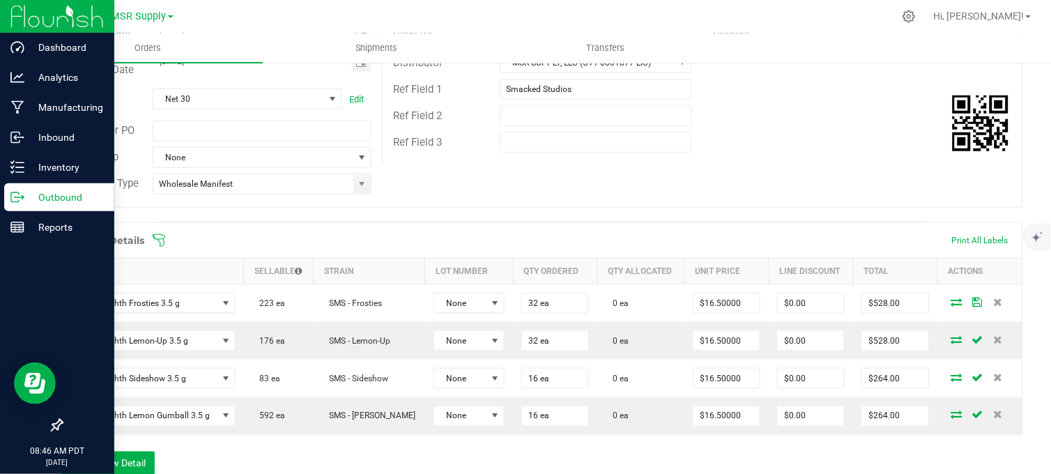
click at [15, 190] on icon at bounding box center [17, 197] width 14 height 14
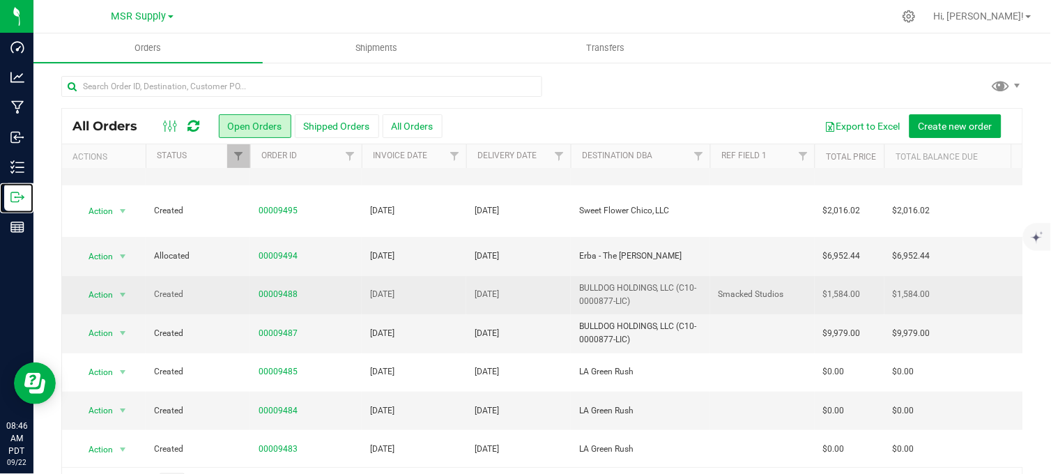
scroll to position [155, 0]
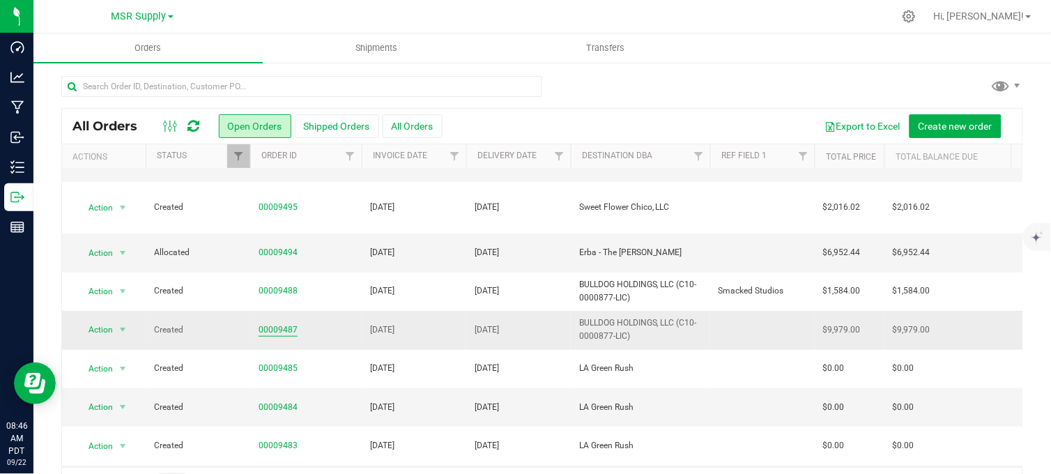
click at [274, 323] on link "00009487" at bounding box center [278, 329] width 39 height 13
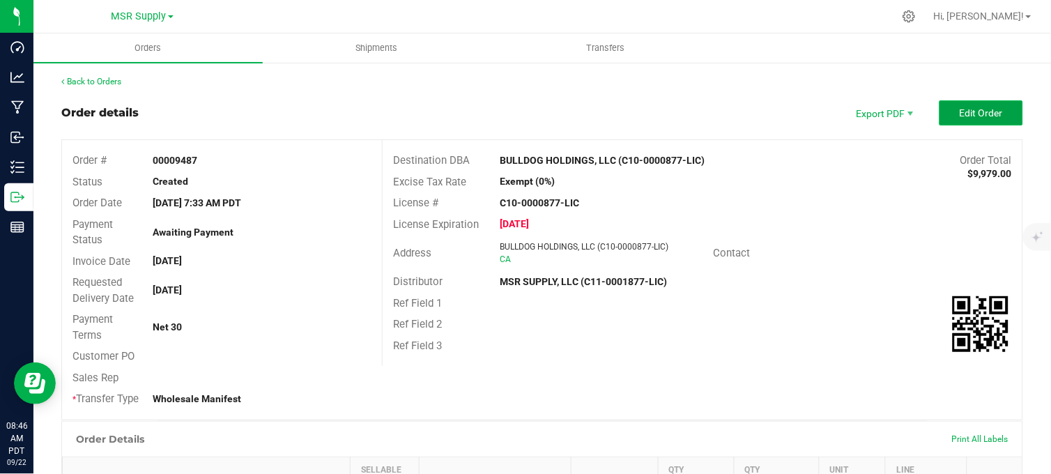
drag, startPoint x: 958, startPoint y: 114, endPoint x: 949, endPoint y: 115, distance: 9.2
click at [960, 115] on span "Edit Order" at bounding box center [981, 112] width 43 height 11
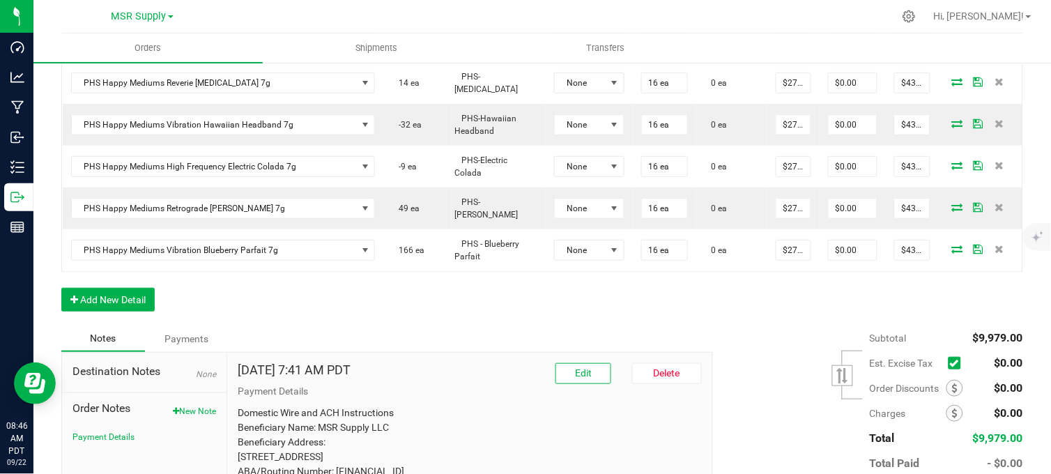
scroll to position [1285, 0]
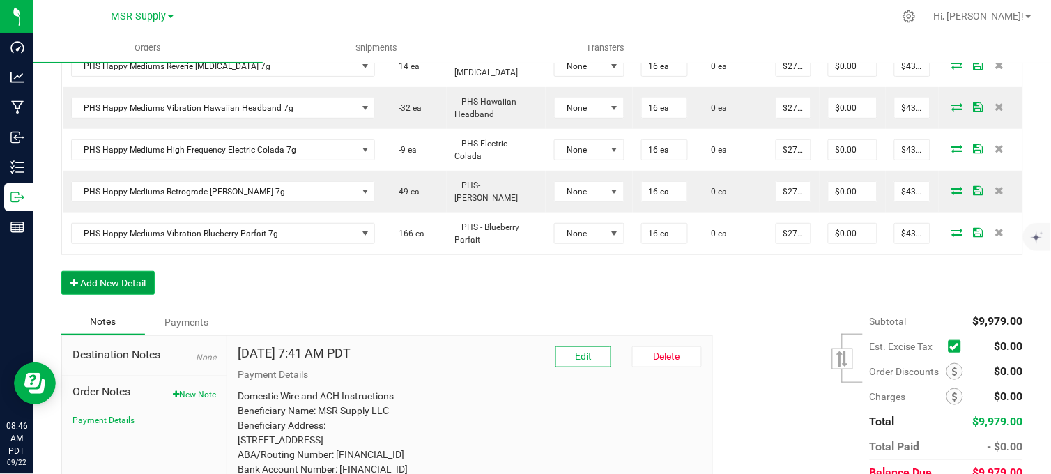
click at [133, 271] on button "Add New Detail" at bounding box center [107, 283] width 93 height 24
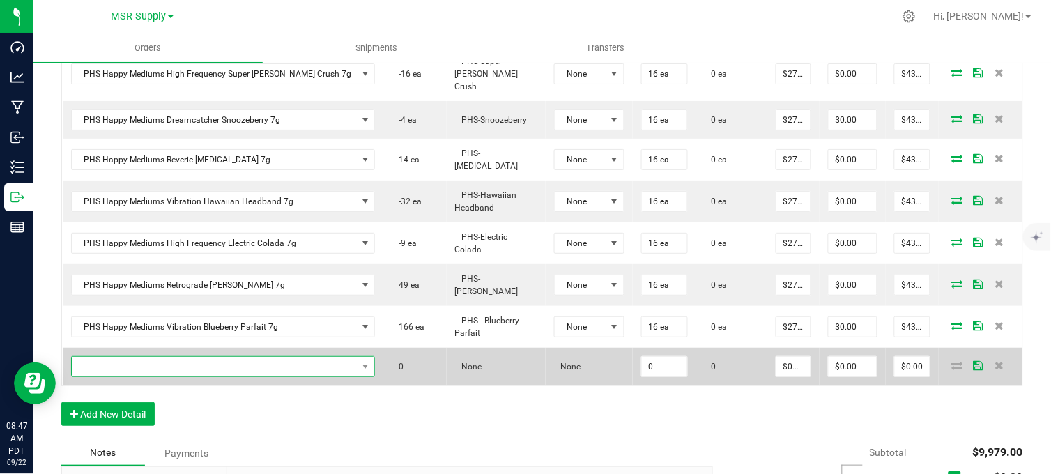
click at [162, 357] on span "NO DATA FOUND" at bounding box center [215, 367] width 286 height 20
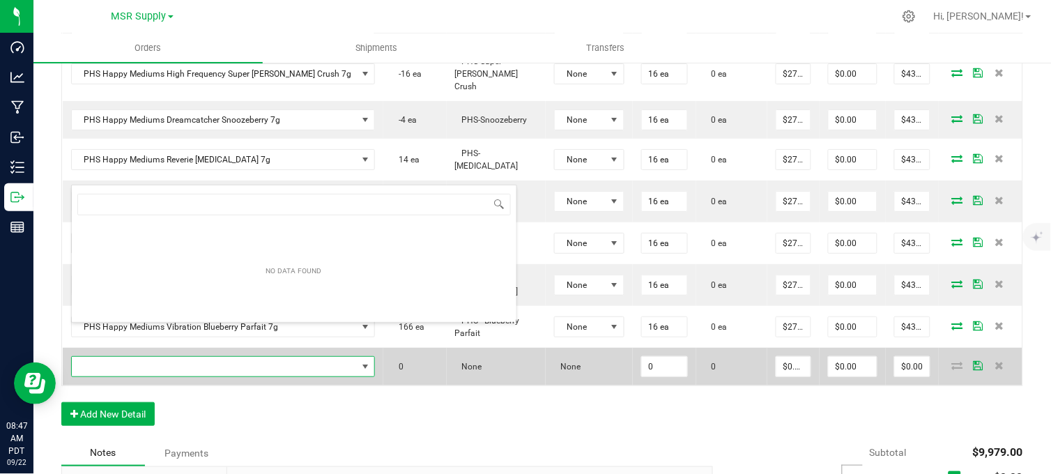
scroll to position [21, 256]
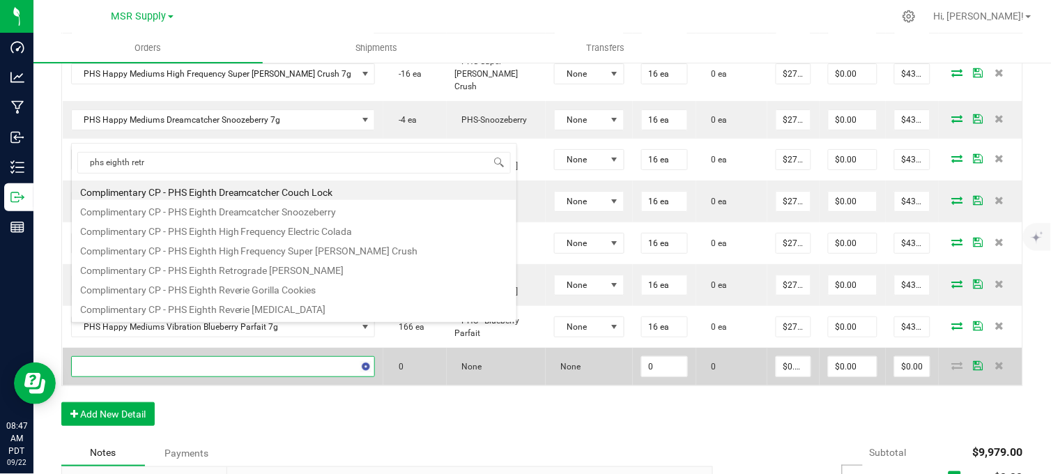
type input "phs eighth retro"
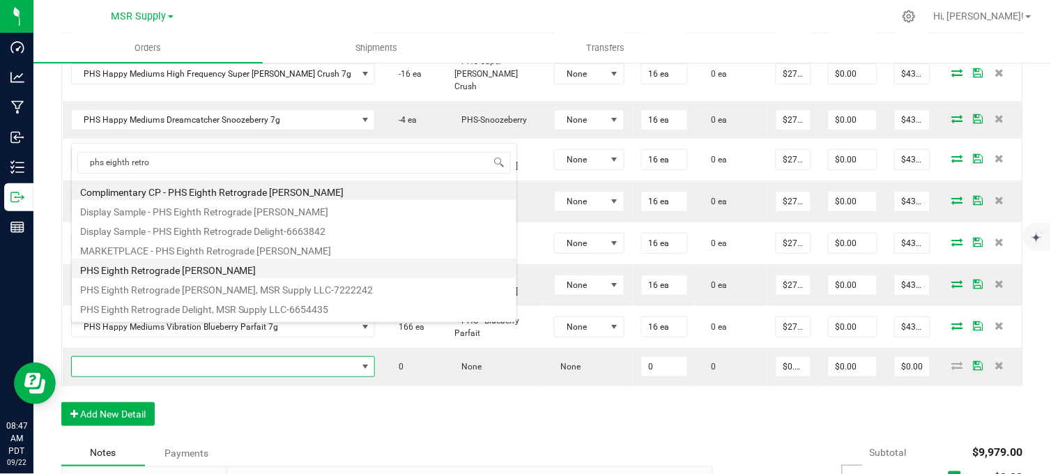
click at [207, 269] on li "PHS Eighth Retrograde Cherry Runtz" at bounding box center [294, 269] width 445 height 20
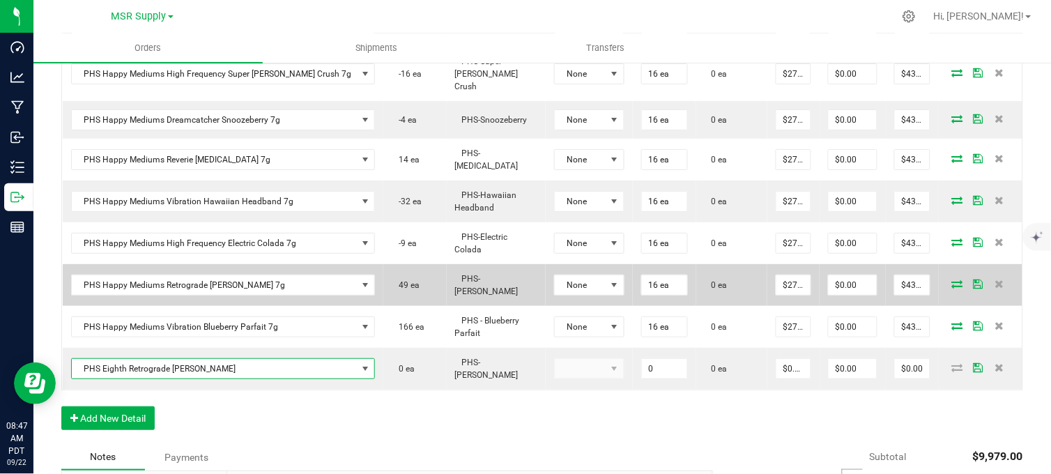
type input "0 ea"
type input "$25.00000"
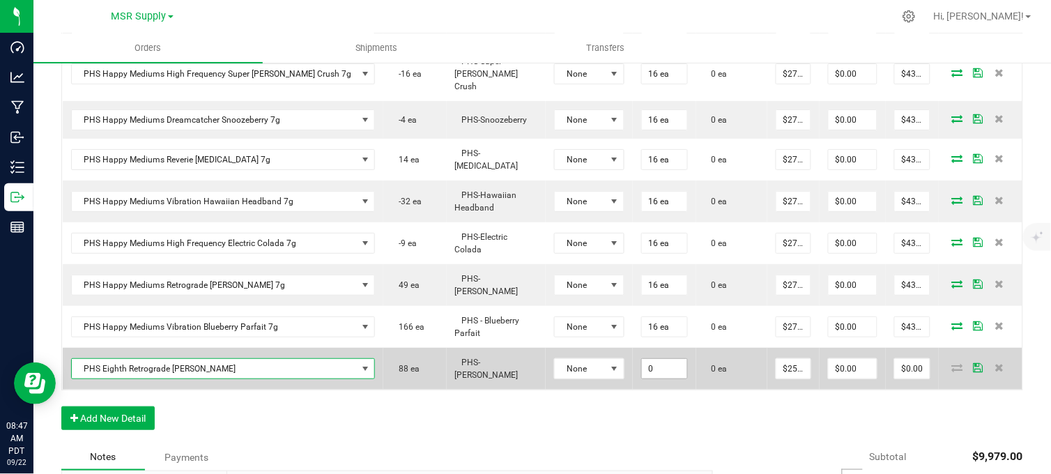
click at [642, 359] on input "0" at bounding box center [664, 369] width 45 height 20
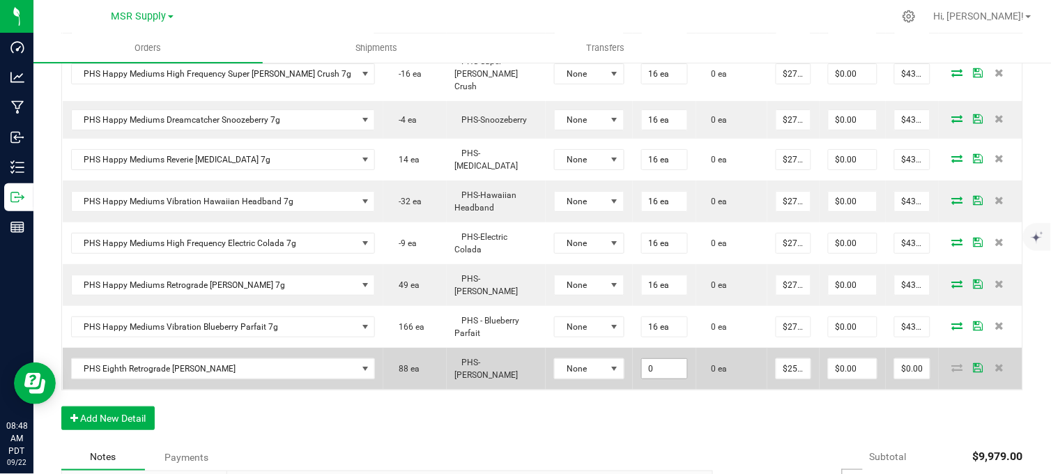
click at [642, 359] on input "0" at bounding box center [664, 369] width 45 height 20
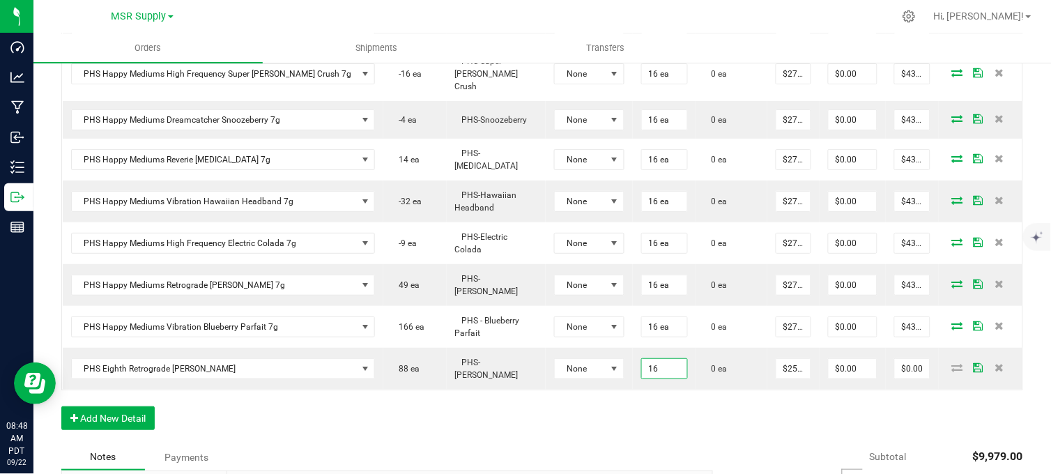
type input "16 ea"
type input "$400.00"
click at [93, 406] on button "Add New Detail" at bounding box center [107, 418] width 93 height 24
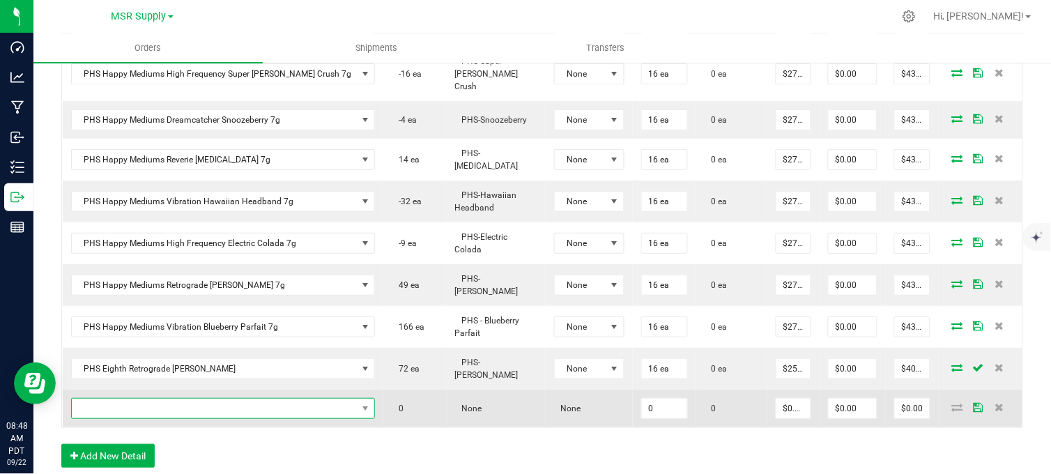
click at [150, 399] on span "NO DATA FOUND" at bounding box center [215, 409] width 286 height 20
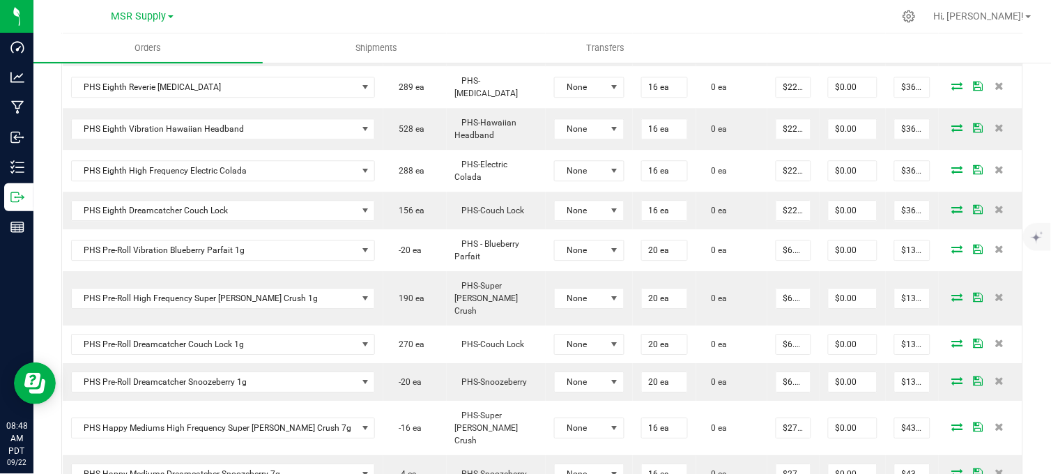
scroll to position [1231, 0]
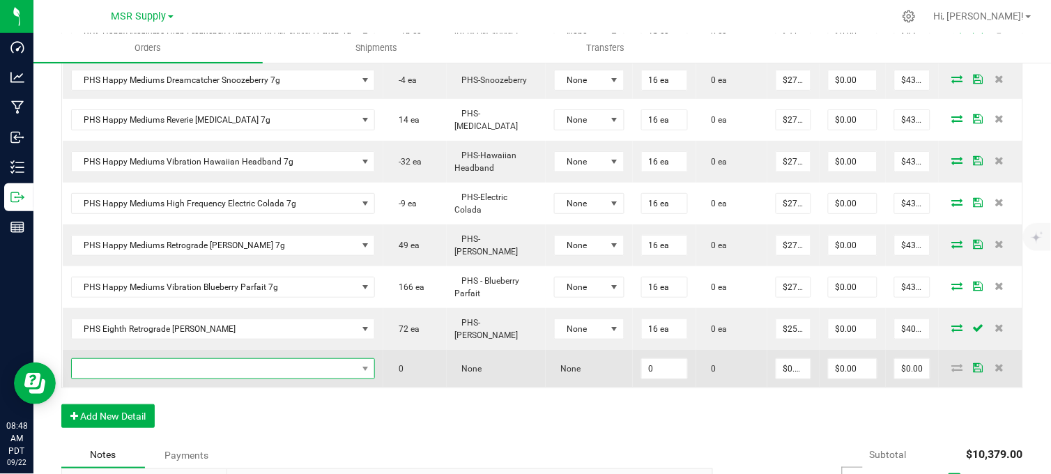
click at [274, 359] on span "NO DATA FOUND" at bounding box center [215, 369] width 286 height 20
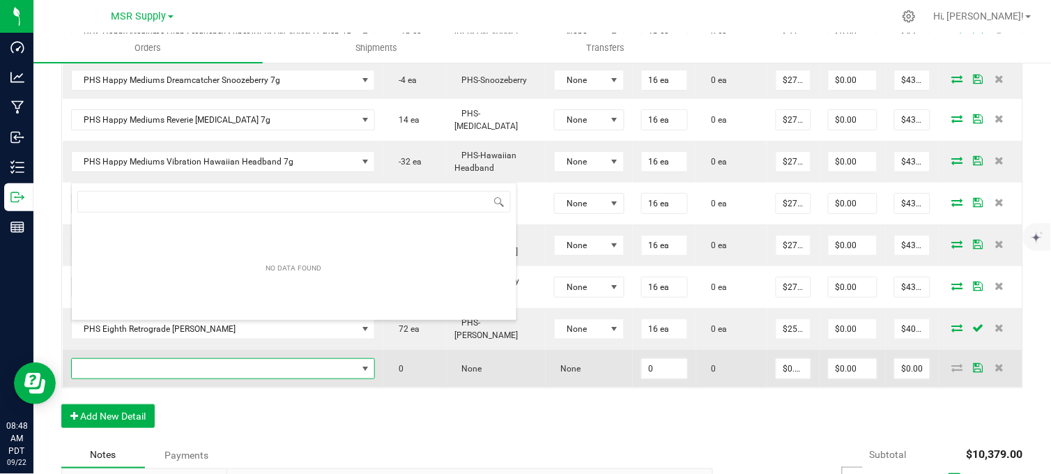
scroll to position [21, 256]
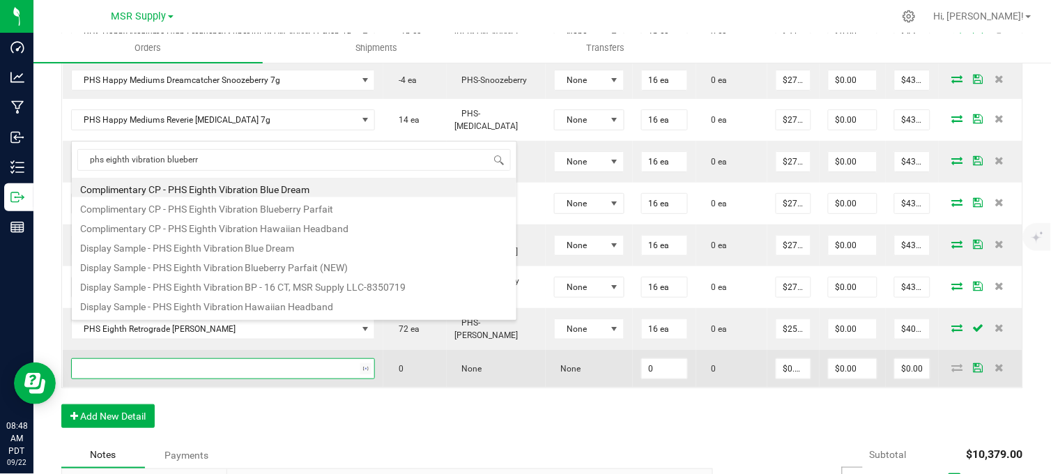
type input "phs eighth vibration blueberry"
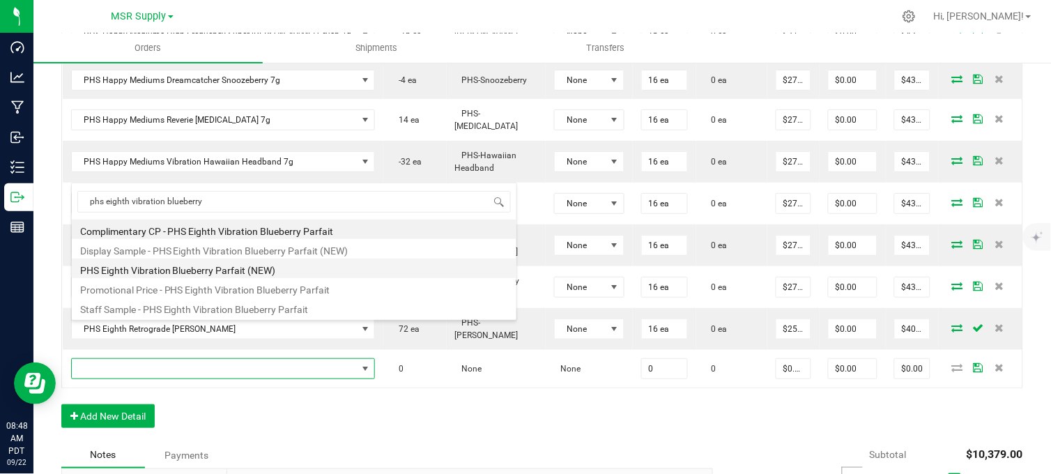
click at [203, 265] on li "PHS Eighth Vibration Blueberry Parfait (NEW)" at bounding box center [294, 269] width 445 height 20
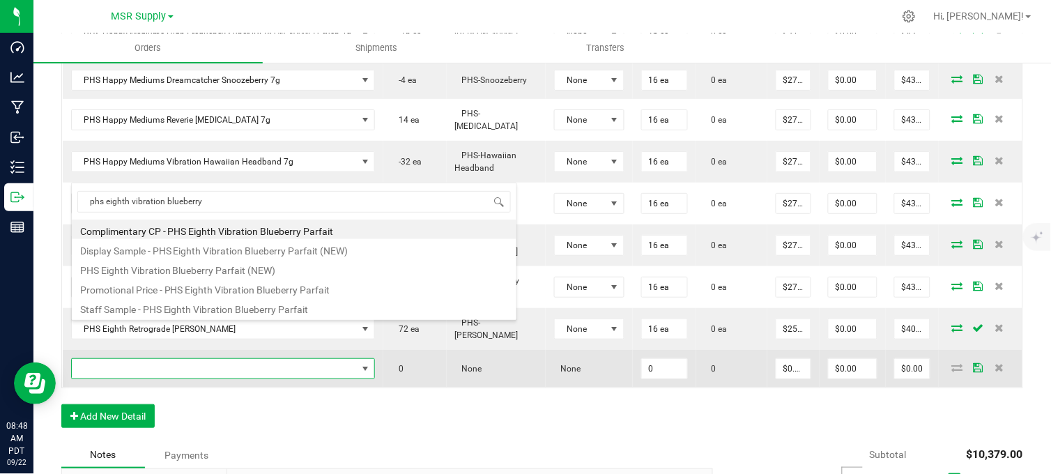
type input "0 ea"
type input "$25.00000"
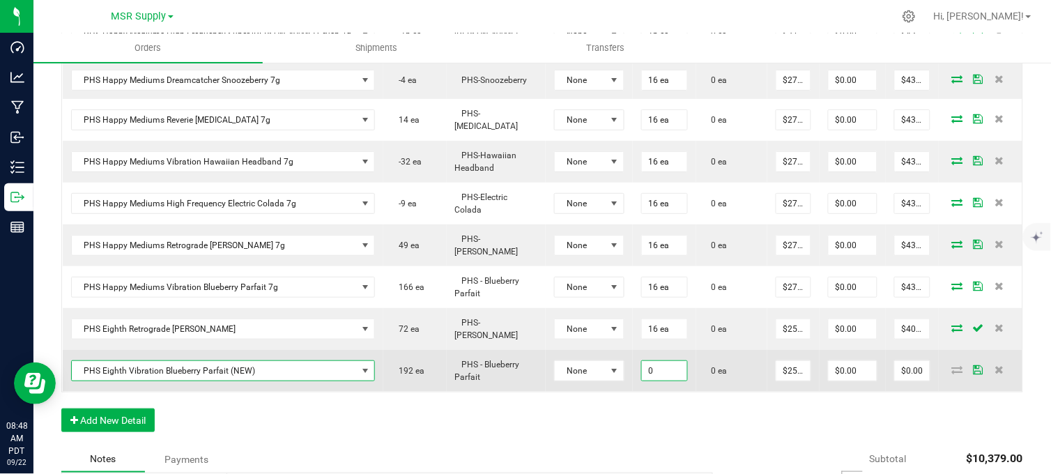
click at [642, 361] on input "0" at bounding box center [664, 371] width 45 height 20
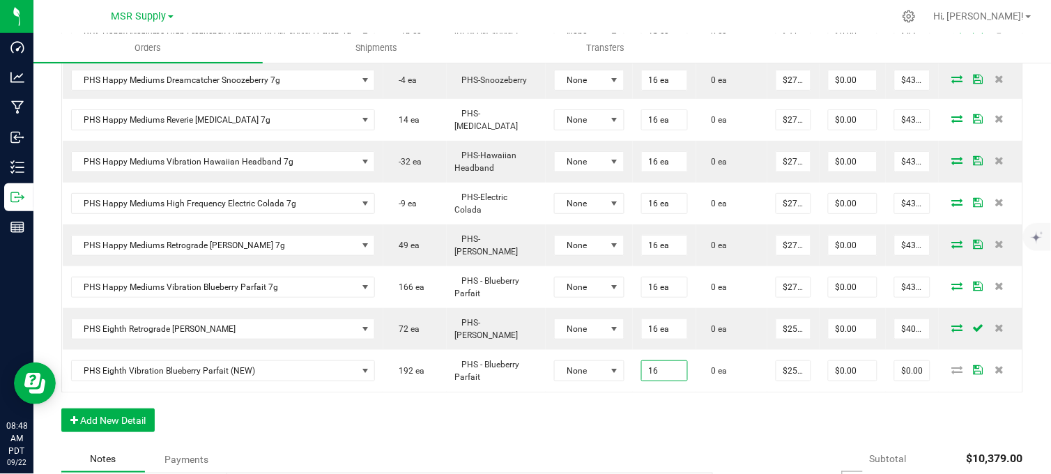
type input "16 ea"
type input "$400.00"
drag, startPoint x: 103, startPoint y: 399, endPoint x: 106, endPoint y: 390, distance: 9.5
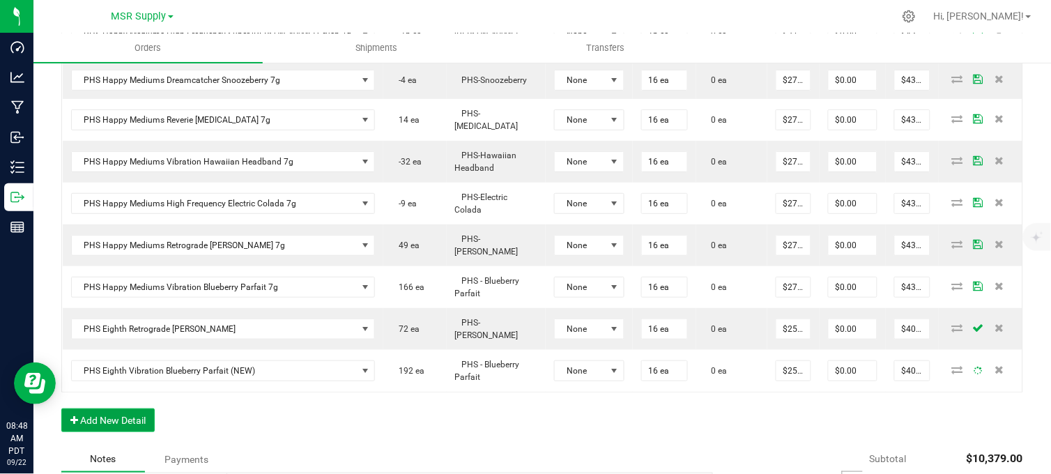
click at [109, 408] on button "Add New Detail" at bounding box center [107, 420] width 93 height 24
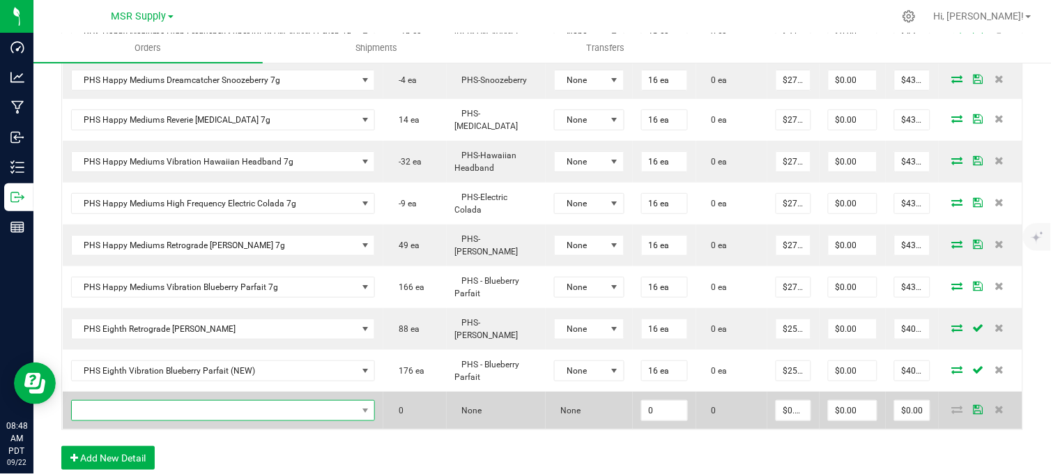
click at [172, 401] on span "NO DATA FOUND" at bounding box center [215, 411] width 286 height 20
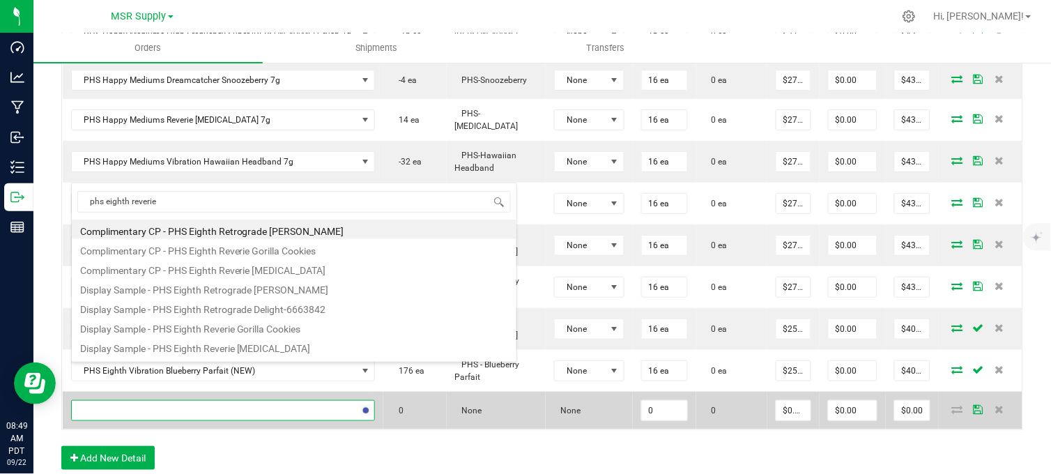
type input "phs eighth reverie"
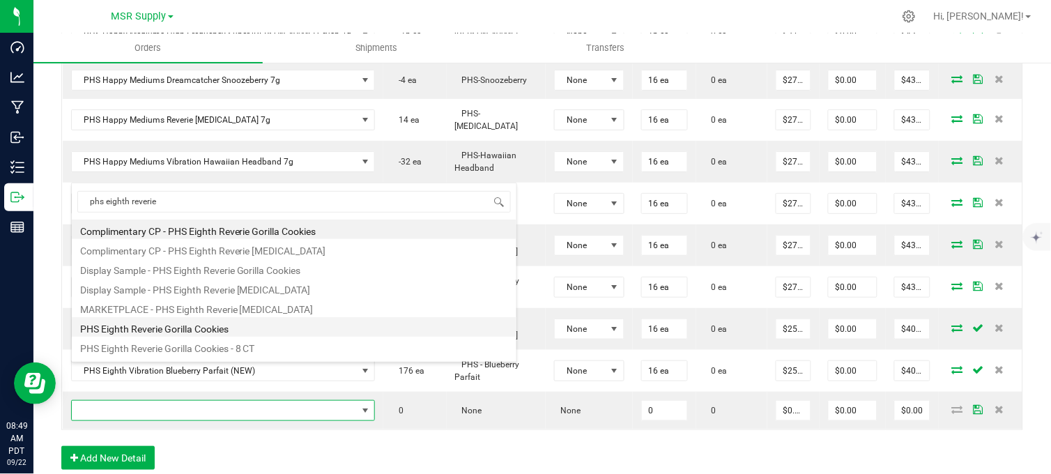
click at [207, 331] on li "PHS Eighth Reverie Gorilla Cookies" at bounding box center [294, 327] width 445 height 20
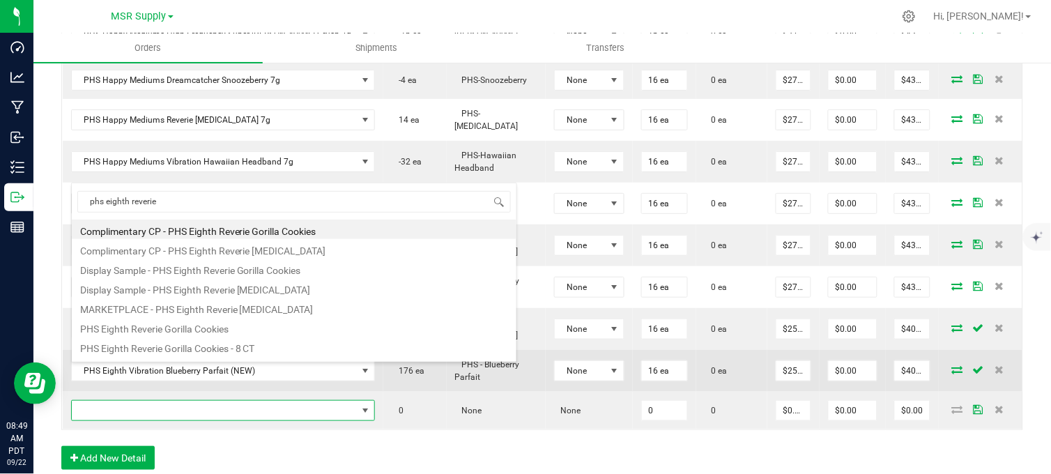
type input "0 ea"
type input "$25.00000"
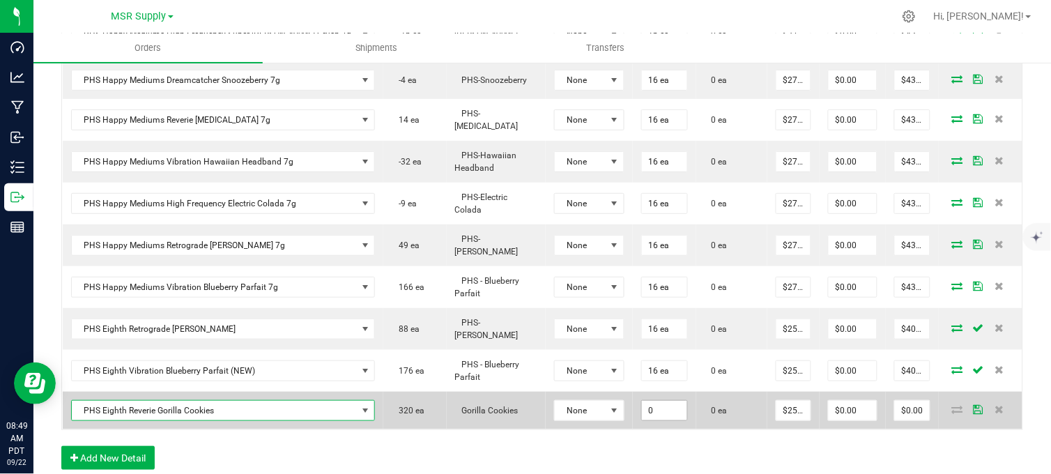
click at [642, 401] on input "0" at bounding box center [664, 411] width 45 height 20
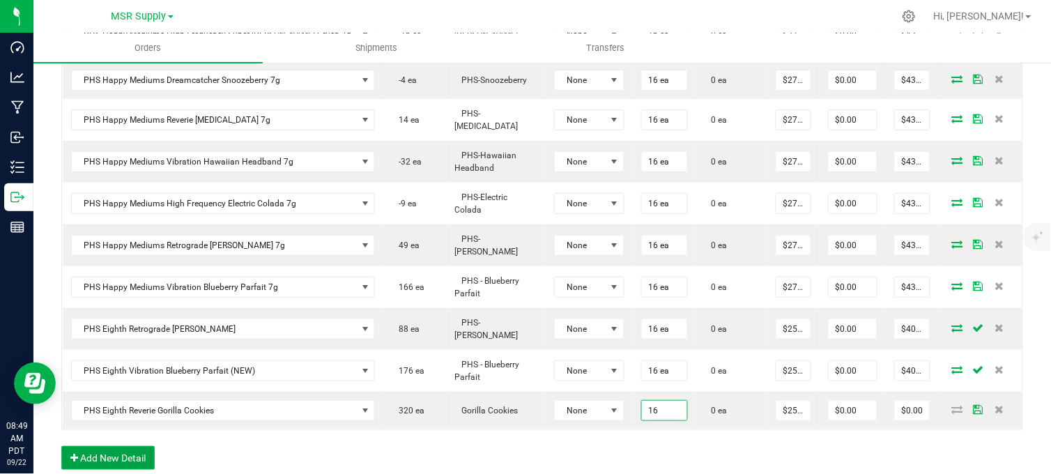
type input "16 ea"
type input "$400.00"
click at [139, 446] on button "Add New Detail" at bounding box center [107, 458] width 93 height 24
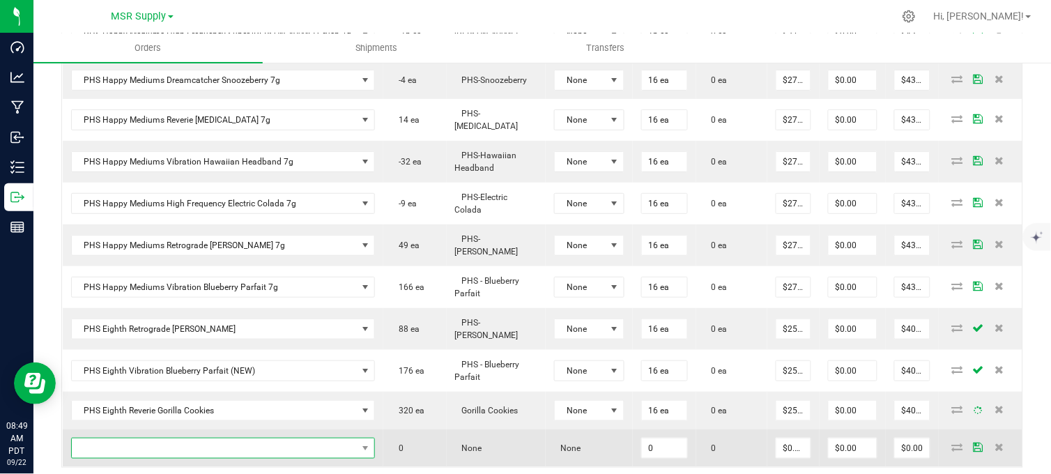
click at [158, 438] on span "NO DATA FOUND" at bounding box center [215, 448] width 286 height 20
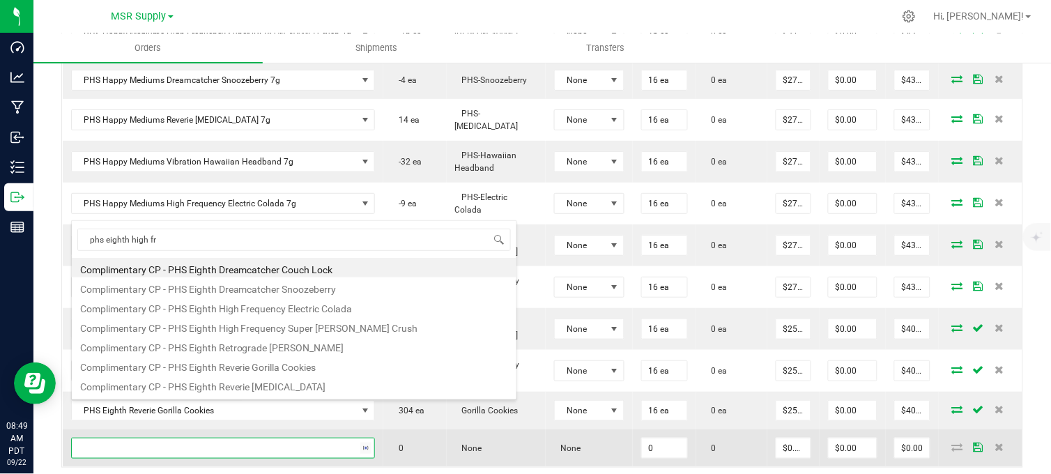
type input "phs eighth high fre"
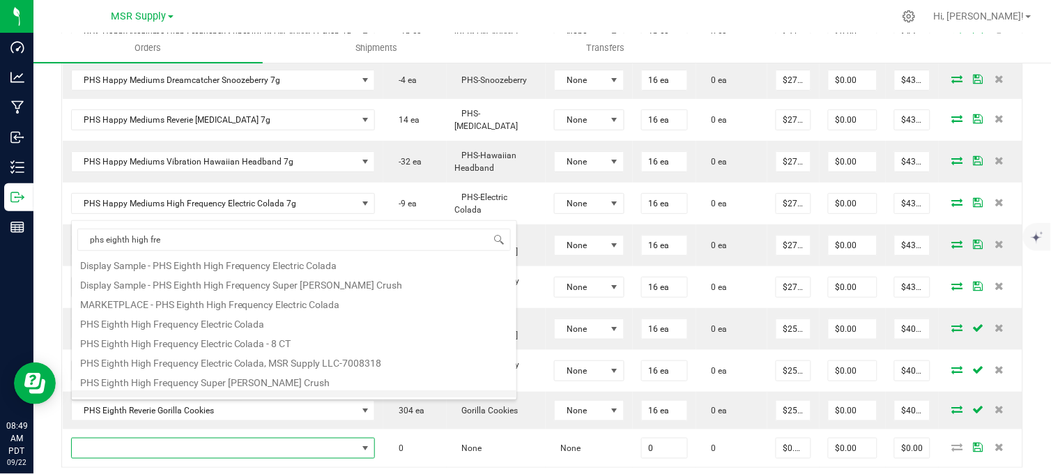
scroll to position [77, 0]
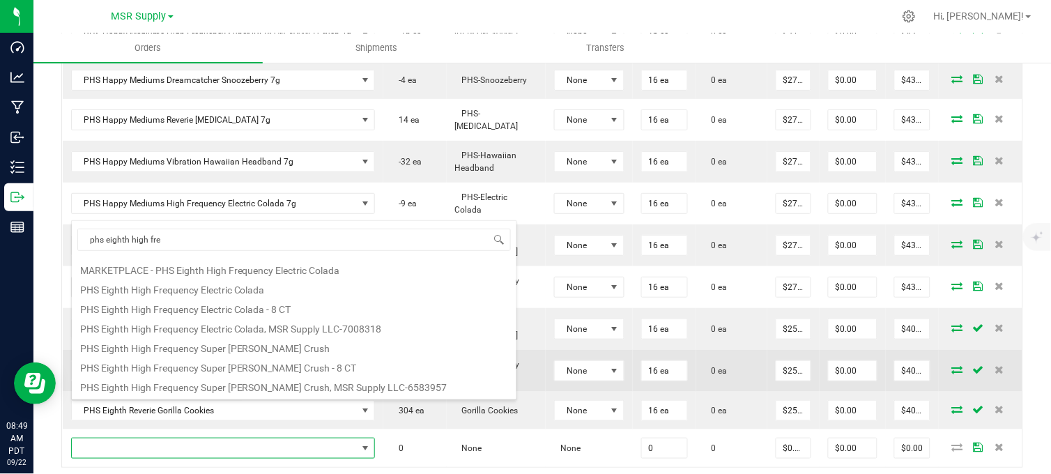
click at [229, 353] on li "PHS Eighth High Frequency Super [PERSON_NAME] Crush" at bounding box center [294, 347] width 445 height 20
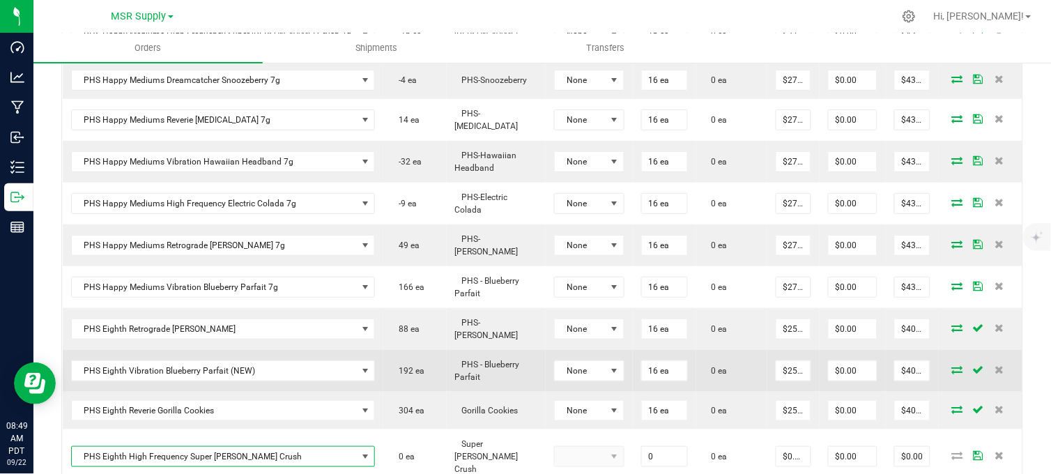
type input "0 ea"
type input "$25.00000"
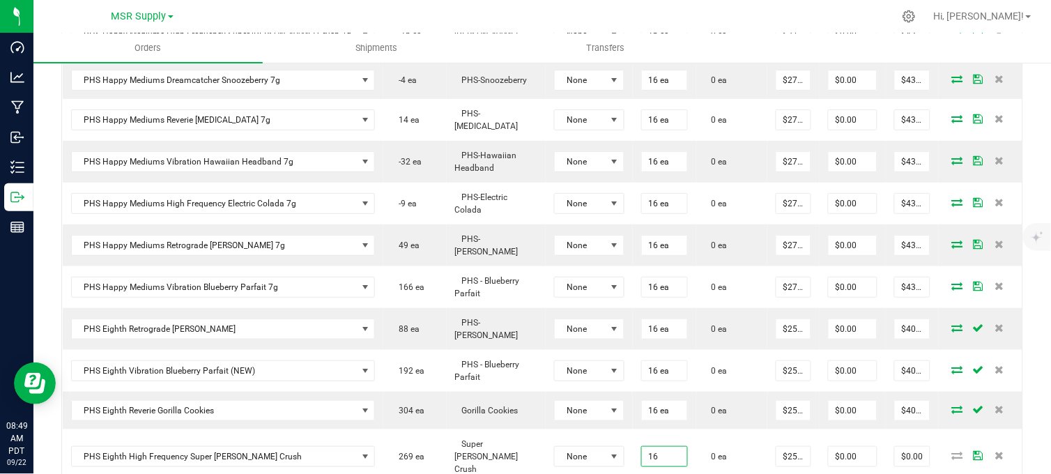
type input "16 ea"
type input "$400.00"
type input "16"
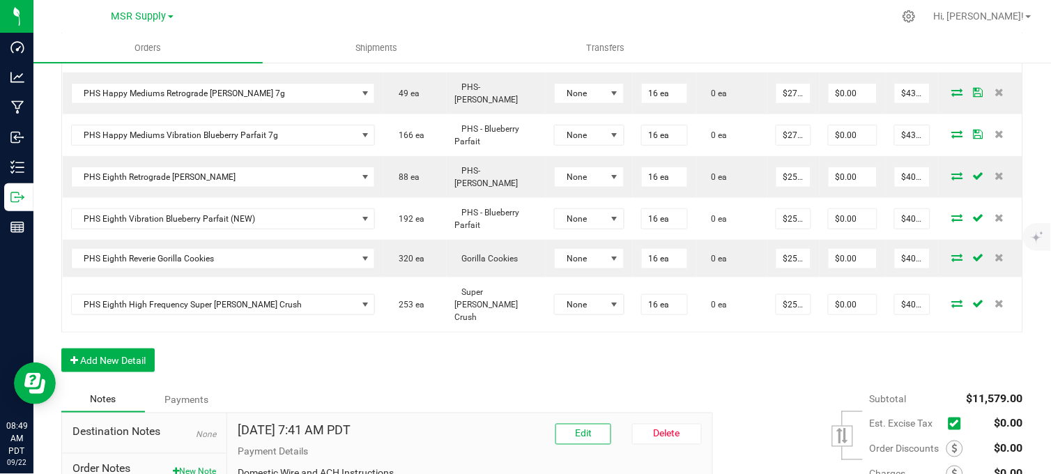
scroll to position [1387, 0]
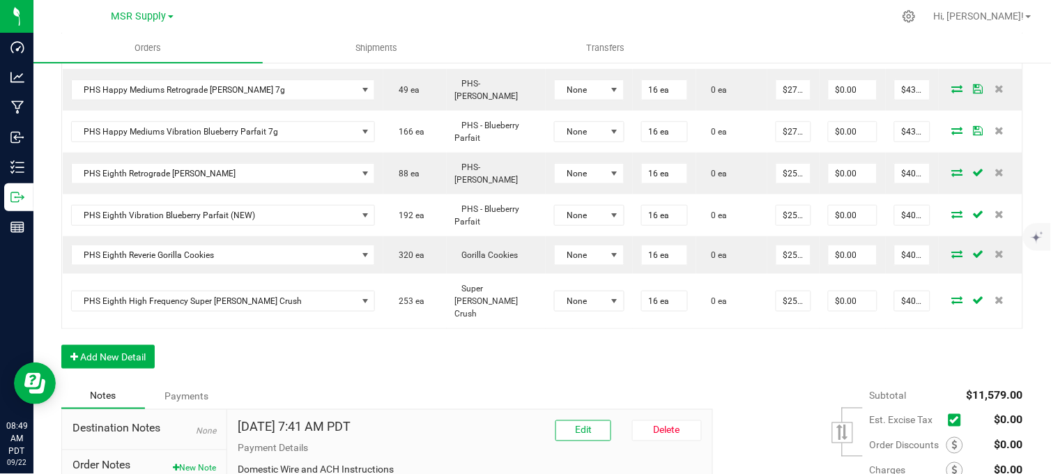
click at [139, 345] on button "Add New Detail" at bounding box center [107, 357] width 93 height 24
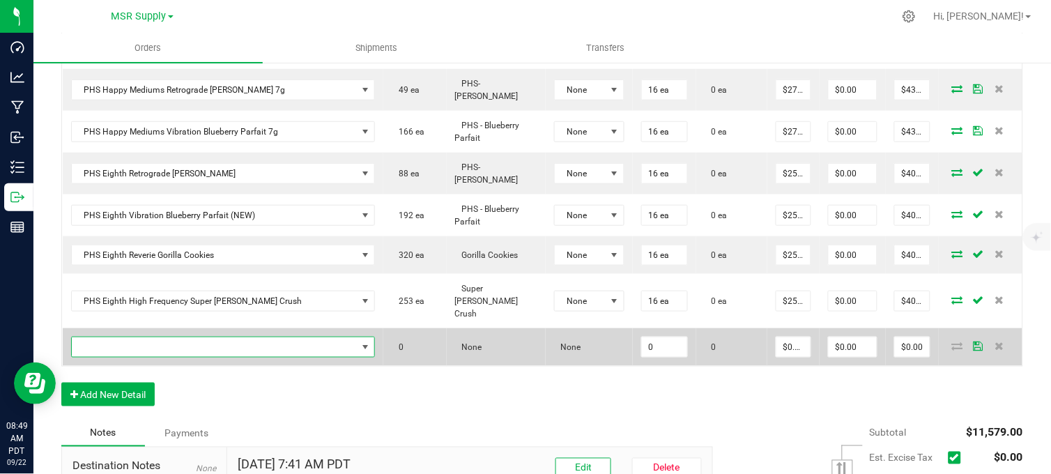
click at [219, 337] on span "NO DATA FOUND" at bounding box center [215, 347] width 286 height 20
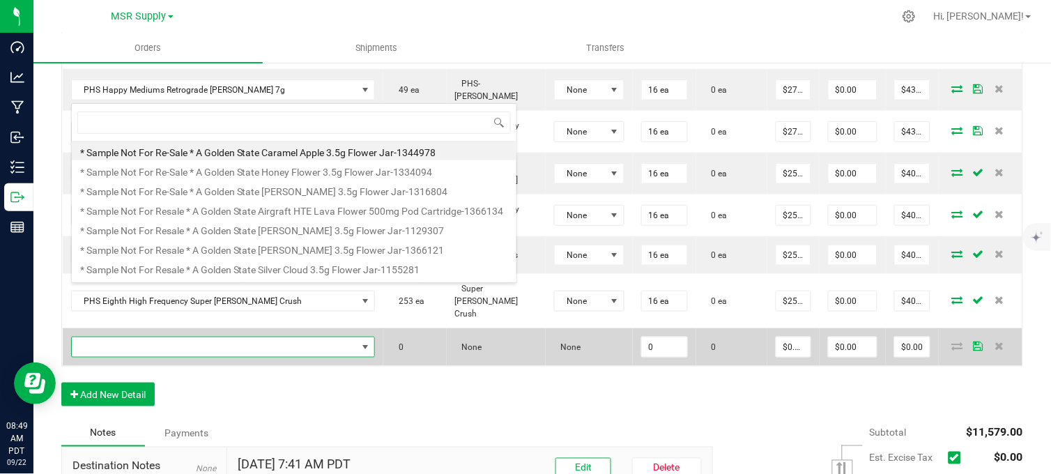
scroll to position [21, 256]
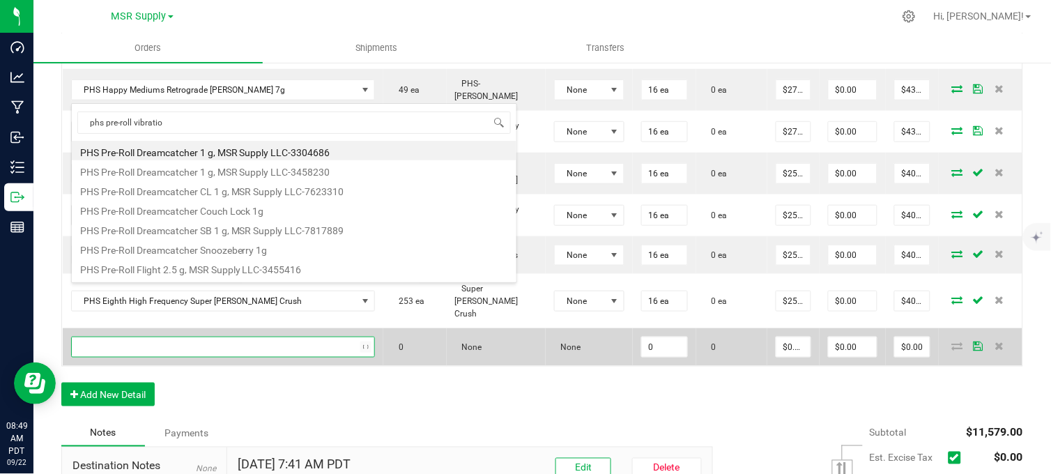
type input "phs pre-roll vibration"
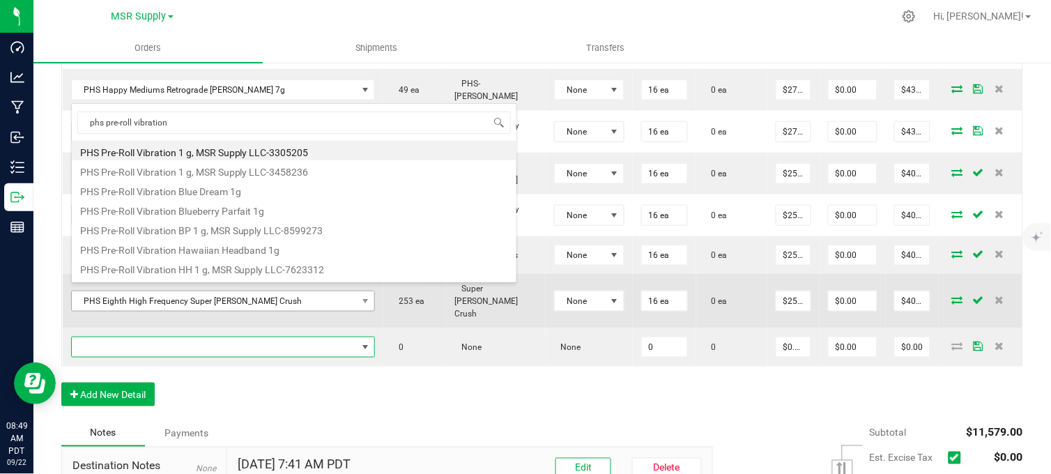
click at [239, 249] on li "PHS Pre-Roll Vibration Hawaiian Headband 1g" at bounding box center [294, 248] width 445 height 20
type input "0 ea"
type input "$6.50000"
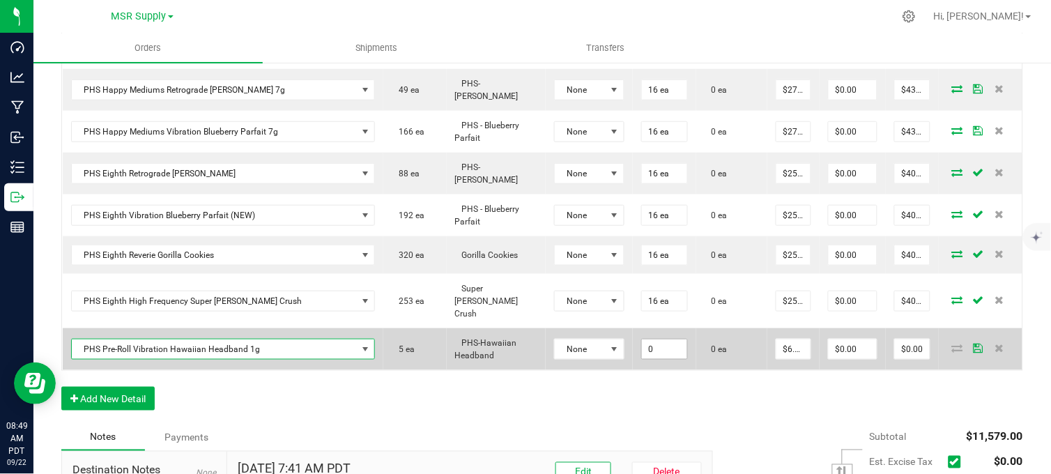
click at [642, 339] on input "0" at bounding box center [664, 349] width 45 height 20
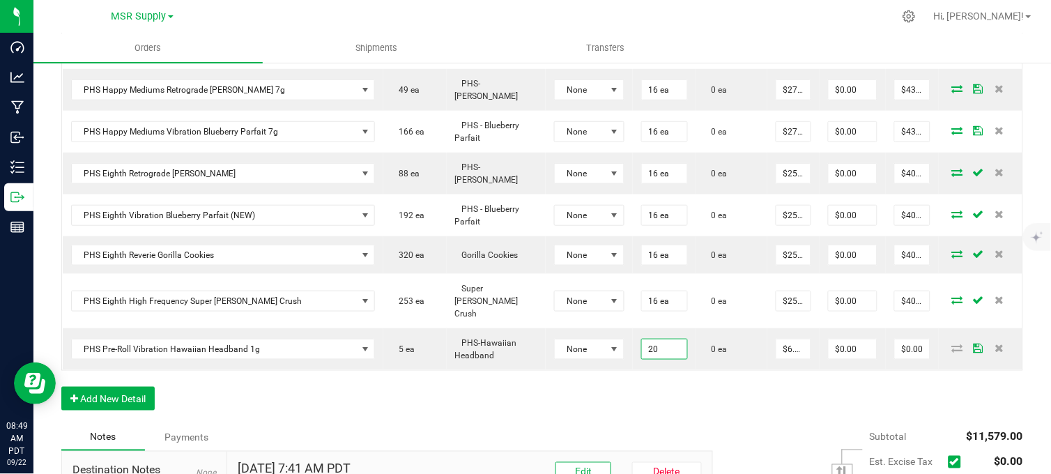
type input "20 ea"
type input "$130.00"
drag, startPoint x: 462, startPoint y: 334, endPoint x: 445, endPoint y: 334, distance: 17.4
click at [134, 387] on button "Add New Detail" at bounding box center [107, 399] width 93 height 24
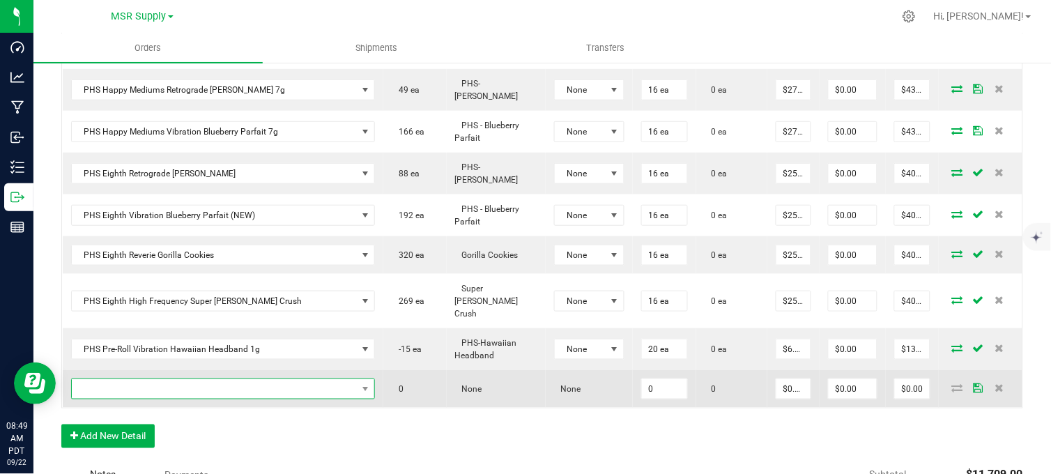
click at [182, 379] on span "NO DATA FOUND" at bounding box center [215, 389] width 286 height 20
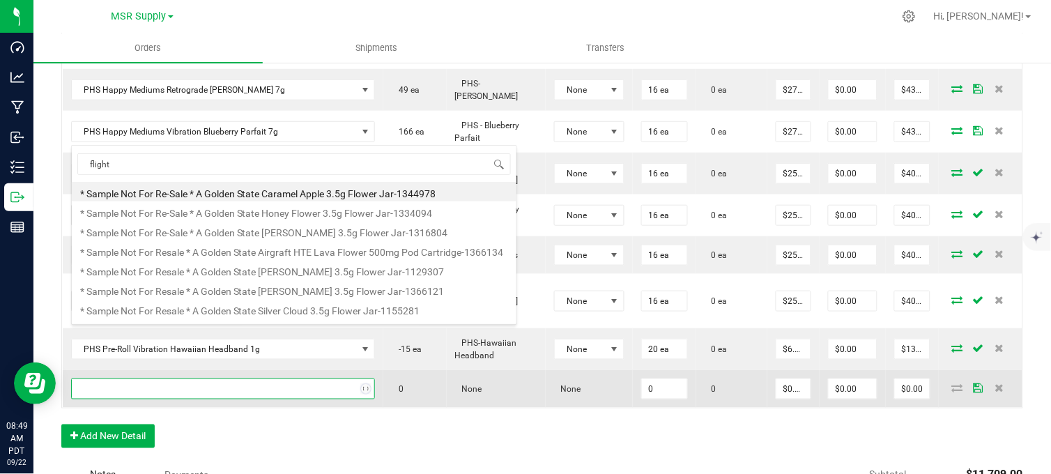
type input "flights"
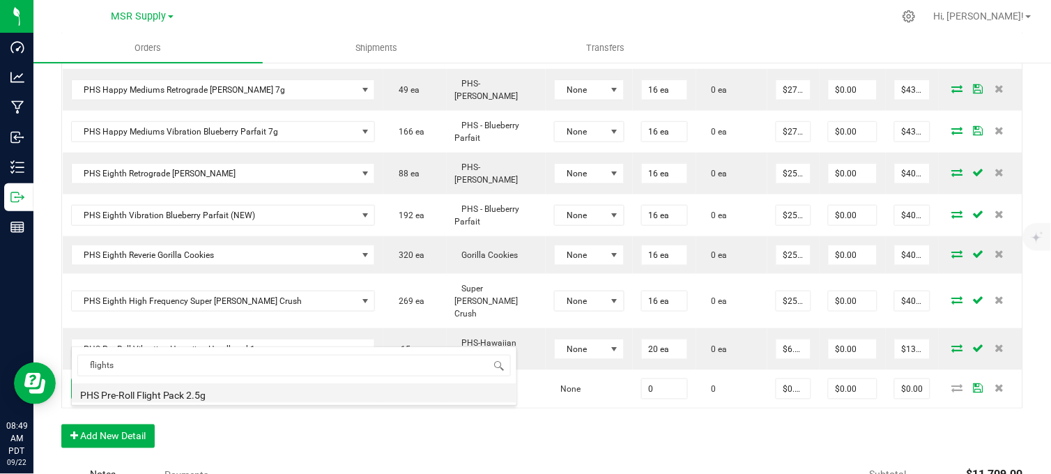
click at [213, 394] on li "PHS Pre-Roll Flight Pack 2.5g" at bounding box center [294, 393] width 445 height 20
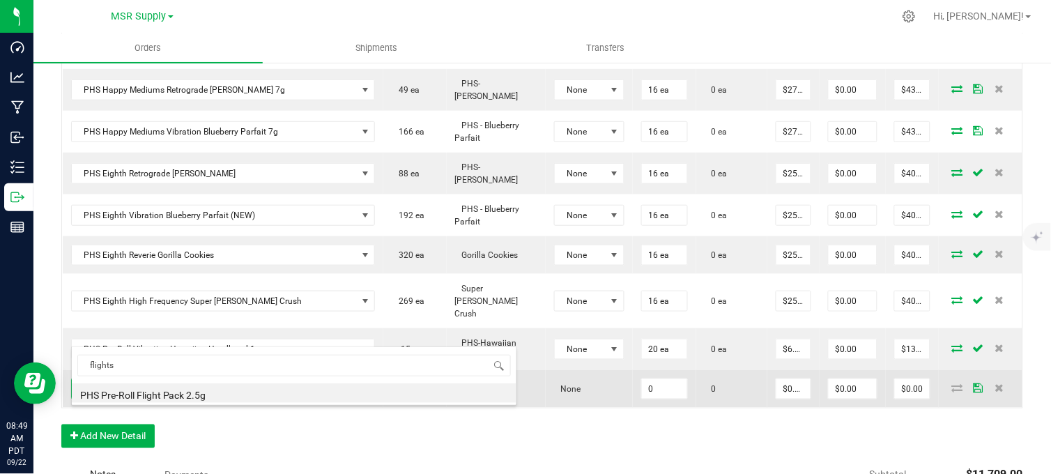
type input "0 ea"
type input "$20.00000"
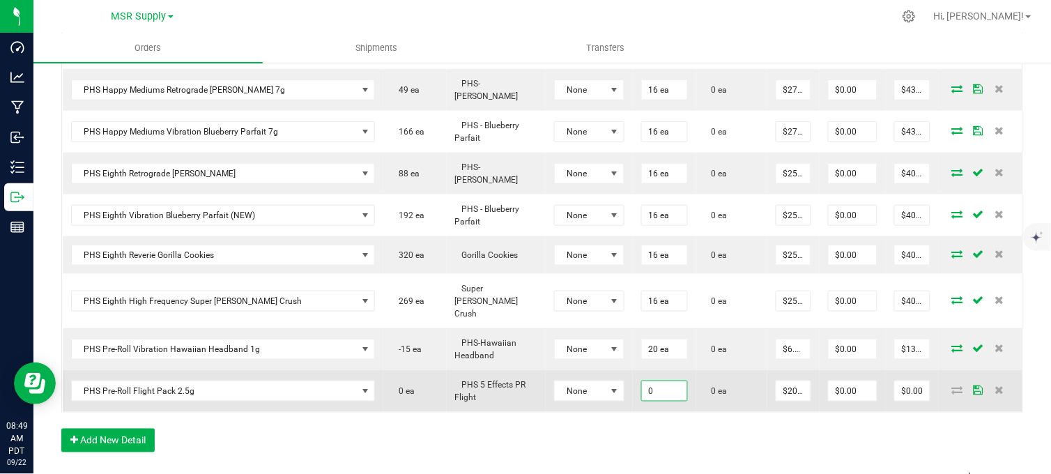
click at [642, 381] on input "0" at bounding box center [664, 391] width 45 height 20
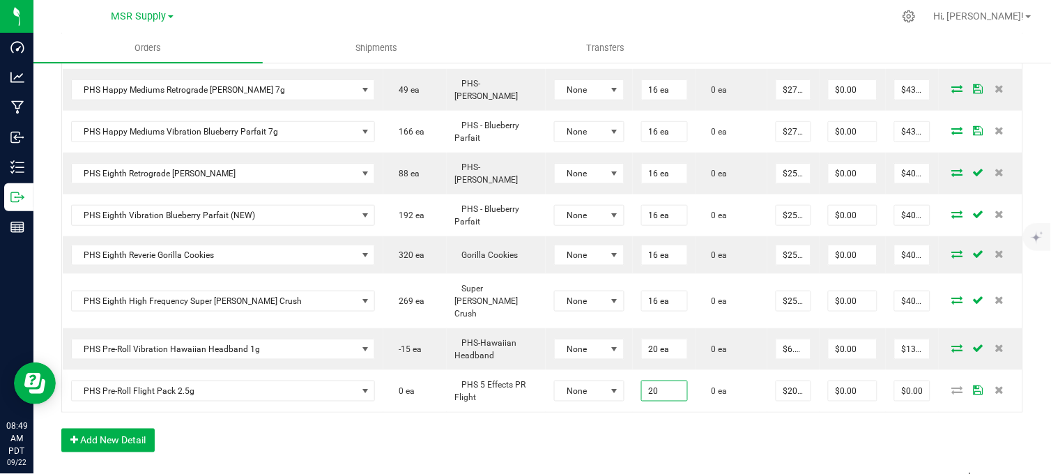
type input "20 ea"
type input "$400.00"
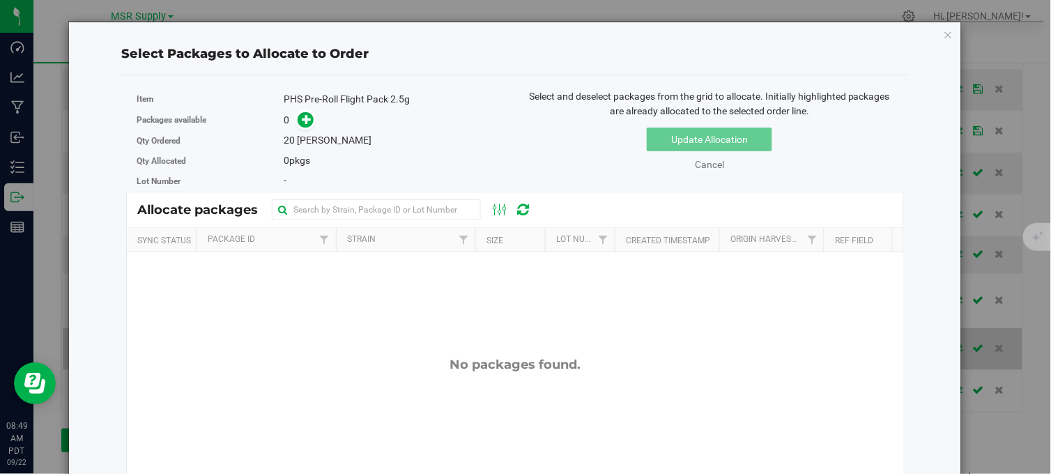
drag, startPoint x: 937, startPoint y: 33, endPoint x: 990, endPoint y: 283, distance: 254.9
click at [944, 36] on icon "button" at bounding box center [949, 34] width 10 height 17
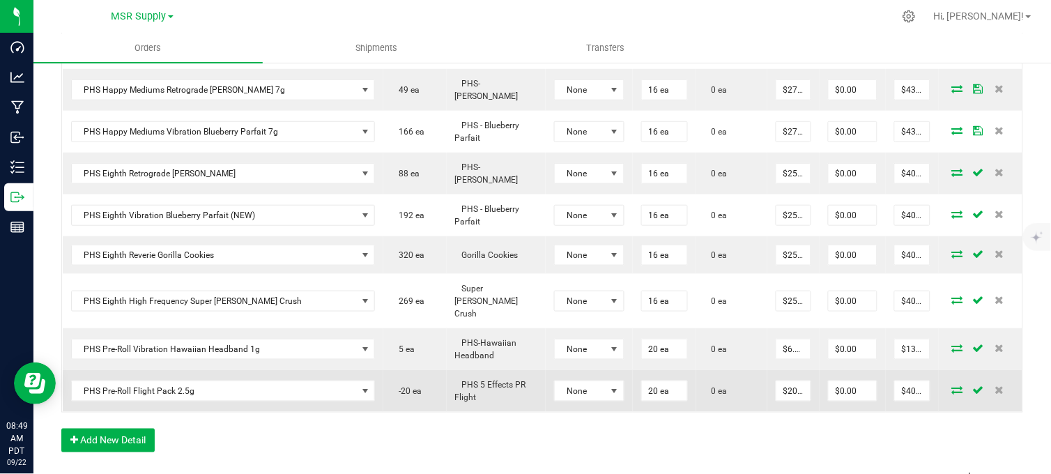
click at [952, 385] on icon at bounding box center [957, 389] width 11 height 8
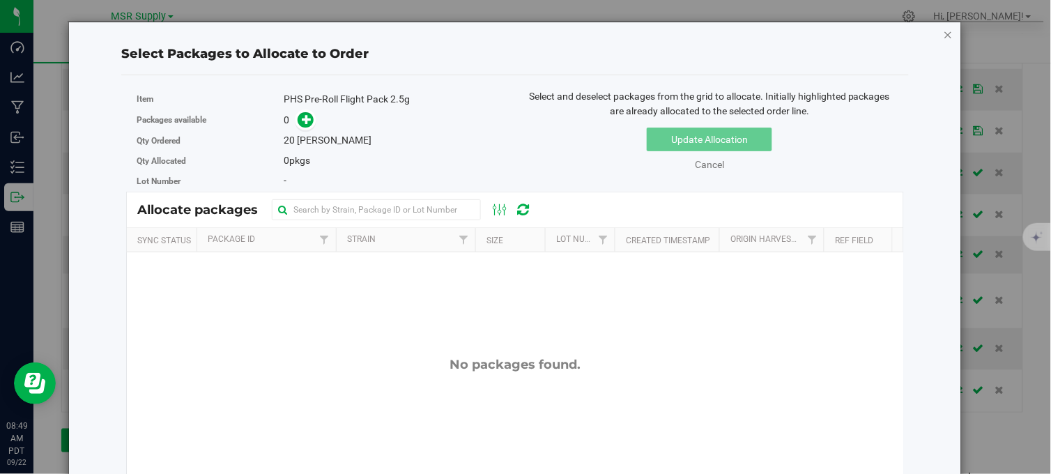
click at [944, 36] on icon "button" at bounding box center [949, 34] width 10 height 17
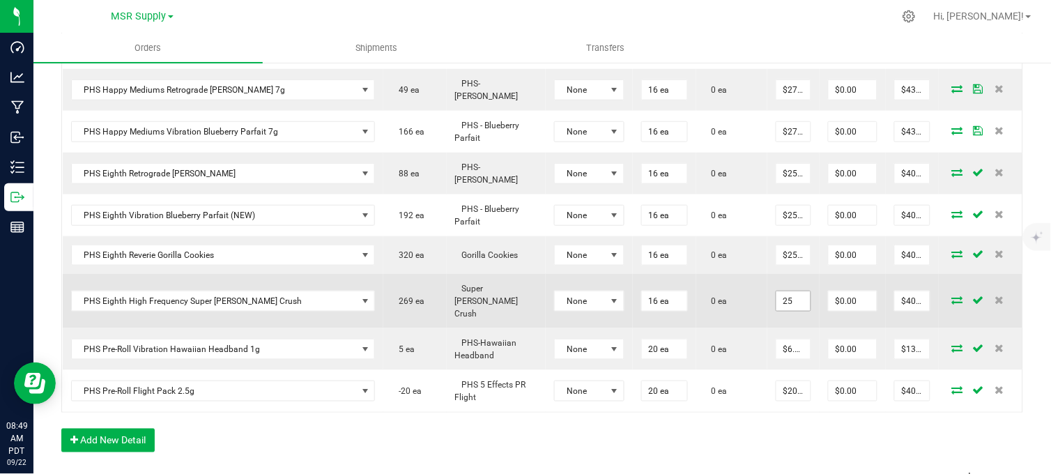
click at [776, 291] on input "25" at bounding box center [793, 301] width 34 height 20
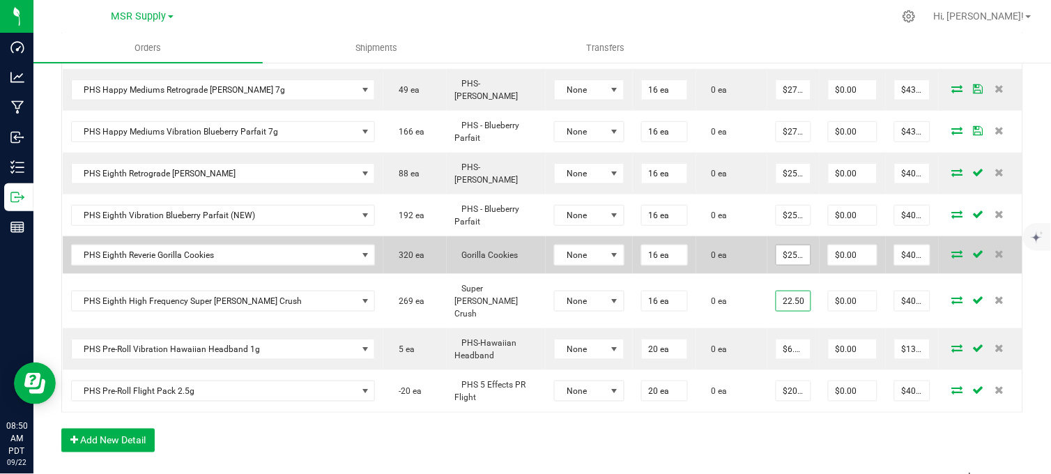
type input "22.50"
type input "25"
type input "$22.50000"
type input "$360.00"
click at [776, 245] on input "25" at bounding box center [793, 255] width 34 height 20
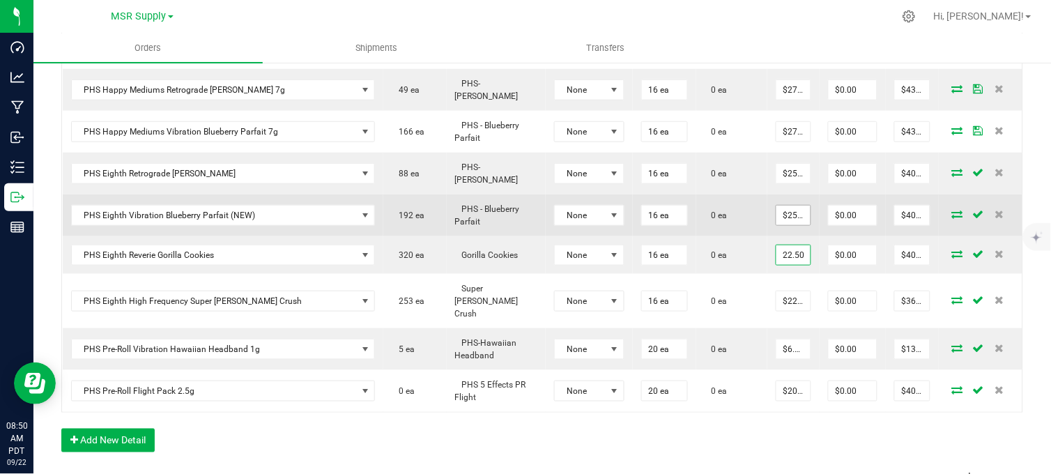
type input "22.50"
type input "25"
type input "$22.50000"
type input "$360.00"
click at [776, 206] on input "25" at bounding box center [793, 216] width 34 height 20
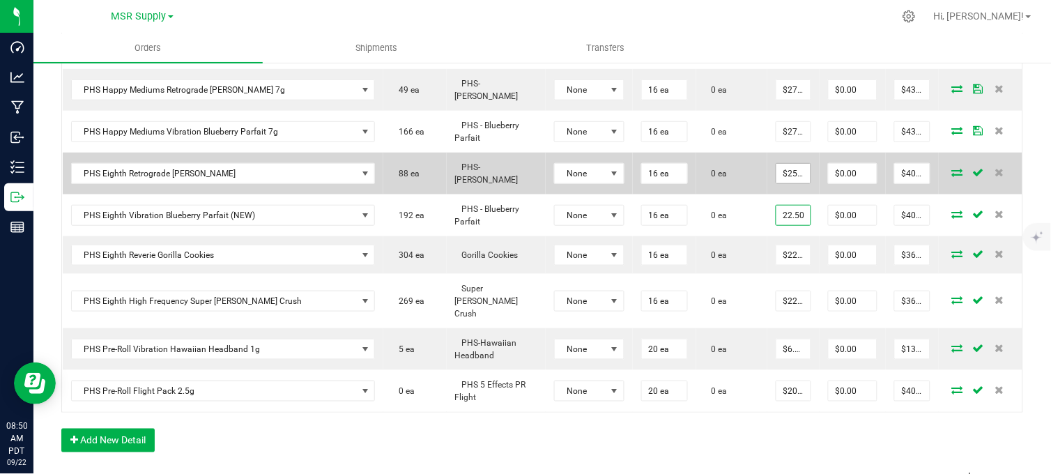
type input "22.50"
type input "25"
type input "$22.50000"
type input "$360.00"
click at [776, 164] on input "25" at bounding box center [793, 174] width 34 height 20
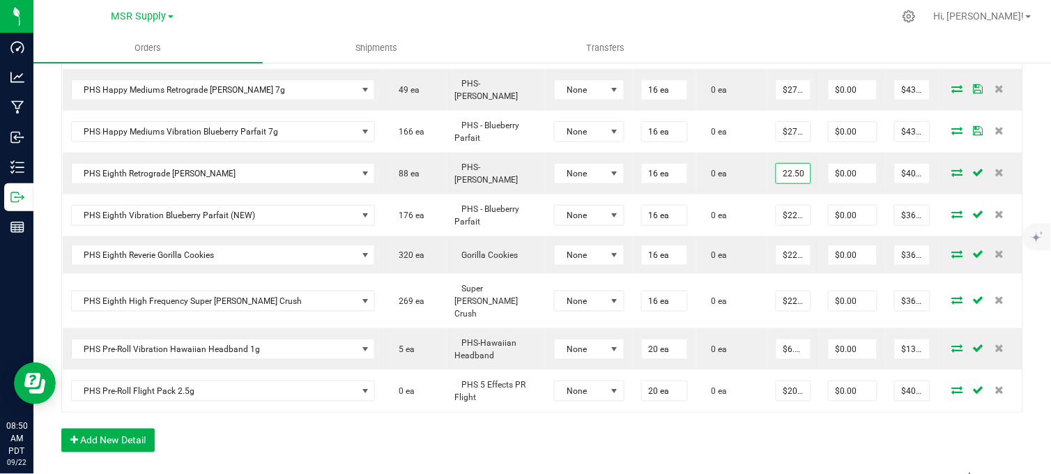
type input "$22.50000"
type input "$360.00"
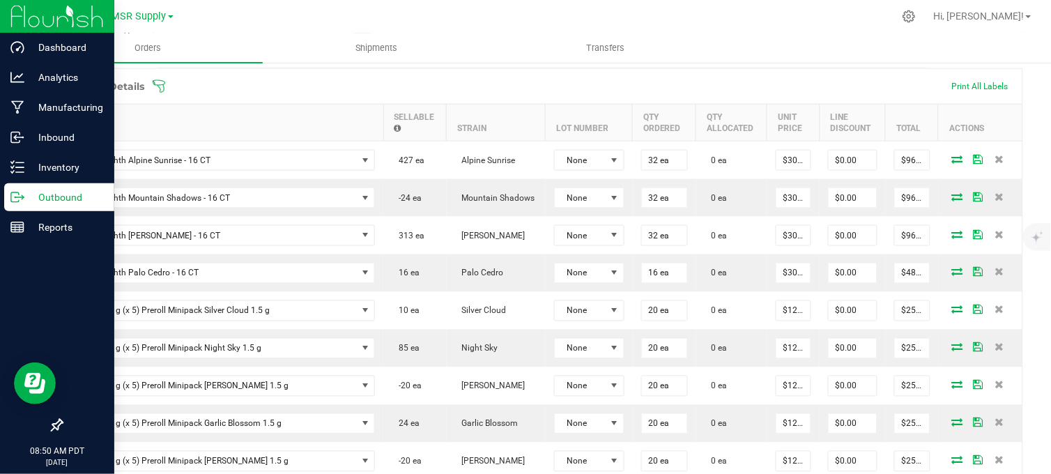
scroll to position [302, 0]
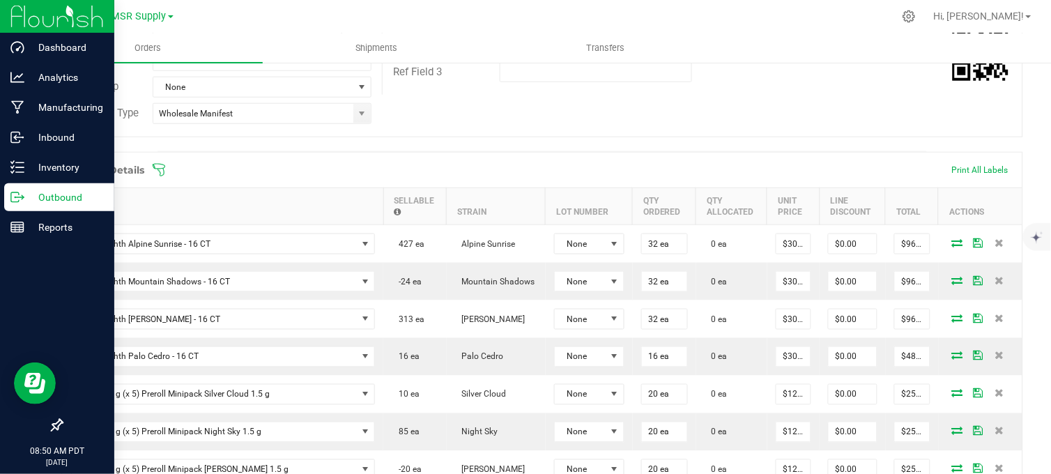
drag, startPoint x: 12, startPoint y: 197, endPoint x: 75, endPoint y: 199, distance: 62.7
click at [12, 197] on icon at bounding box center [17, 197] width 14 height 14
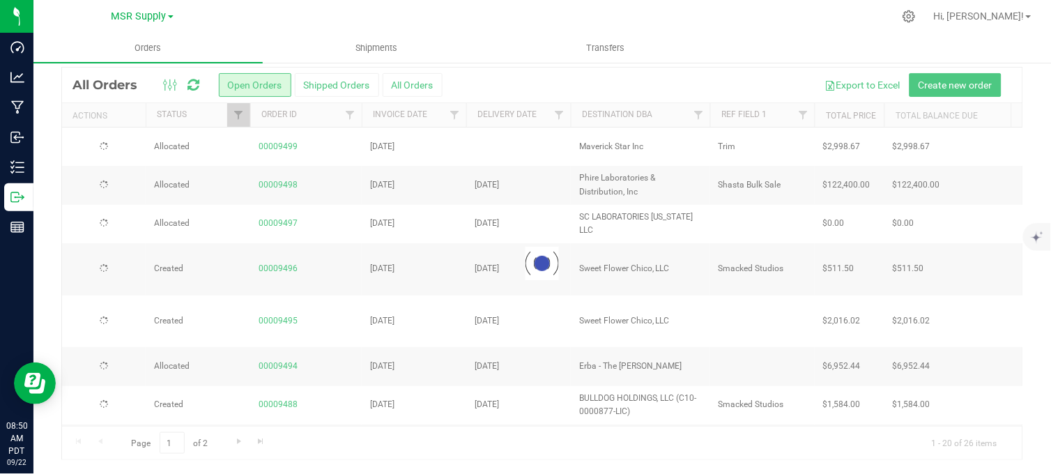
click at [637, 67] on div at bounding box center [542, 51] width 962 height 32
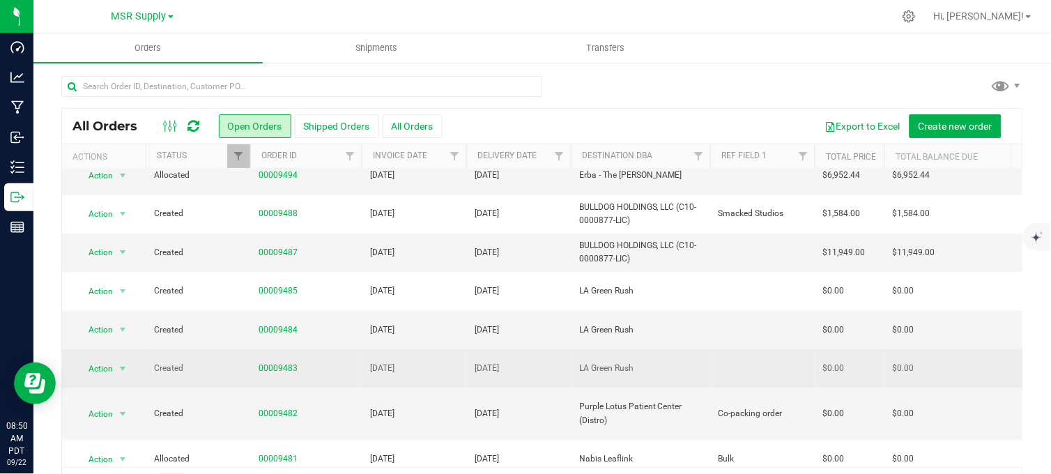
scroll to position [464, 0]
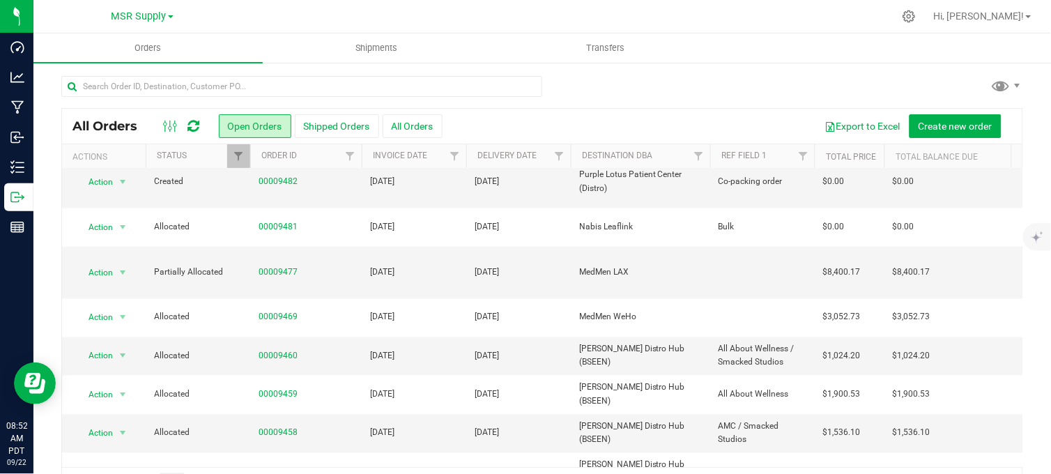
click at [266, 12] on div at bounding box center [571, 16] width 644 height 27
click at [491, 12] on div at bounding box center [571, 16] width 644 height 27
click at [597, 76] on div at bounding box center [542, 92] width 962 height 32
click at [643, 98] on div at bounding box center [542, 92] width 962 height 32
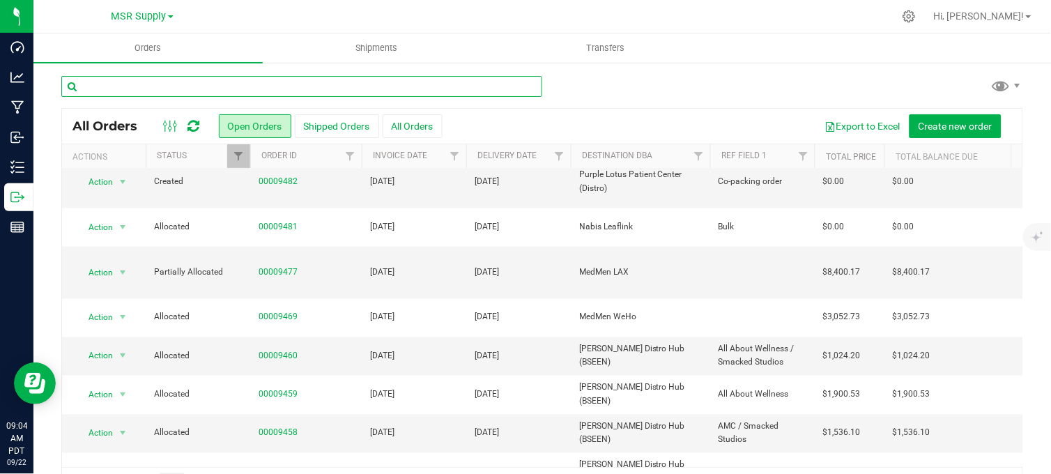
click at [163, 91] on input "text" at bounding box center [301, 86] width 481 height 21
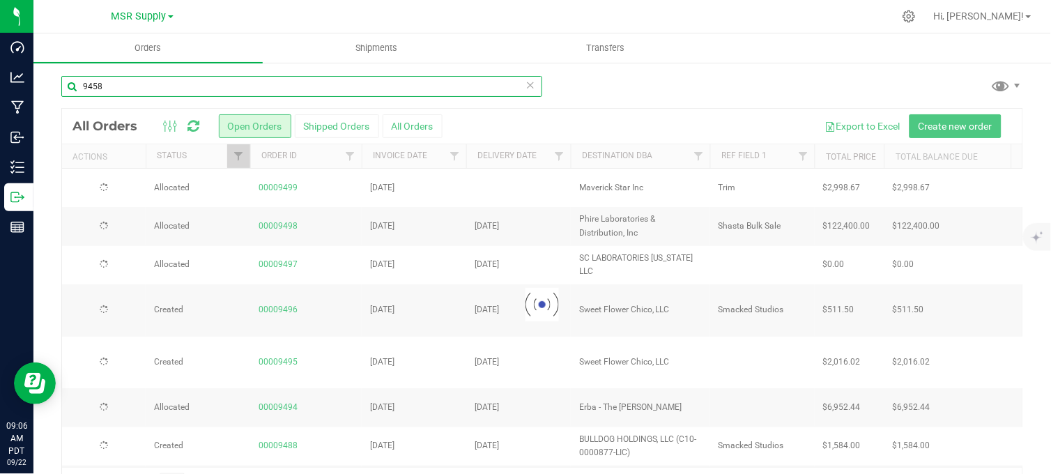
type input "9458"
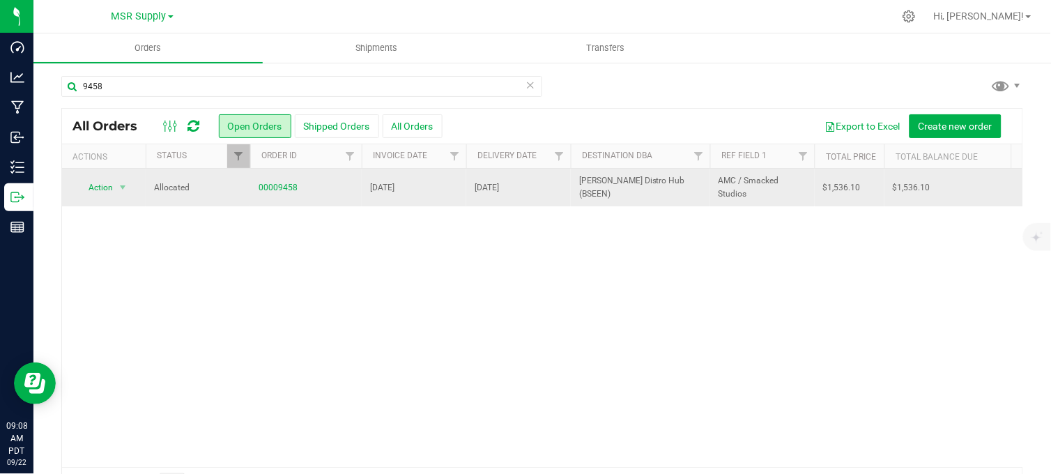
drag, startPoint x: 578, startPoint y: 246, endPoint x: 514, endPoint y: 171, distance: 98.8
click at [575, 245] on div "Action Action Cancel order Clone order Edit order Mark as fully paid Order audi…" at bounding box center [542, 318] width 960 height 298
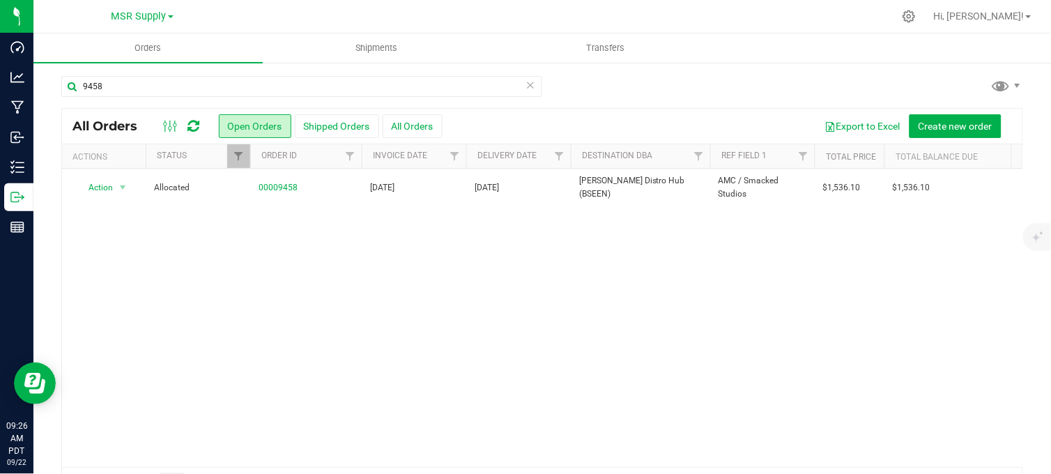
click at [596, 80] on div "9458" at bounding box center [542, 92] width 962 height 32
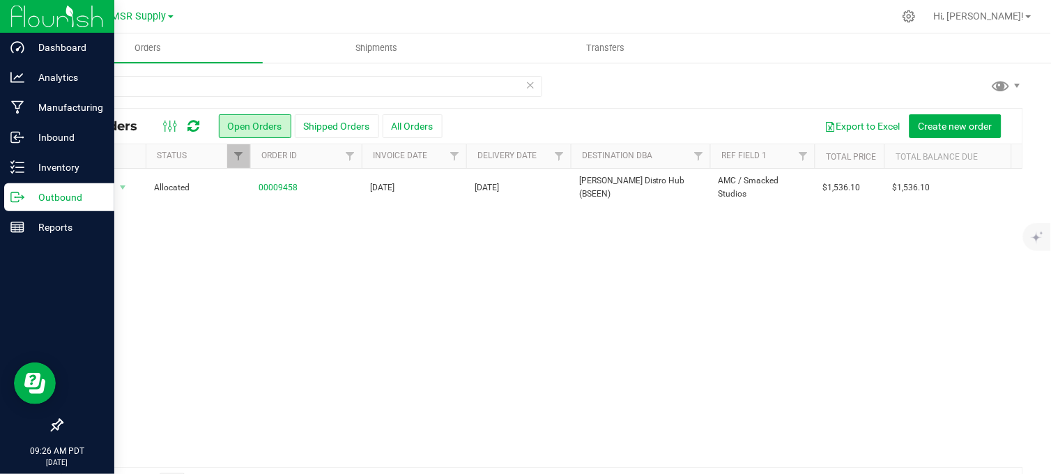
click at [33, 199] on p "Outbound" at bounding box center [66, 197] width 84 height 17
click at [17, 195] on icon at bounding box center [17, 197] width 14 height 14
click at [22, 197] on line at bounding box center [20, 197] width 8 height 0
click at [25, 197] on p "Outbound" at bounding box center [66, 197] width 84 height 17
click at [24, 197] on p "Outbound" at bounding box center [66, 197] width 84 height 17
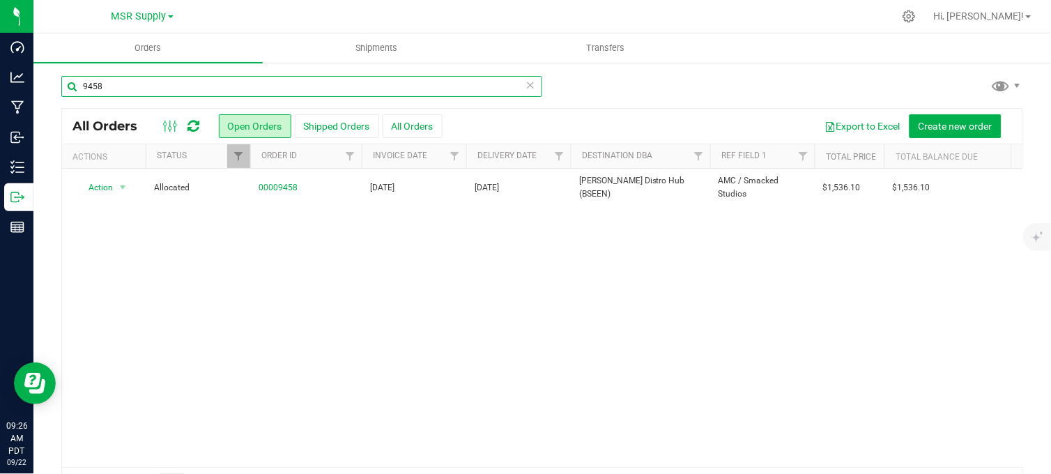
drag, startPoint x: 114, startPoint y: 88, endPoint x: 40, endPoint y: 89, distance: 73.9
click at [49, 88] on div "9458 All Orders Open Orders Shipped Orders All Orders Export to Excel Create ne…" at bounding box center [541, 288] width 1017 height 454
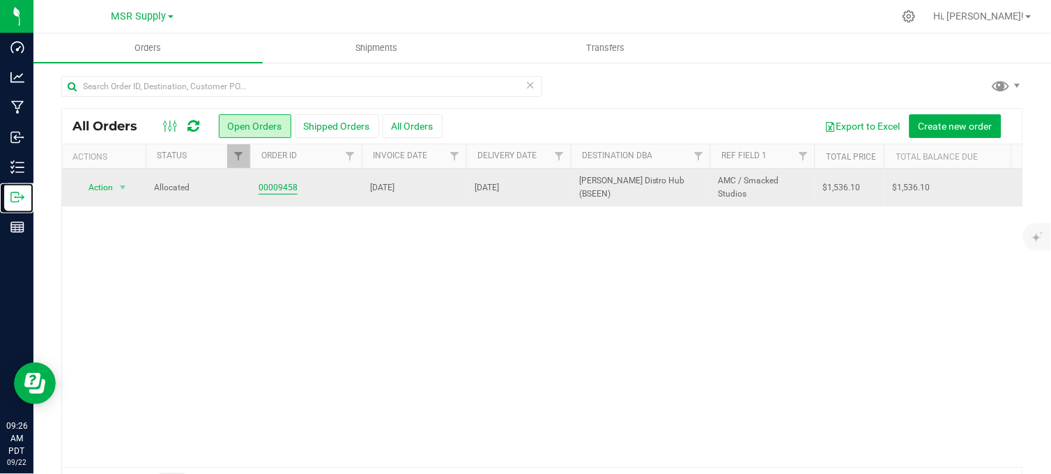
drag, startPoint x: 26, startPoint y: 199, endPoint x: 280, endPoint y: 190, distance: 254.5
click at [0, 0] on p "Outbound" at bounding box center [0, 0] width 0 height 0
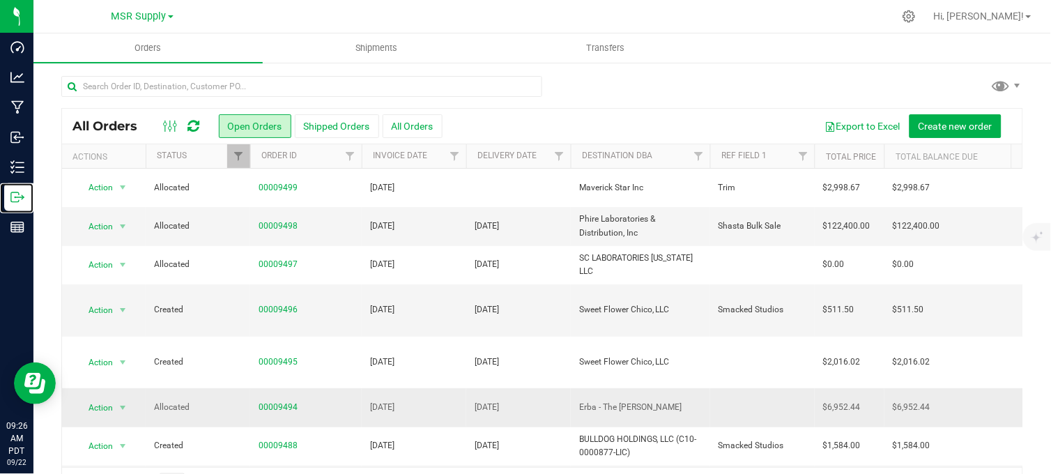
scroll to position [77, 0]
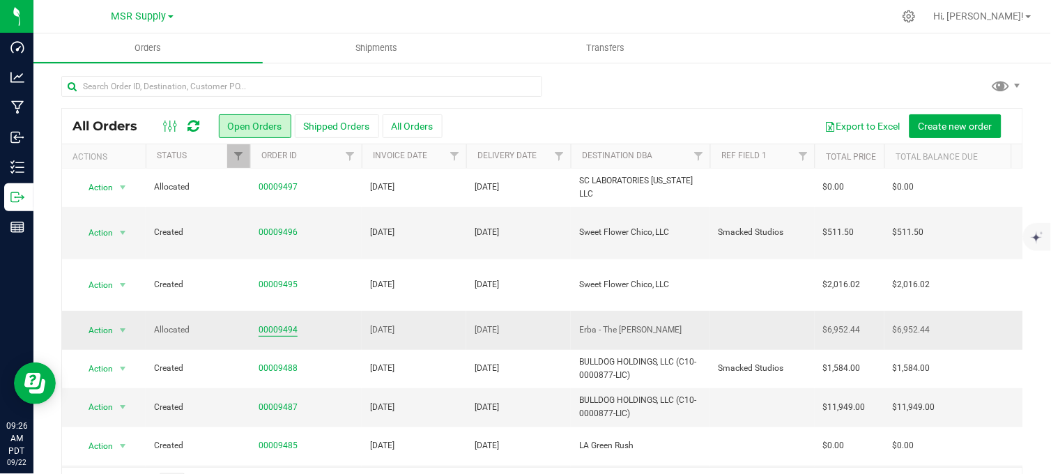
click at [274, 323] on link "00009494" at bounding box center [278, 329] width 39 height 13
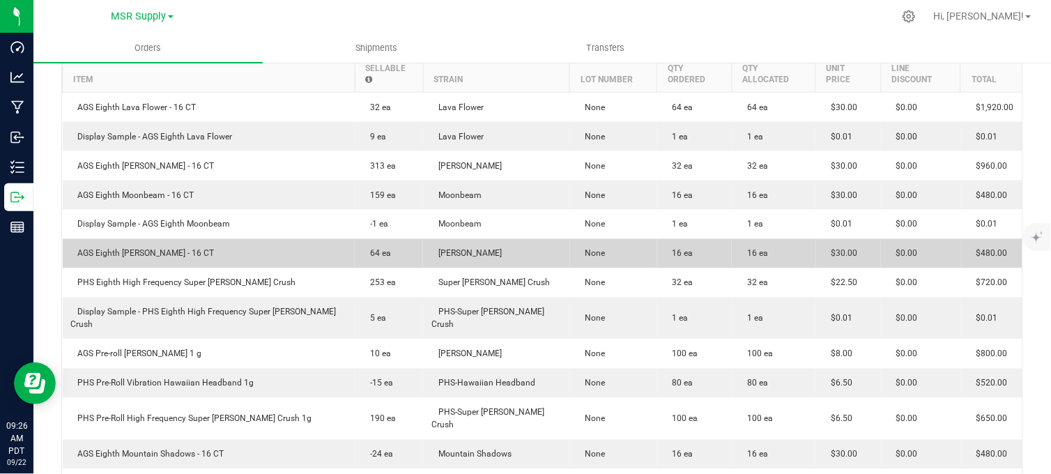
scroll to position [541, 0]
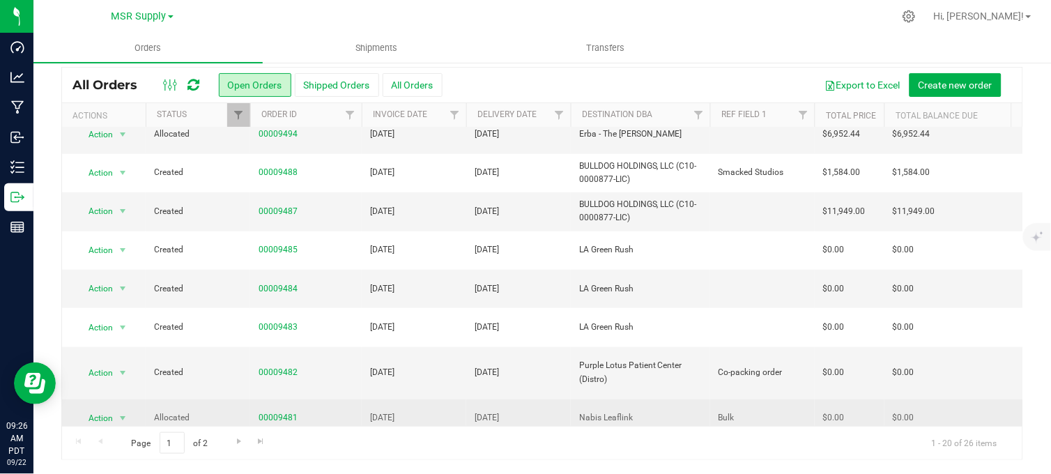
scroll to position [309, 0]
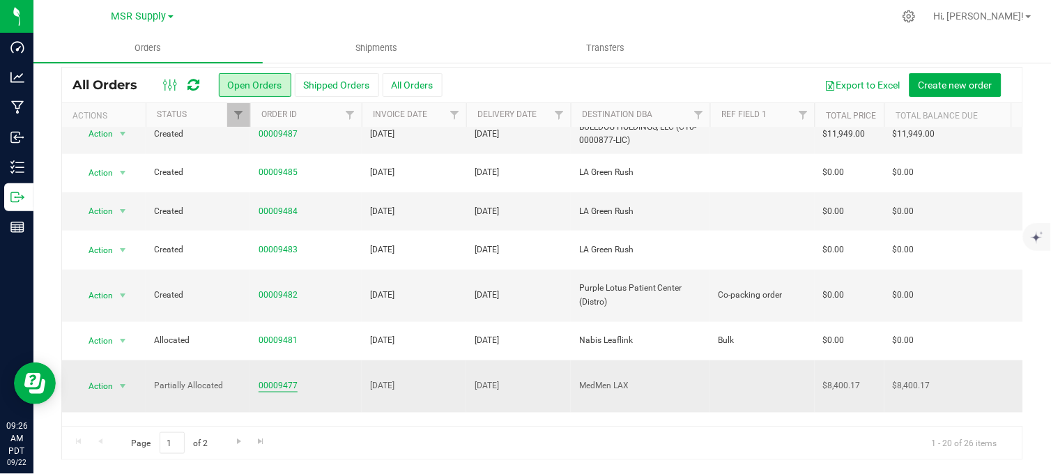
click at [274, 379] on link "00009477" at bounding box center [278, 385] width 39 height 13
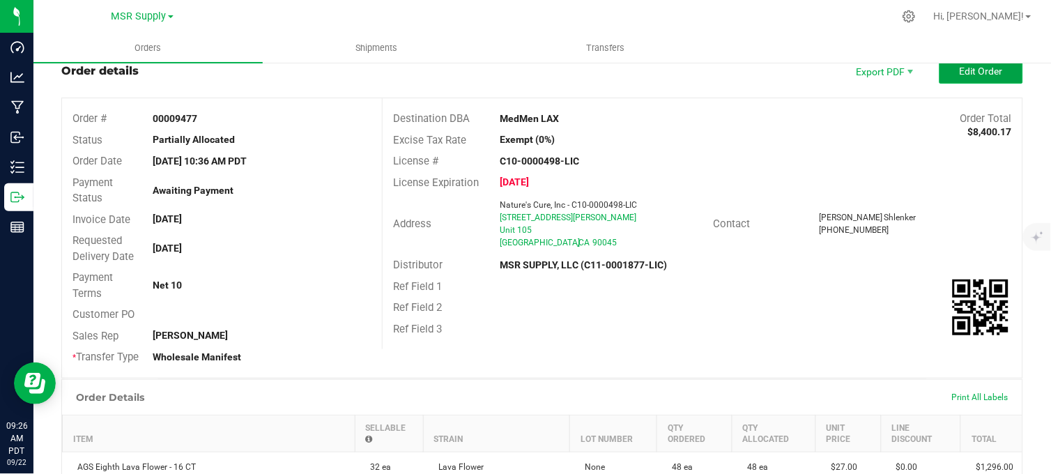
click at [960, 74] on span "Edit Order" at bounding box center [981, 71] width 43 height 11
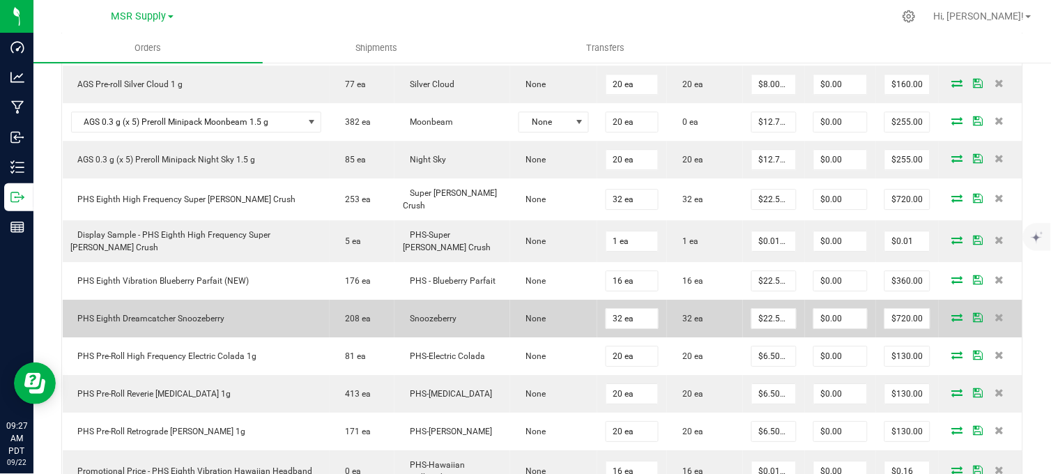
scroll to position [893, 0]
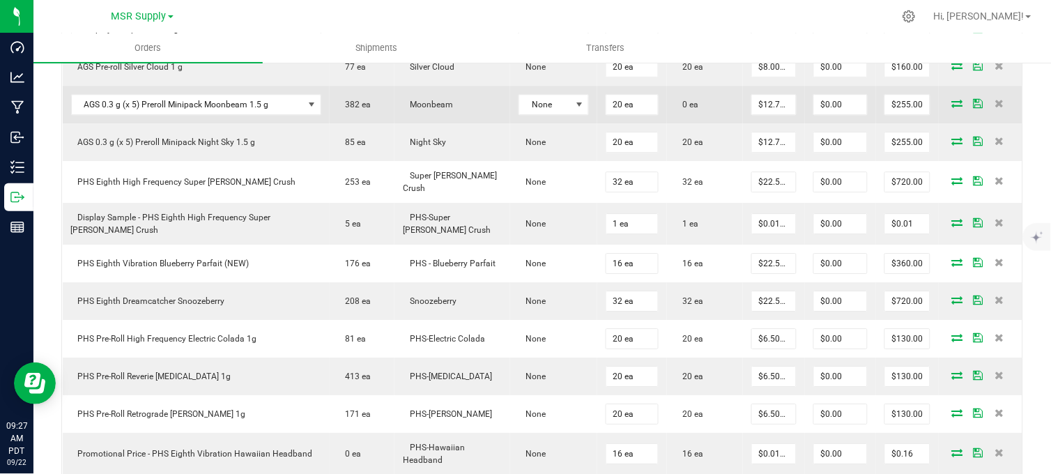
click at [952, 107] on icon at bounding box center [957, 103] width 11 height 8
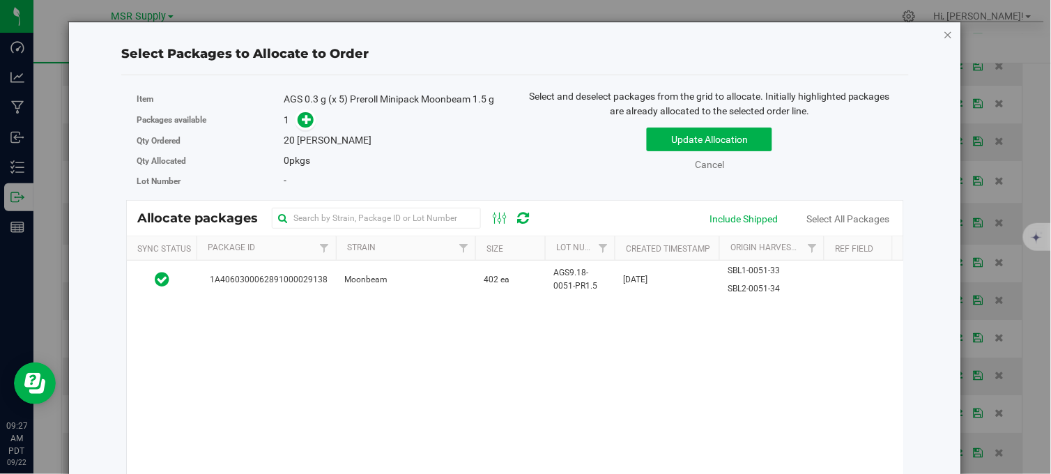
click at [944, 33] on icon "button" at bounding box center [949, 34] width 10 height 17
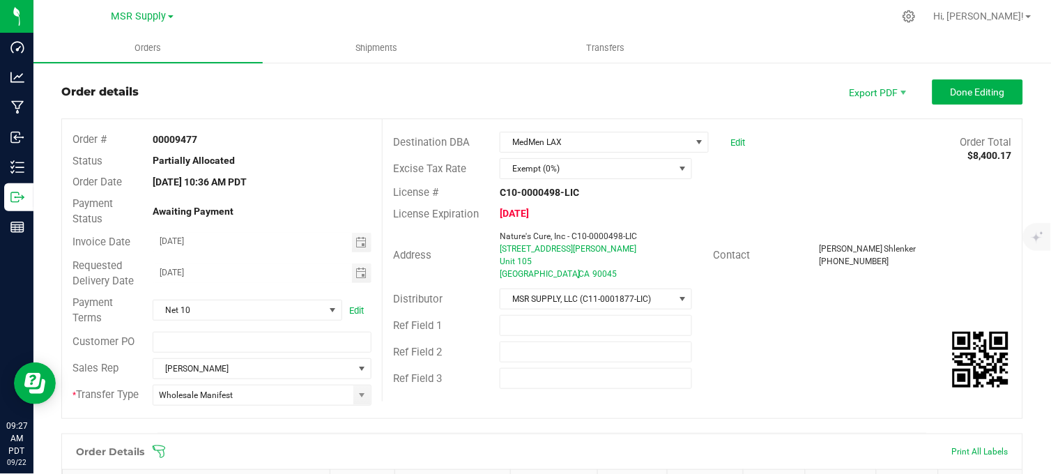
scroll to position [0, 0]
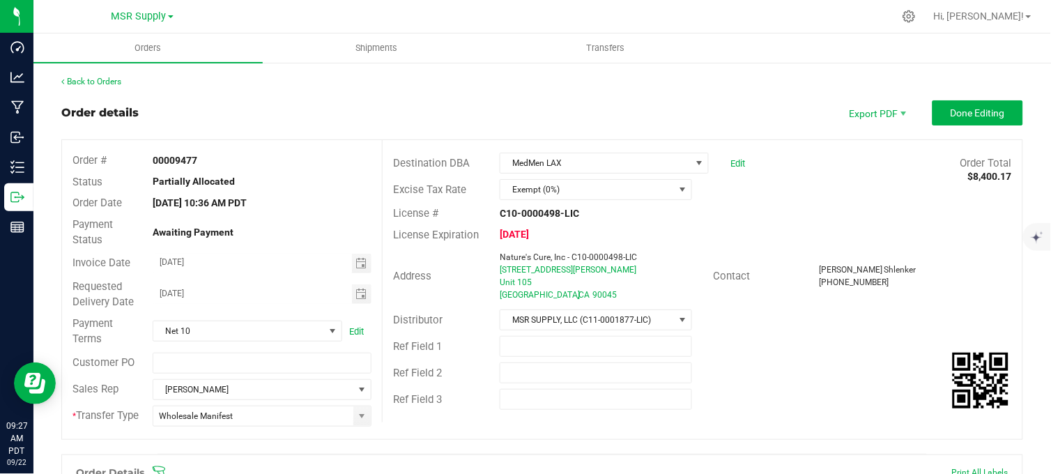
drag, startPoint x: 392, startPoint y: 137, endPoint x: 167, endPoint y: 162, distance: 226.5
click at [385, 138] on outbound-order-header "Order details Export PDF Done Editing Order # 00009477 Status Partially Allocat…" at bounding box center [542, 276] width 962 height 353
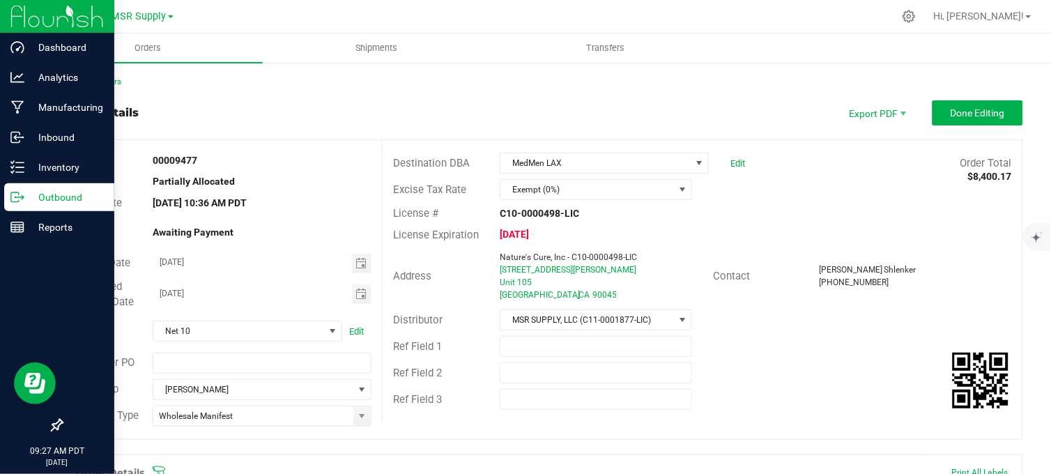
click at [22, 197] on icon at bounding box center [17, 197] width 14 height 14
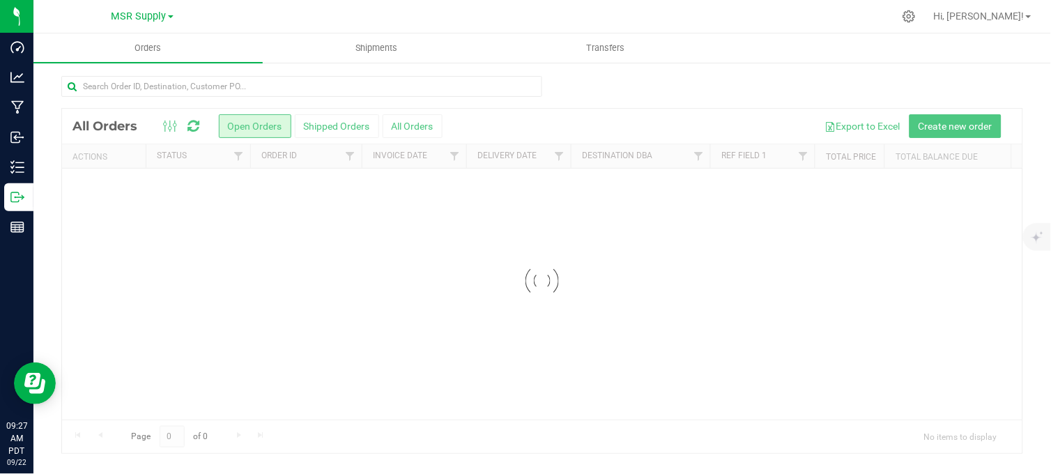
click at [401, 101] on div at bounding box center [301, 92] width 481 height 32
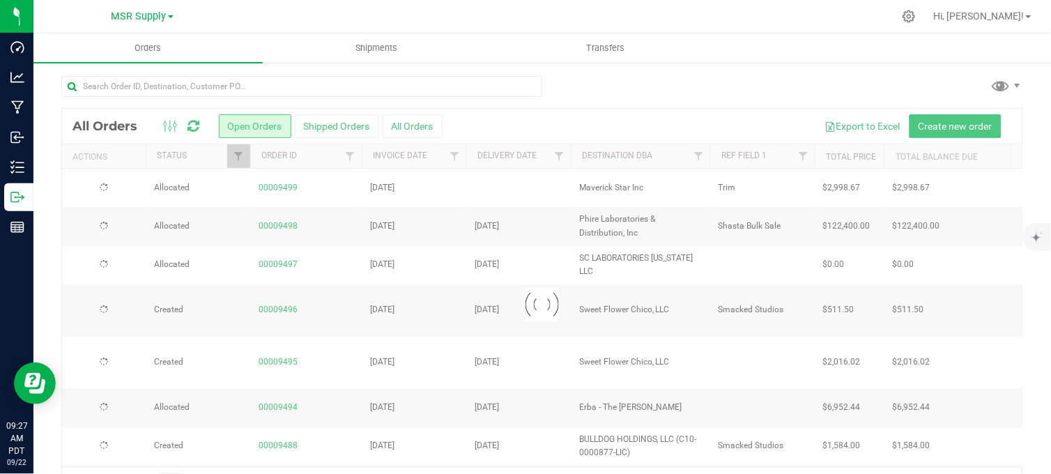
click at [581, 92] on div at bounding box center [542, 92] width 962 height 32
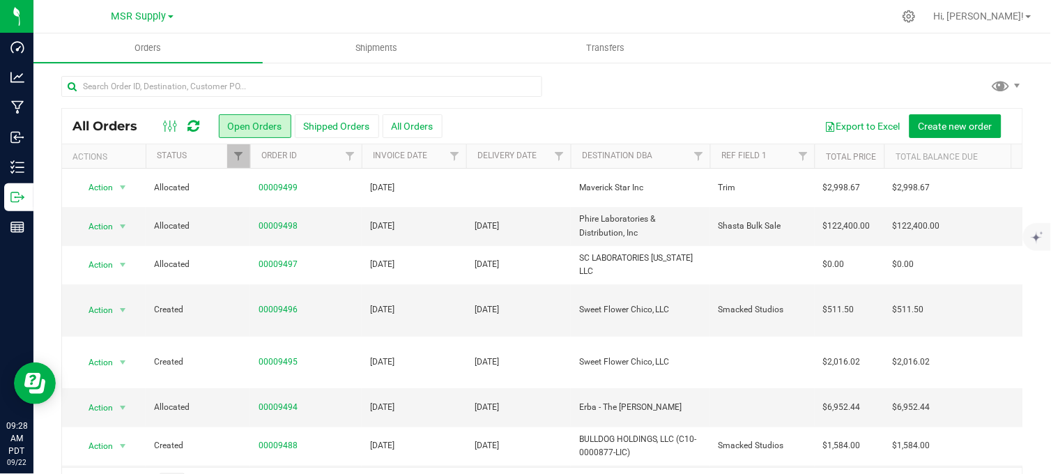
click at [589, 96] on div at bounding box center [542, 92] width 962 height 32
click at [645, 92] on div at bounding box center [542, 92] width 962 height 32
click at [593, 88] on div at bounding box center [542, 92] width 962 height 32
